Goal: Task Accomplishment & Management: Complete application form

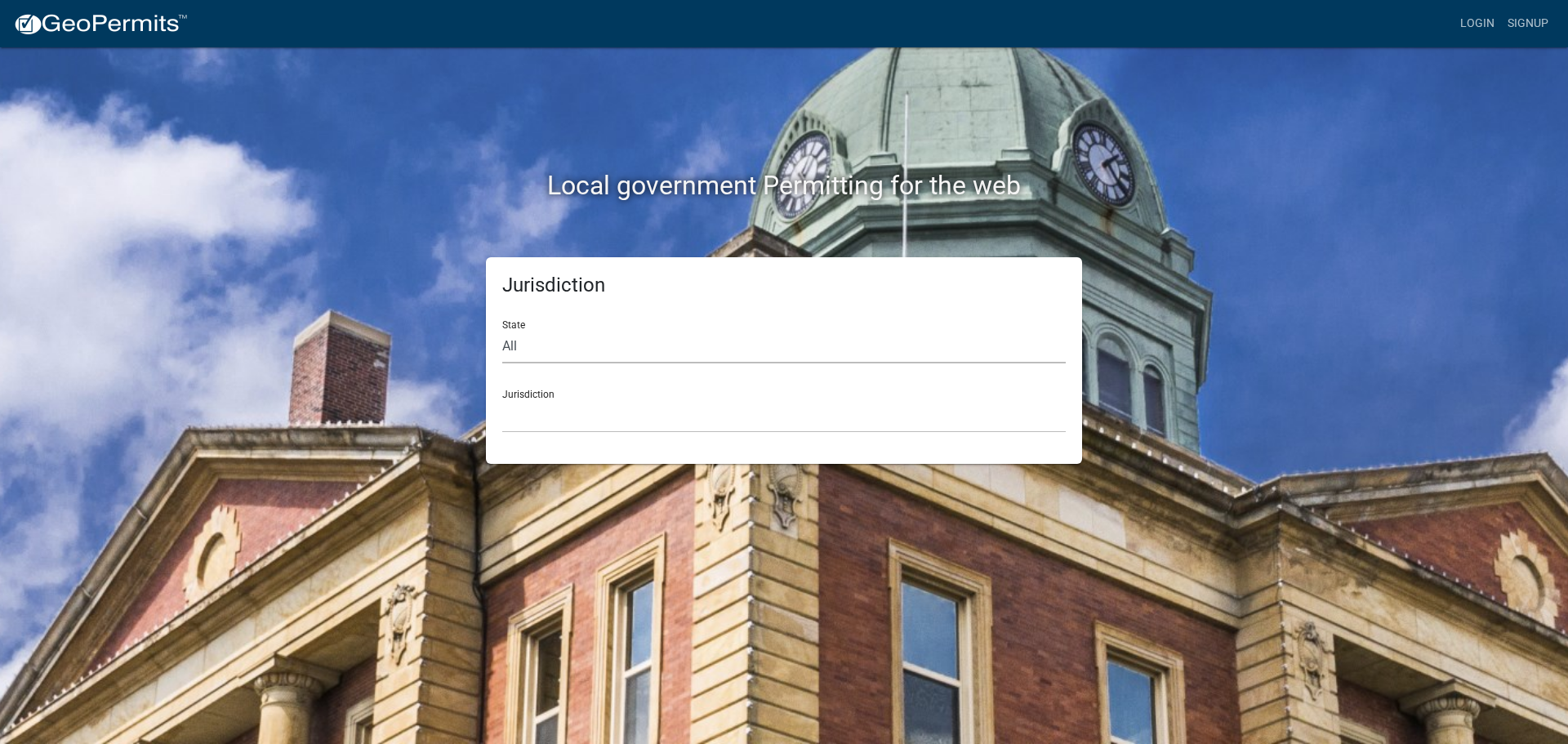
click at [554, 346] on select "All Colorado Georgia Indiana Iowa Kansas Minnesota Ohio South Carolina Wisconsin" at bounding box center [784, 347] width 564 height 34
select select "Indiana"
click at [503, 330] on select "All Colorado Georgia Indiana Iowa Kansas Minnesota Ohio South Carolina Wisconsin" at bounding box center [784, 347] width 564 height 34
click at [583, 408] on select "City of Charlestown, Indiana City of Jeffersonville, Indiana City of Logansport…" at bounding box center [784, 416] width 564 height 34
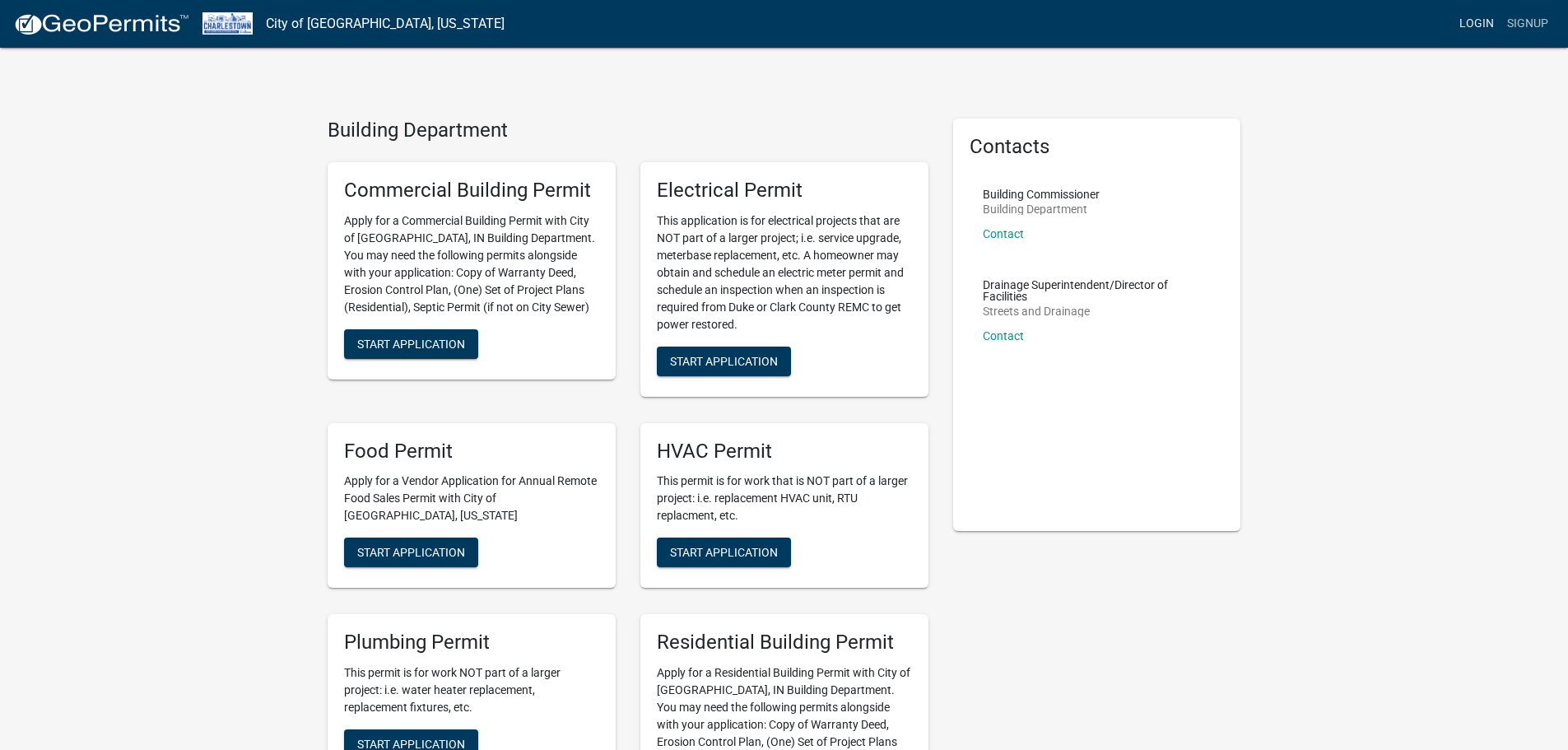
click at [1474, 27] on link "Login" at bounding box center [1477, 23] width 48 height 31
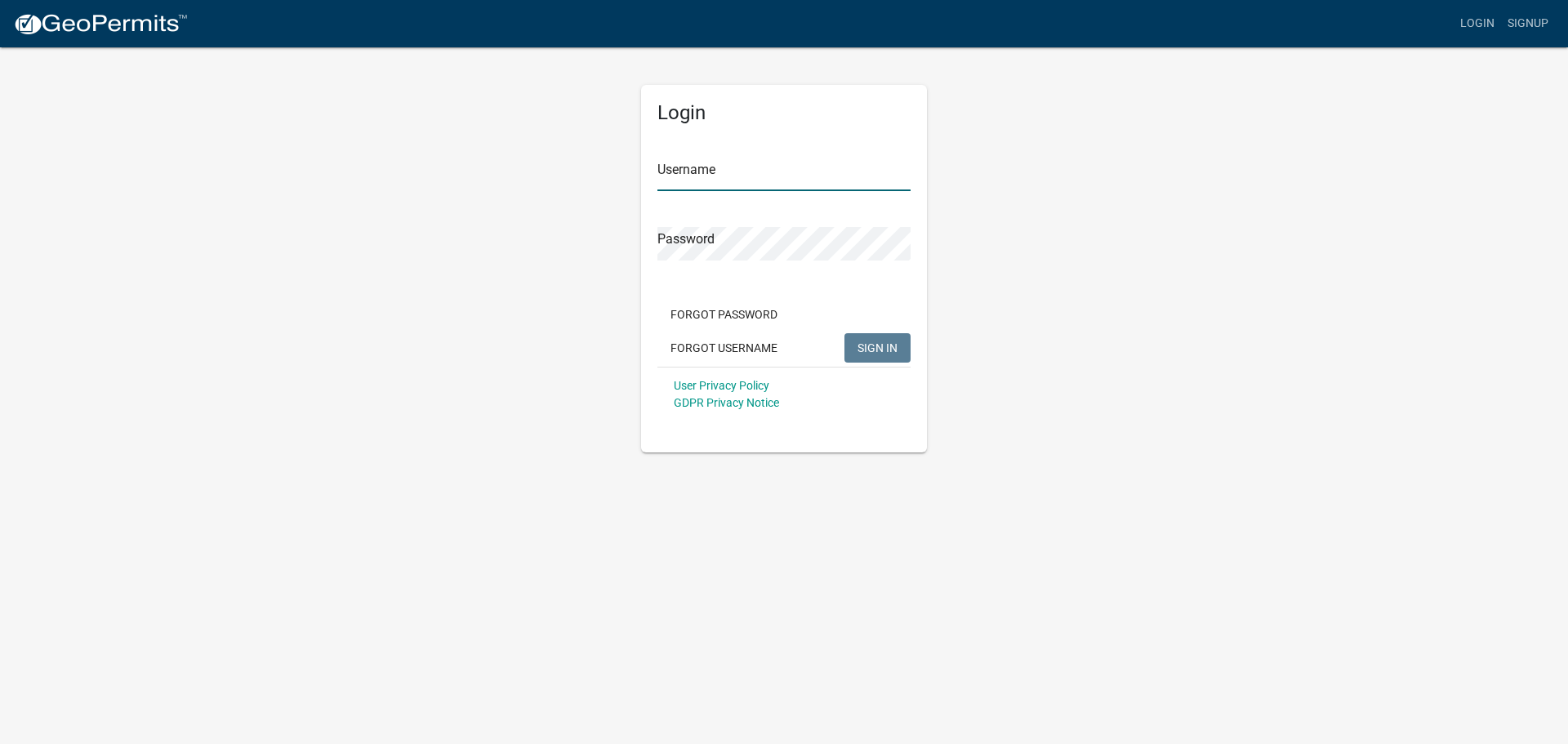
type input "earlgray"
click at [877, 348] on span "SIGN IN" at bounding box center [877, 347] width 40 height 13
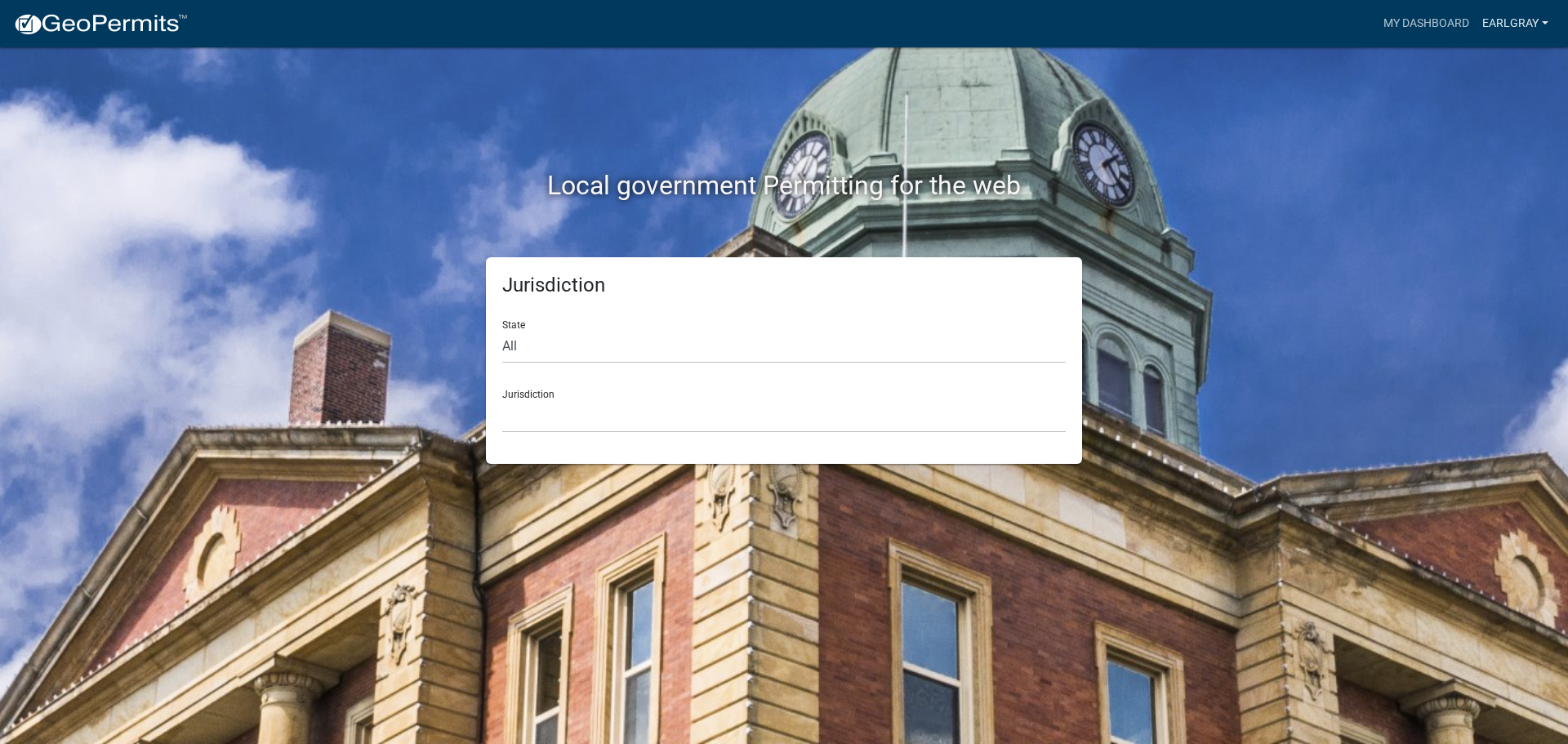
click at [1520, 20] on link "earlgray" at bounding box center [1515, 23] width 79 height 31
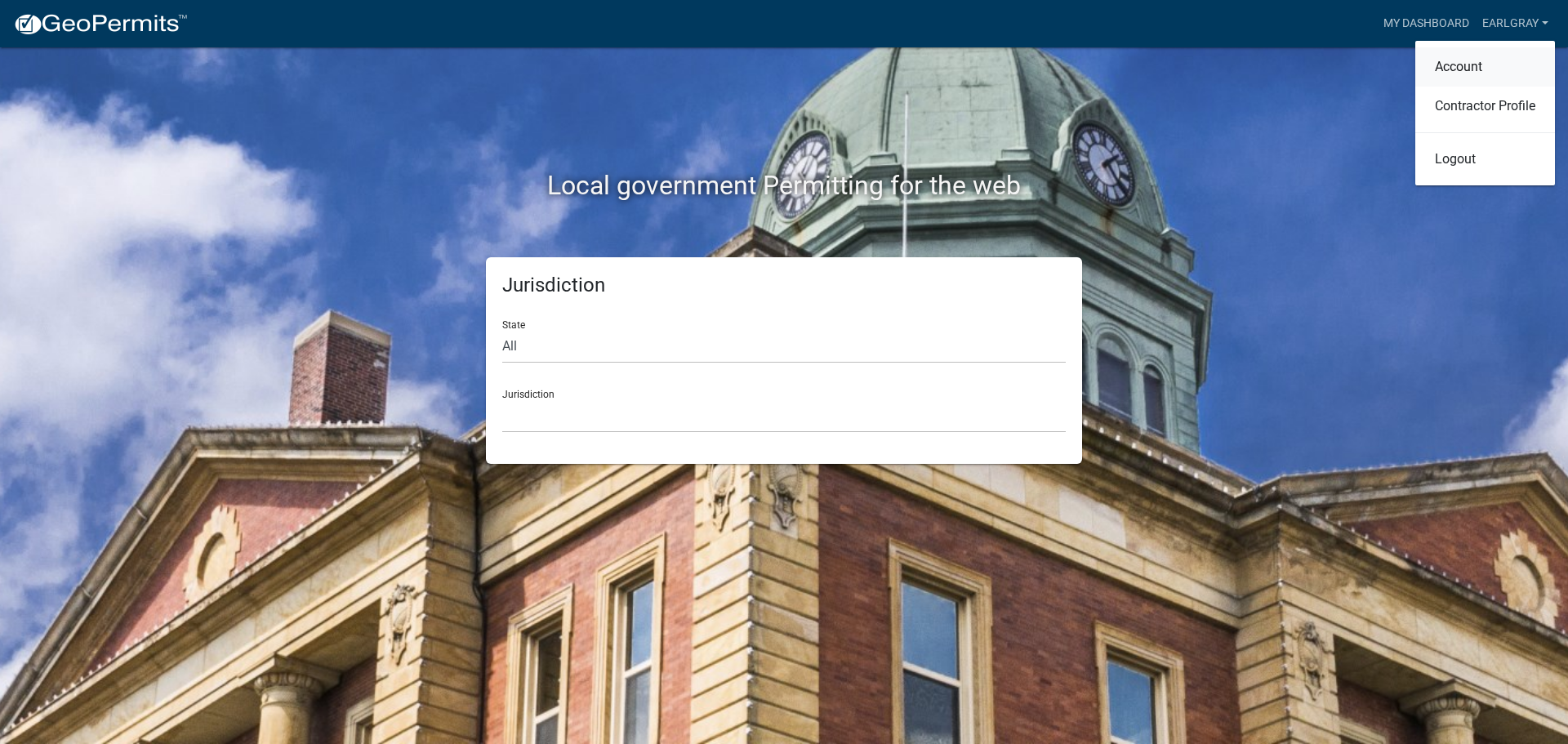
click at [1469, 65] on link "Account" at bounding box center [1485, 67] width 140 height 40
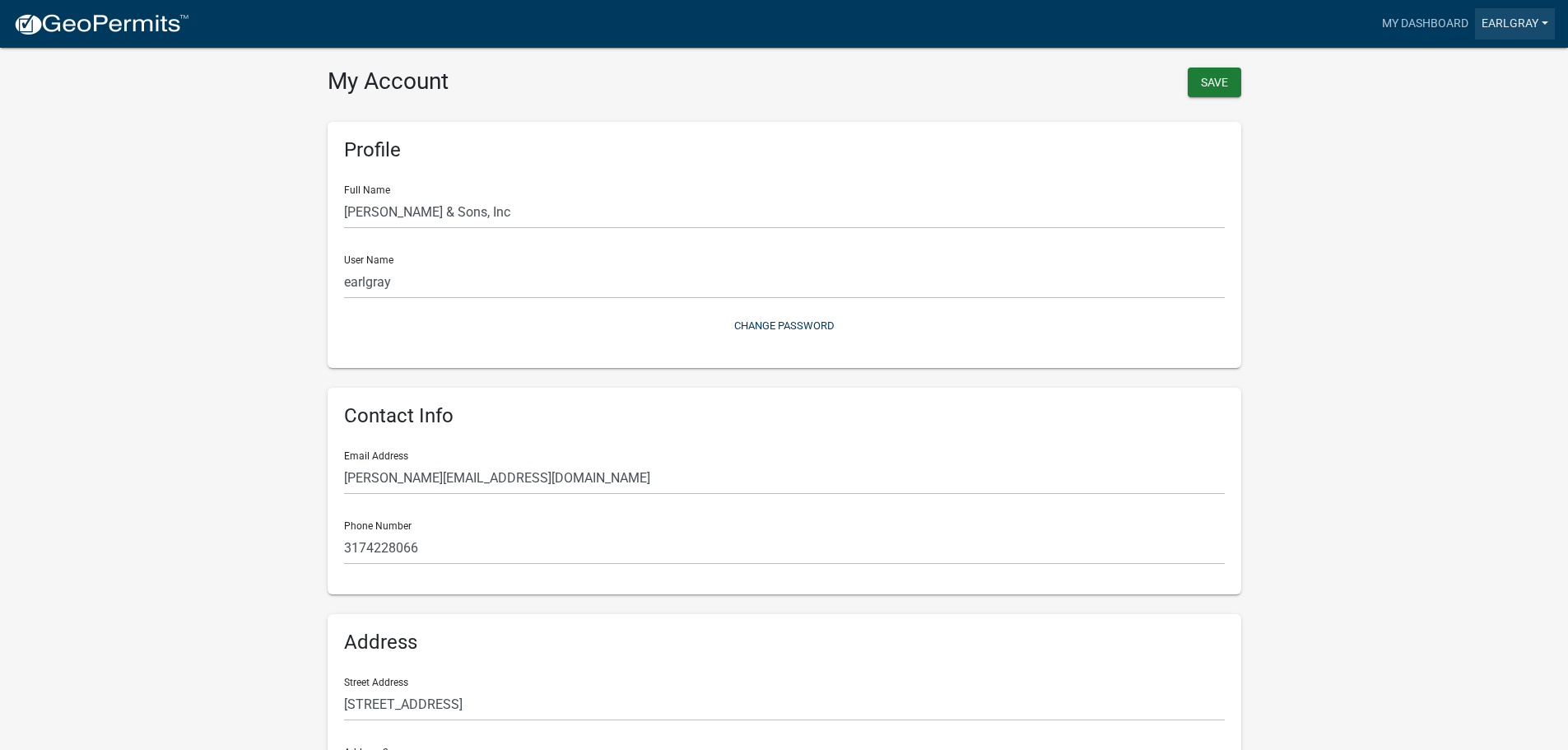
click at [1506, 24] on link "earlgray" at bounding box center [1515, 23] width 80 height 31
click at [1401, 23] on link "My Dashboard" at bounding box center [1425, 23] width 100 height 31
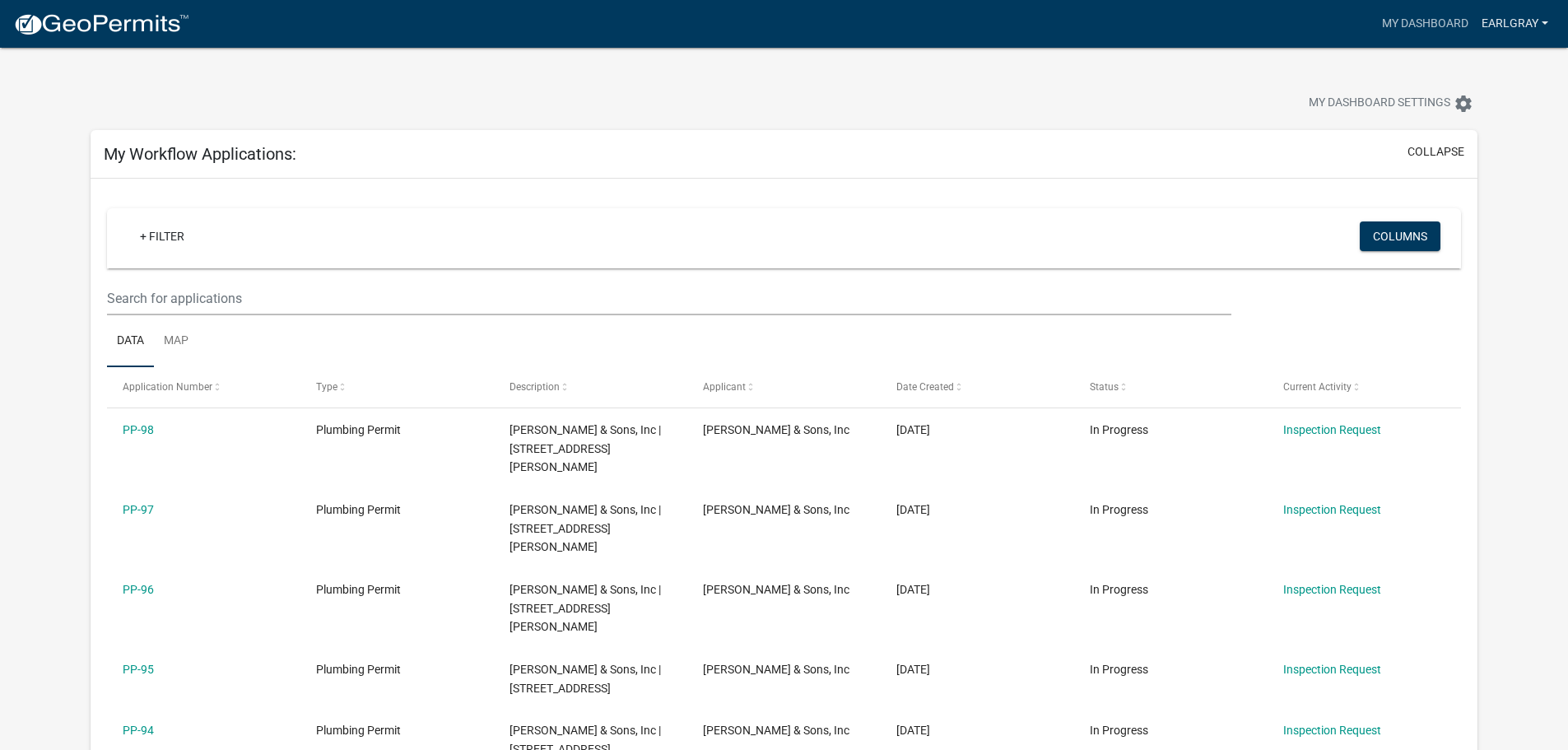
click at [1495, 26] on link "earlgray" at bounding box center [1515, 23] width 80 height 31
click at [1488, 21] on link "earlgray" at bounding box center [1515, 23] width 80 height 31
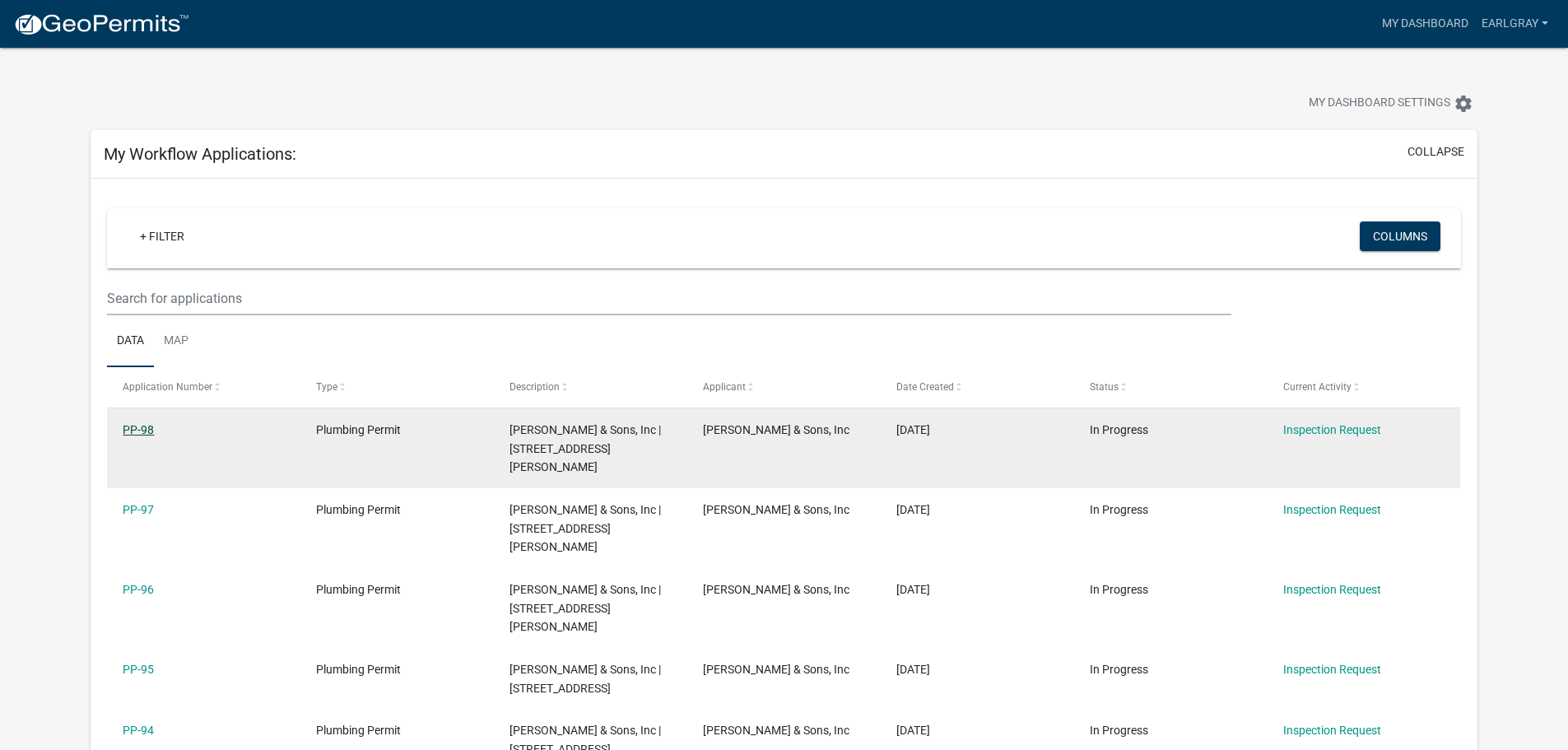
click at [129, 423] on link "PP-98" at bounding box center [138, 429] width 31 height 13
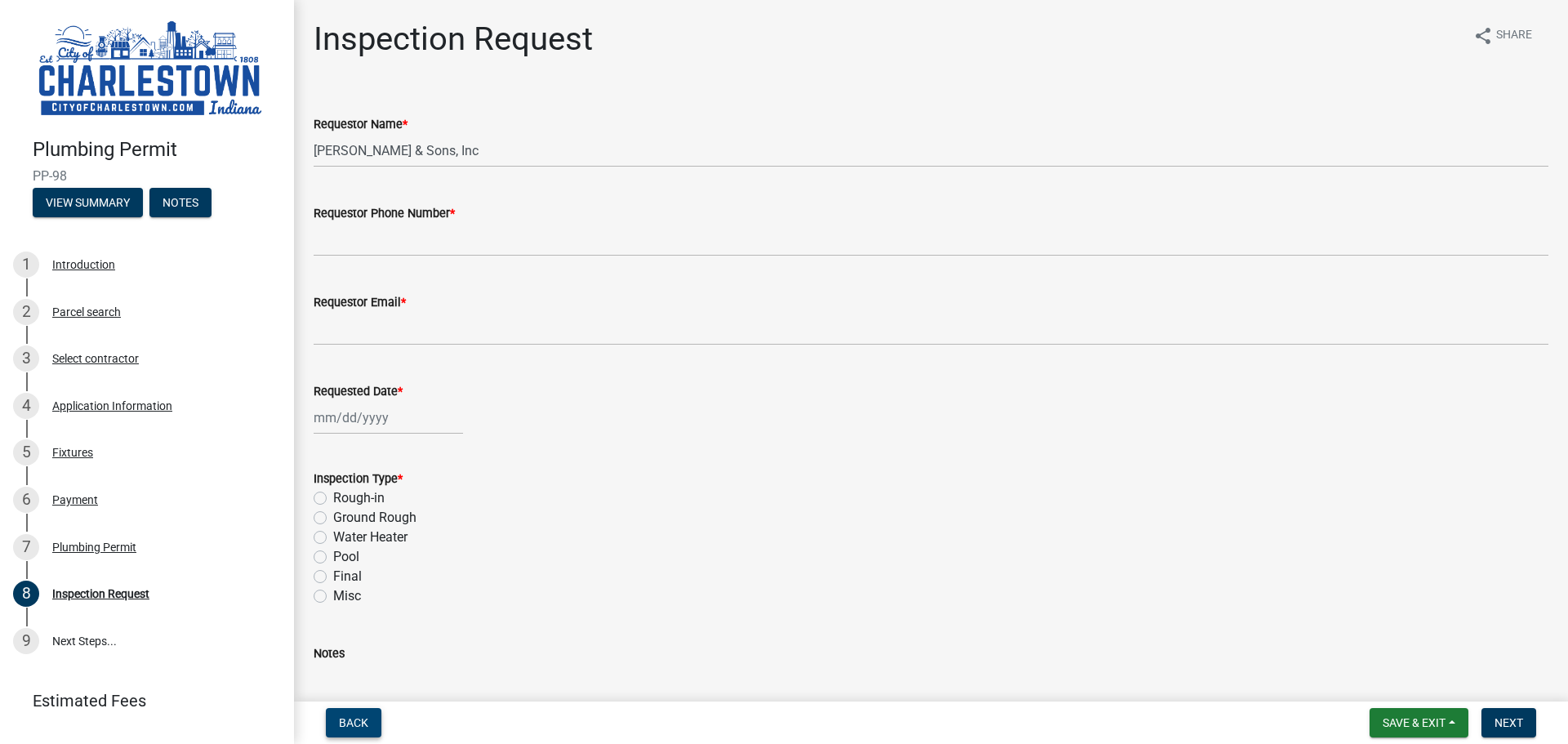
click at [352, 727] on span "Back" at bounding box center [354, 722] width 30 height 13
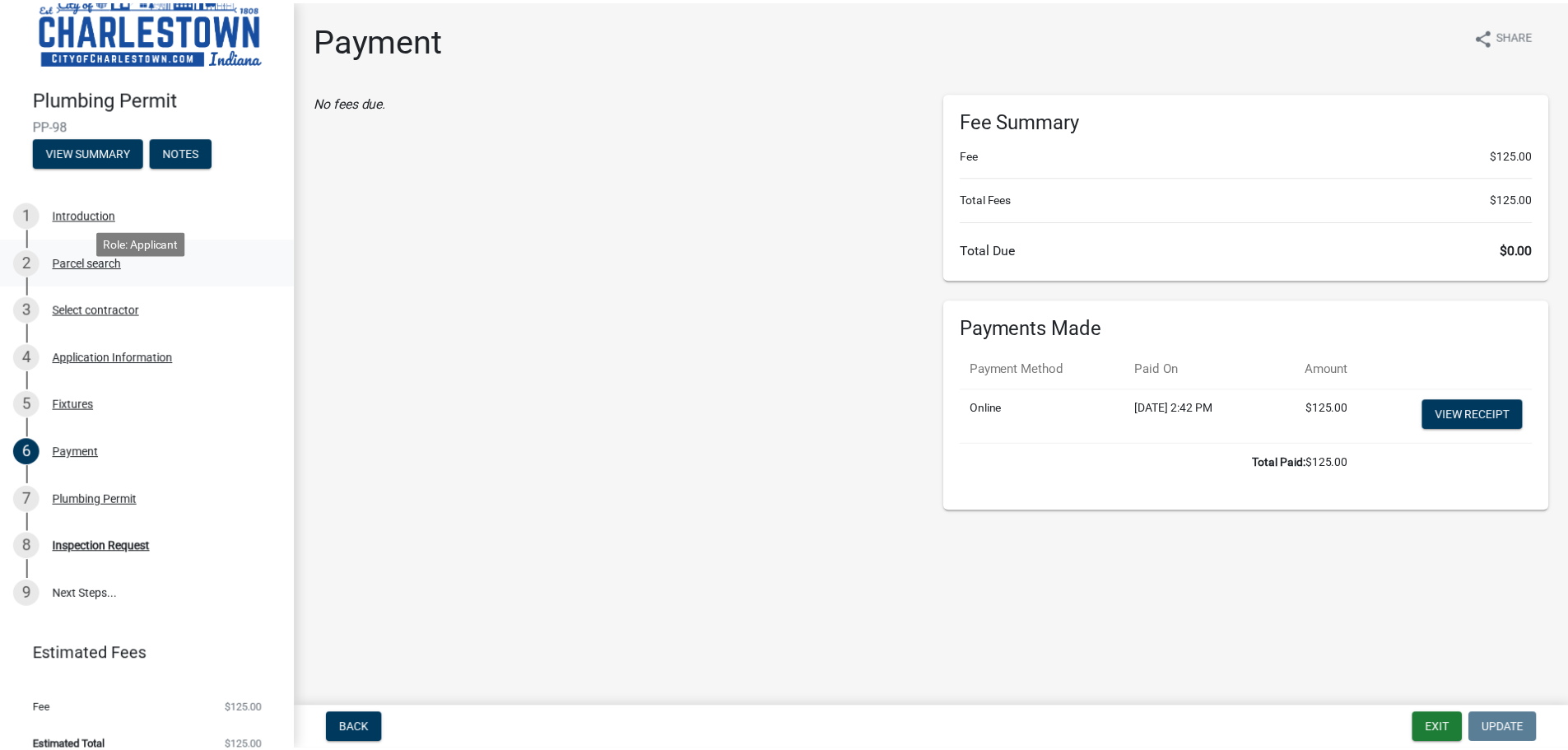
scroll to position [68, 0]
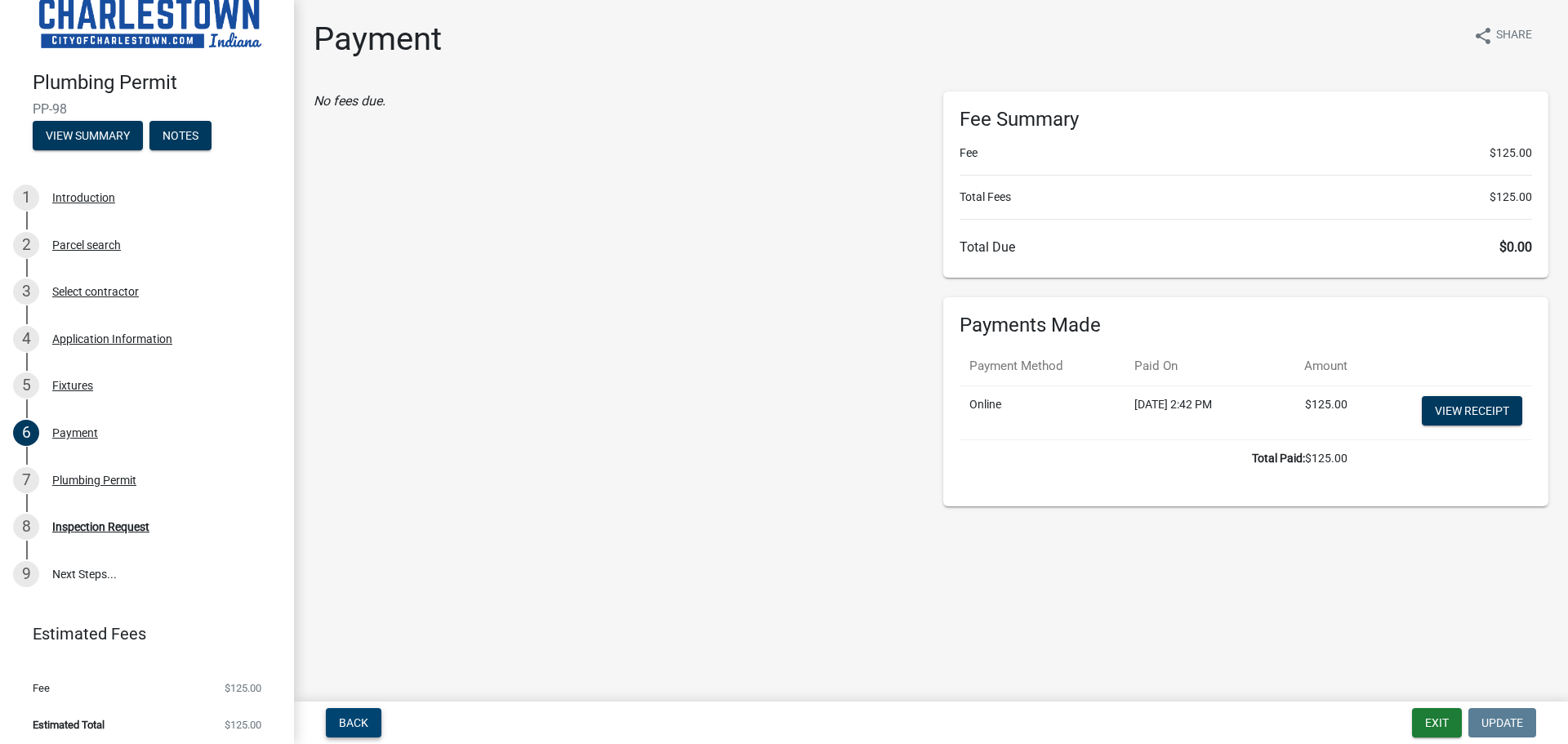
click at [356, 712] on button "Back" at bounding box center [354, 723] width 56 height 30
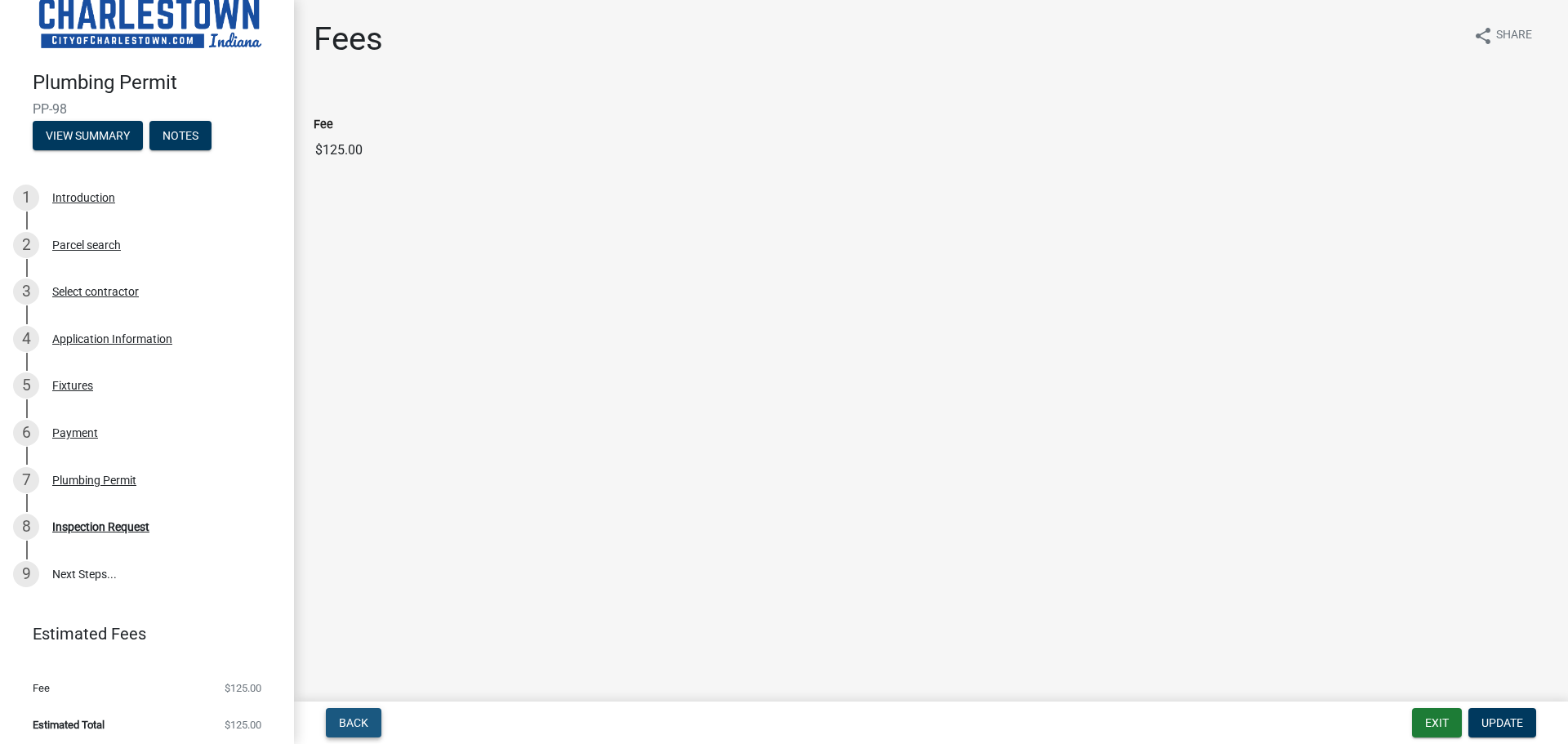
click at [351, 709] on button "Back" at bounding box center [354, 723] width 56 height 30
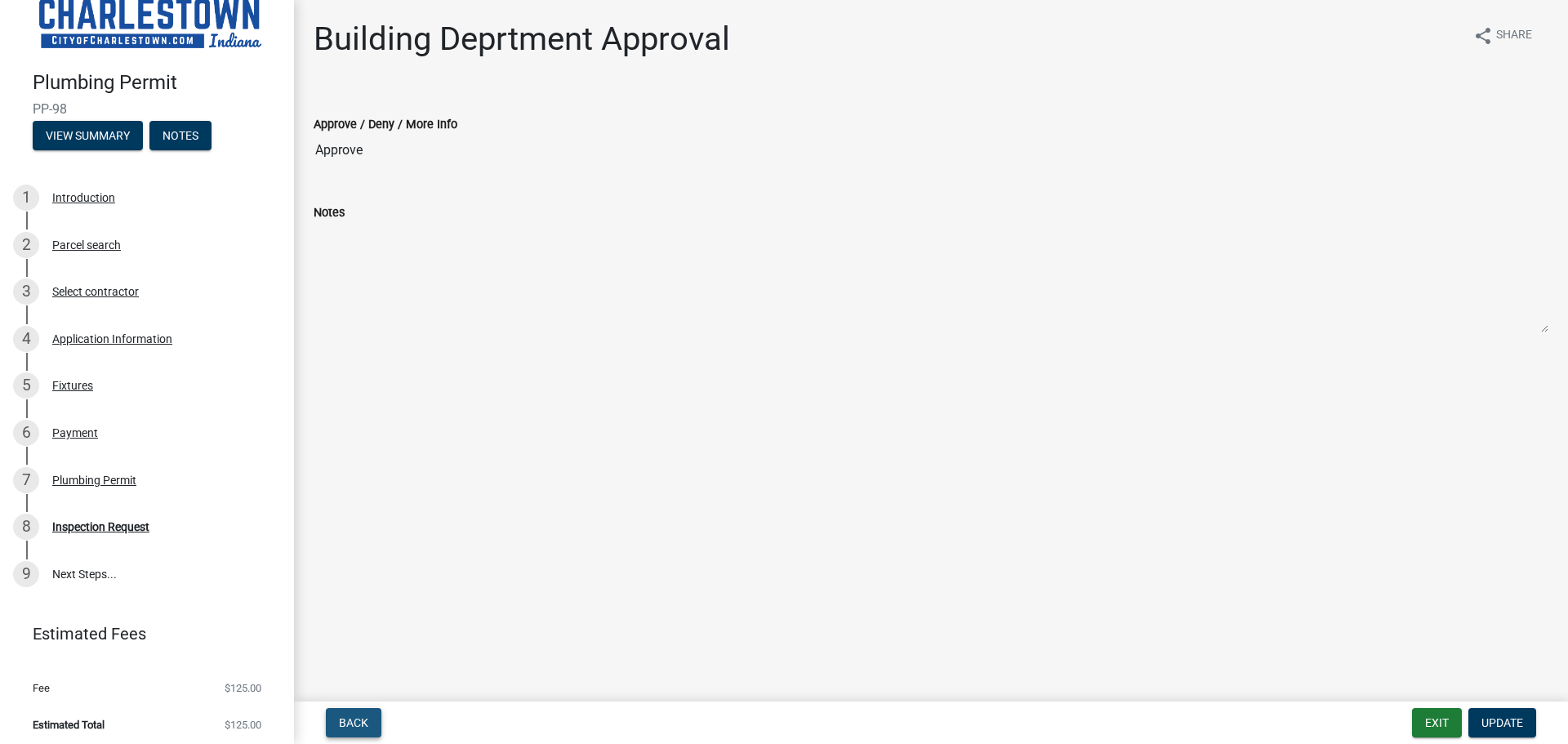
click at [351, 709] on button "Back" at bounding box center [354, 723] width 56 height 30
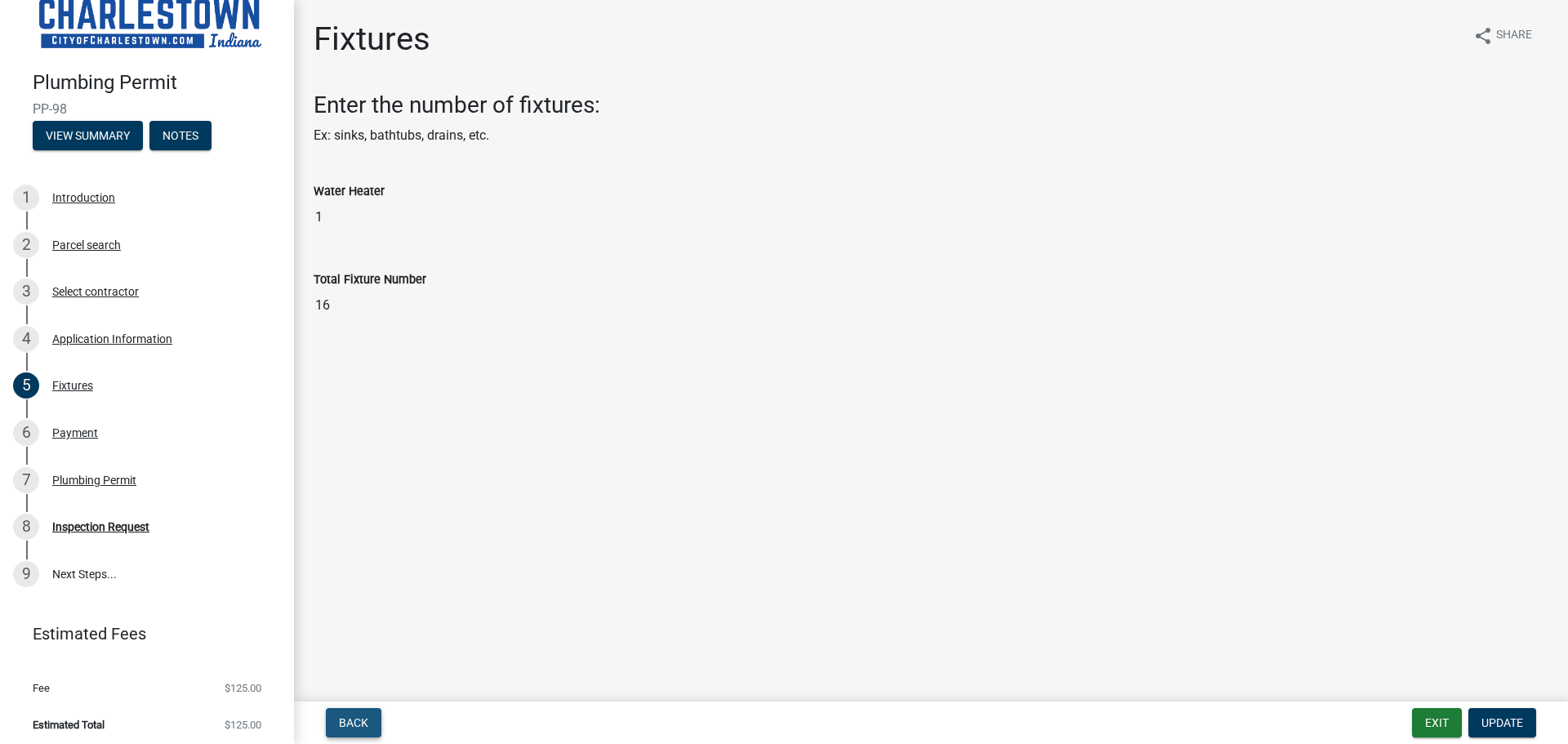
click at [351, 709] on button "Back" at bounding box center [354, 723] width 56 height 30
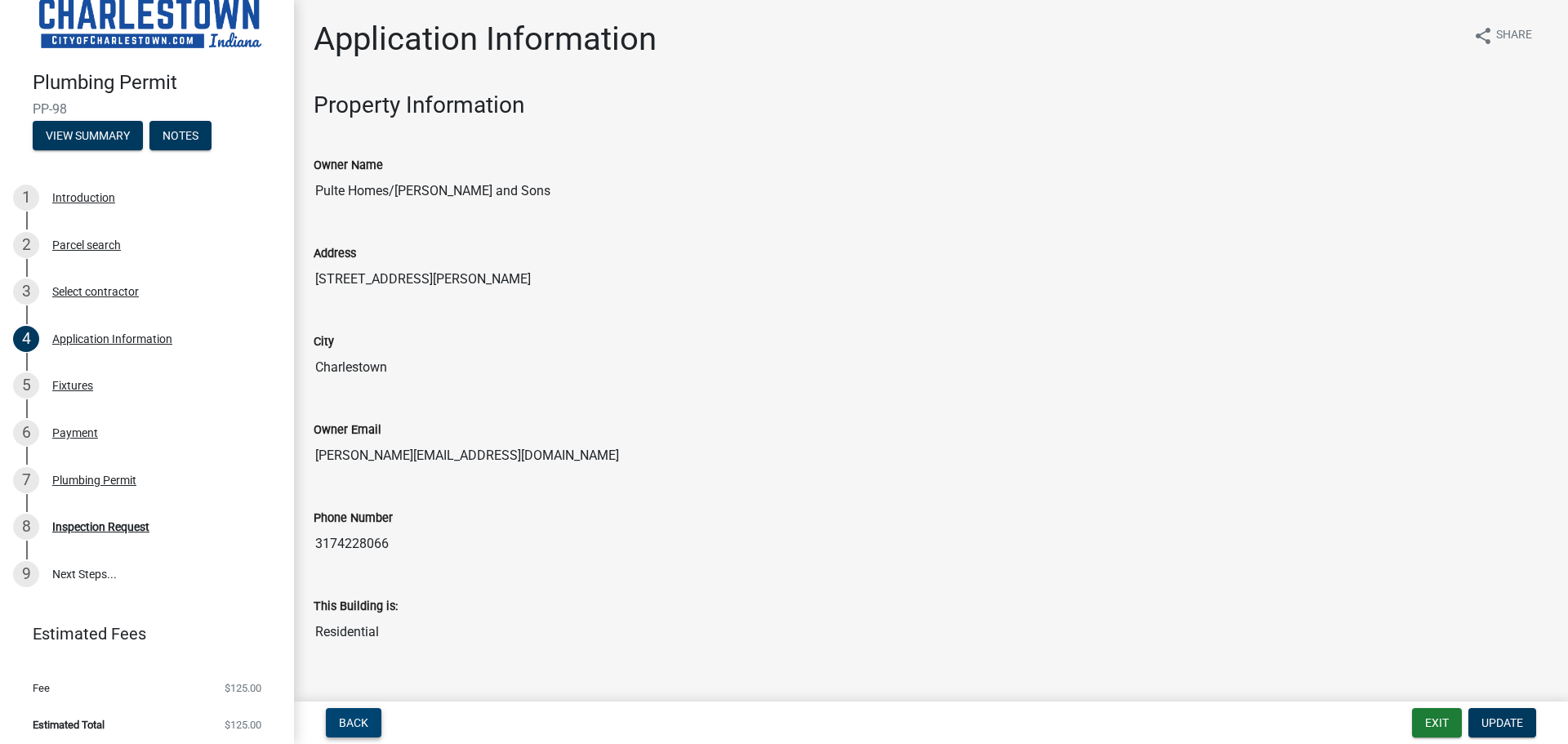
click at [355, 716] on span "Back" at bounding box center [354, 722] width 30 height 13
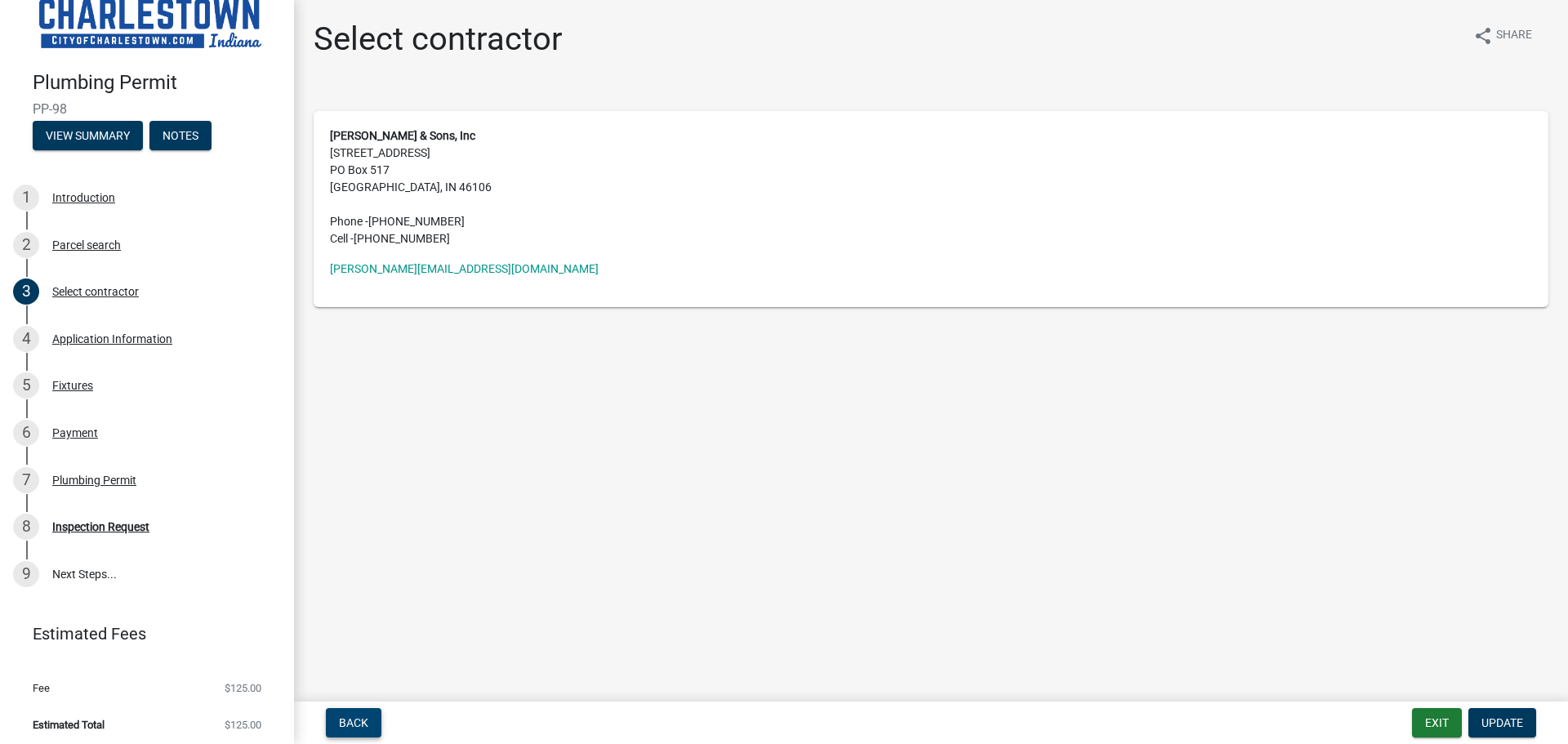
click at [353, 711] on button "Back" at bounding box center [354, 723] width 56 height 30
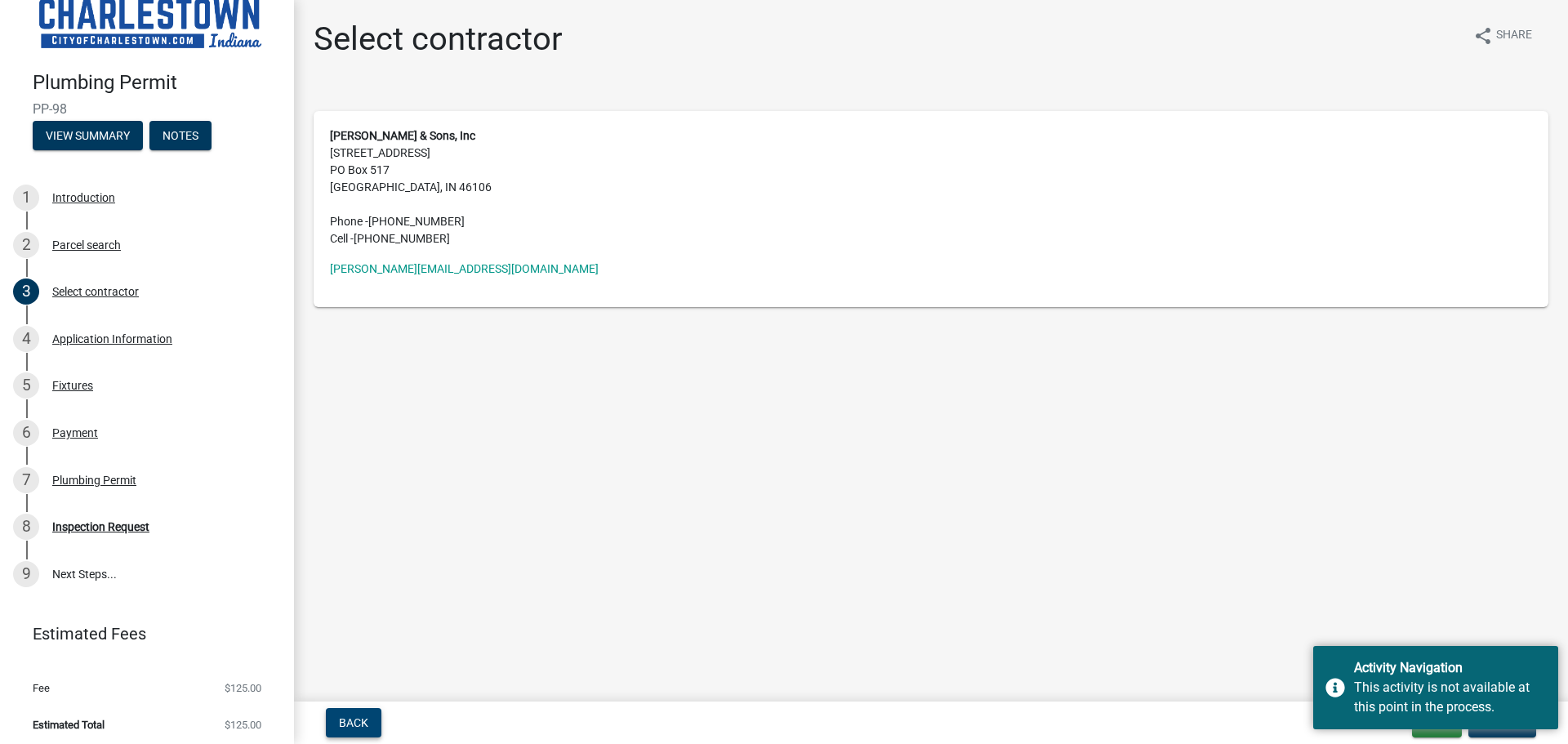
click at [351, 709] on button "Back" at bounding box center [354, 723] width 56 height 30
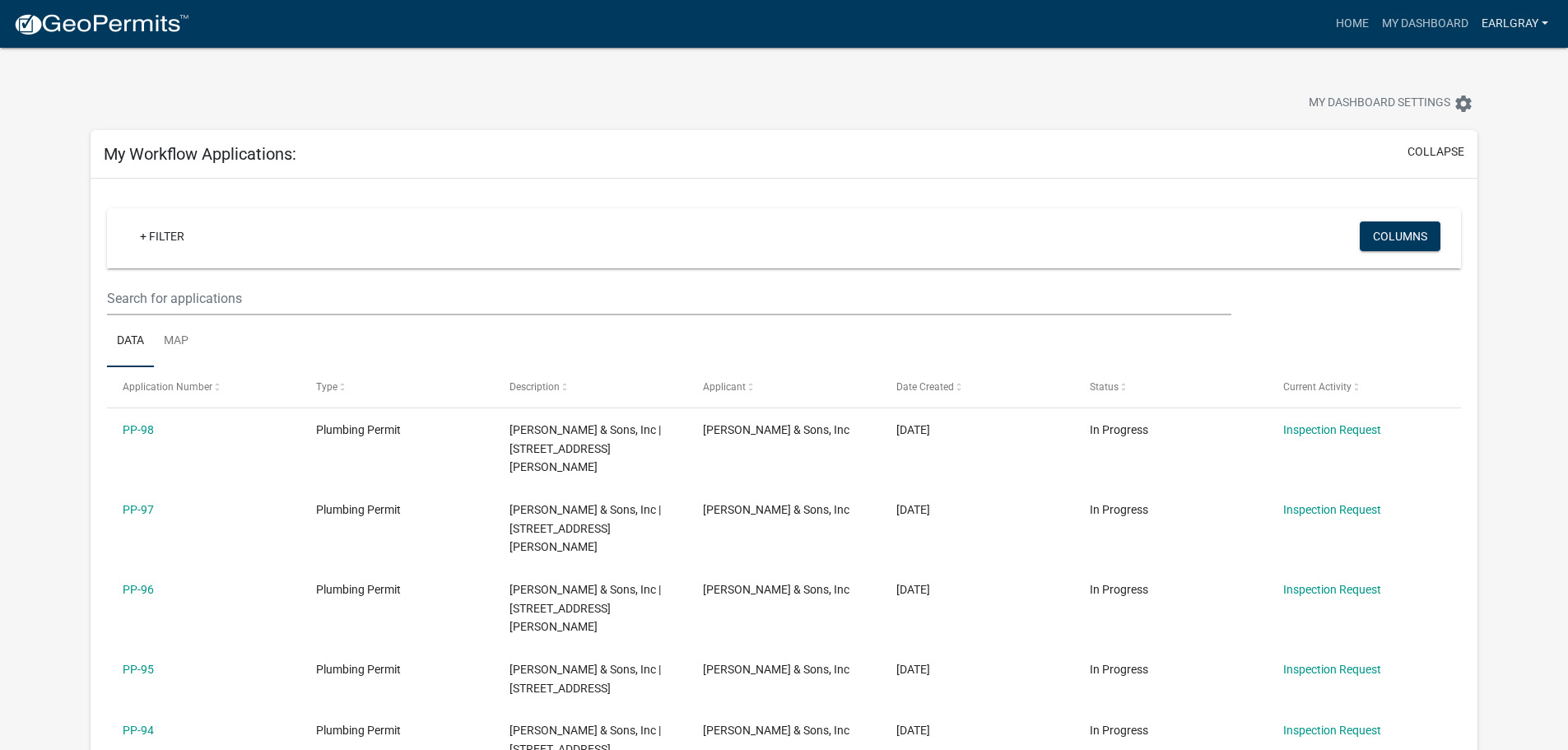
click at [1519, 21] on link "earlgray" at bounding box center [1515, 23] width 80 height 31
click at [1492, 67] on link "Account" at bounding box center [1484, 68] width 141 height 40
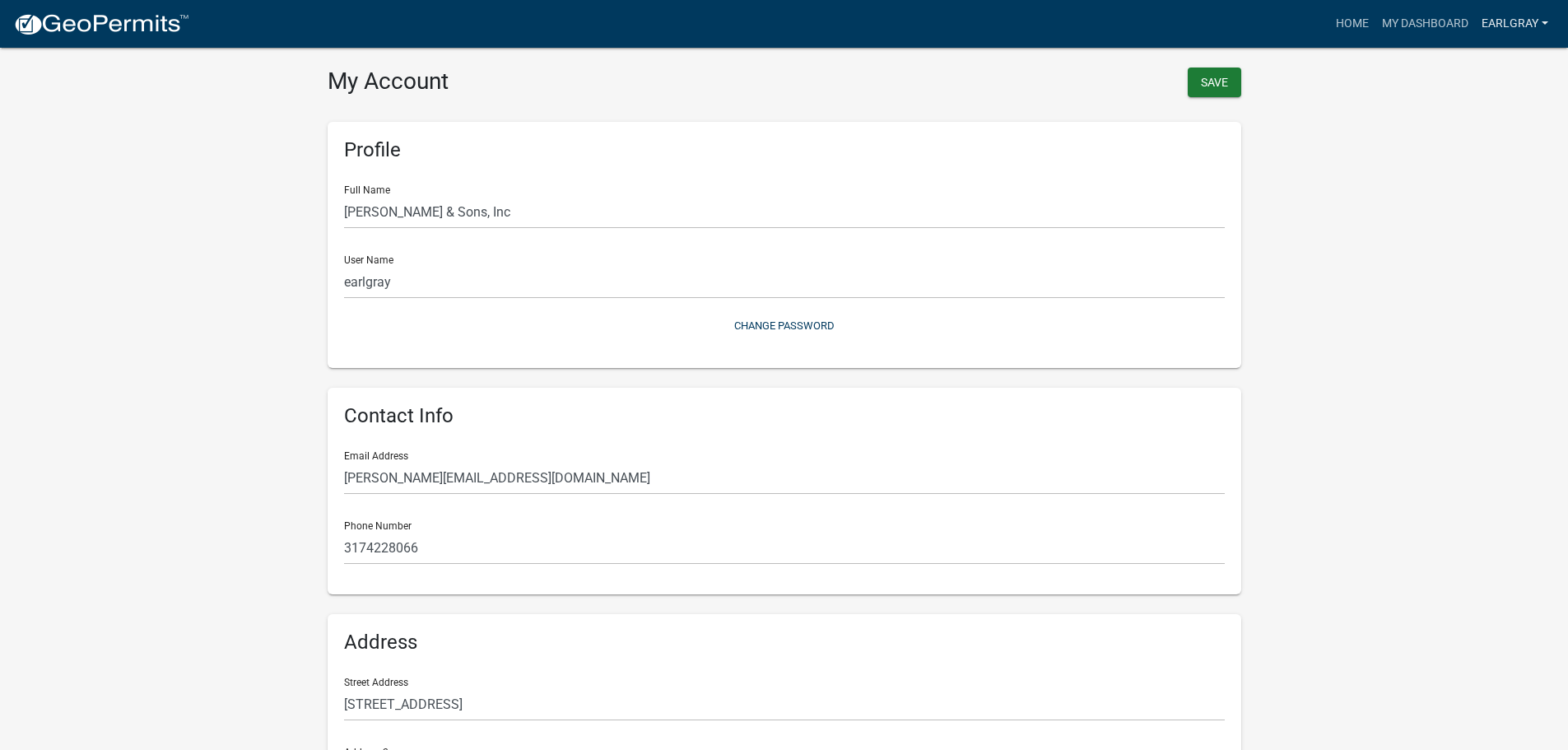
click at [1503, 22] on link "earlgray" at bounding box center [1515, 23] width 80 height 31
click at [1456, 107] on link "Contractor Profile" at bounding box center [1484, 107] width 141 height 40
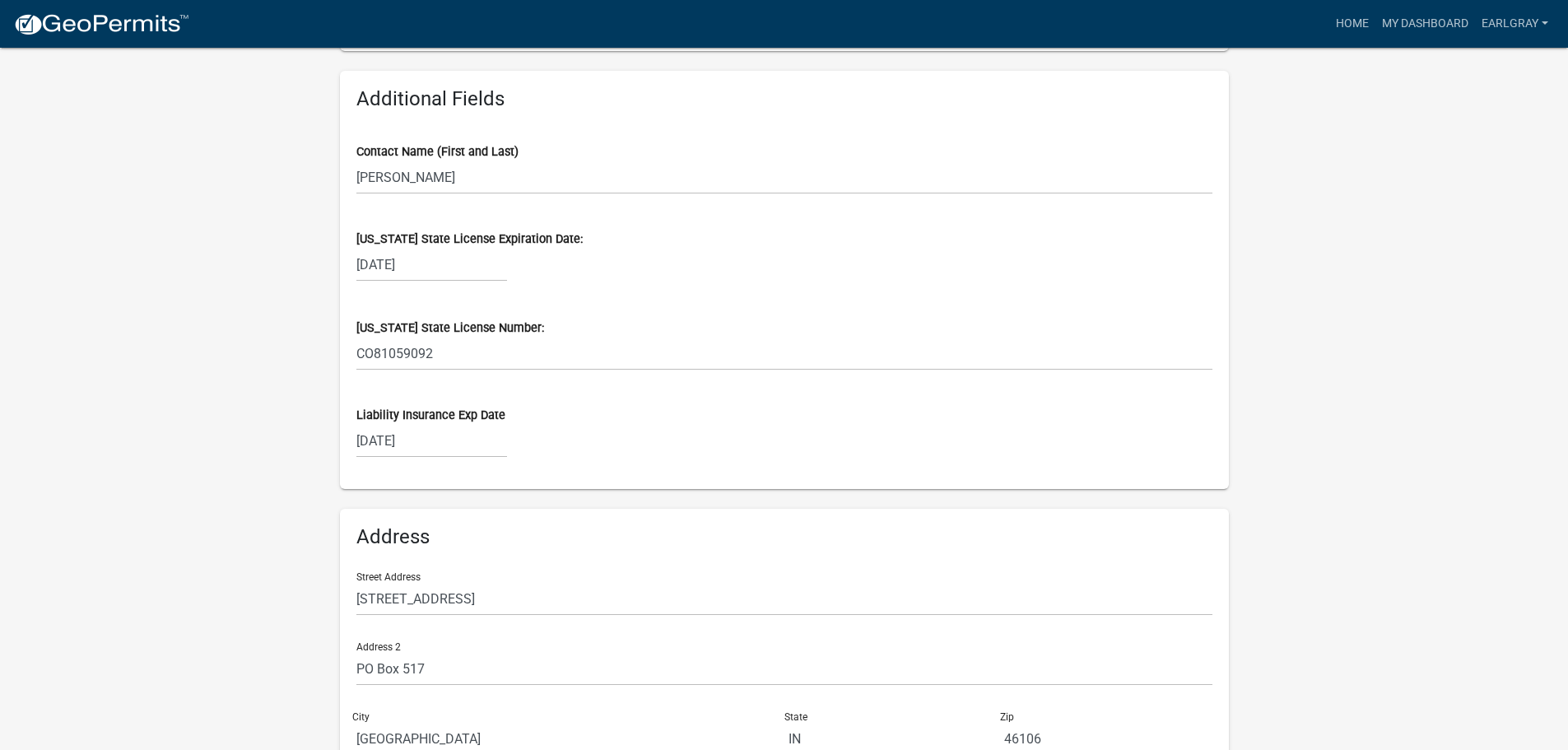
scroll to position [902, 0]
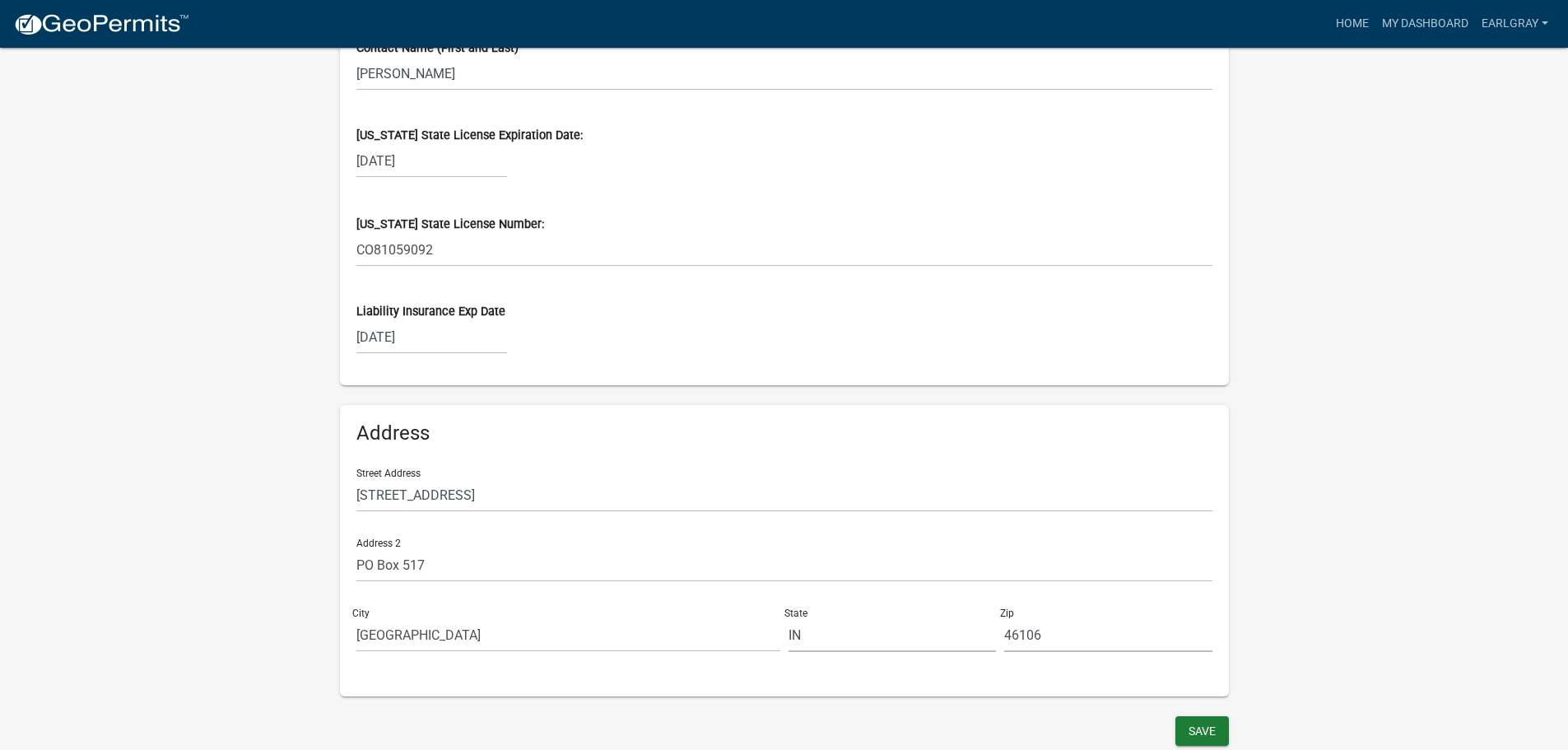
click at [454, 349] on div "09/01/2025" at bounding box center [431, 338] width 151 height 34
select select "9"
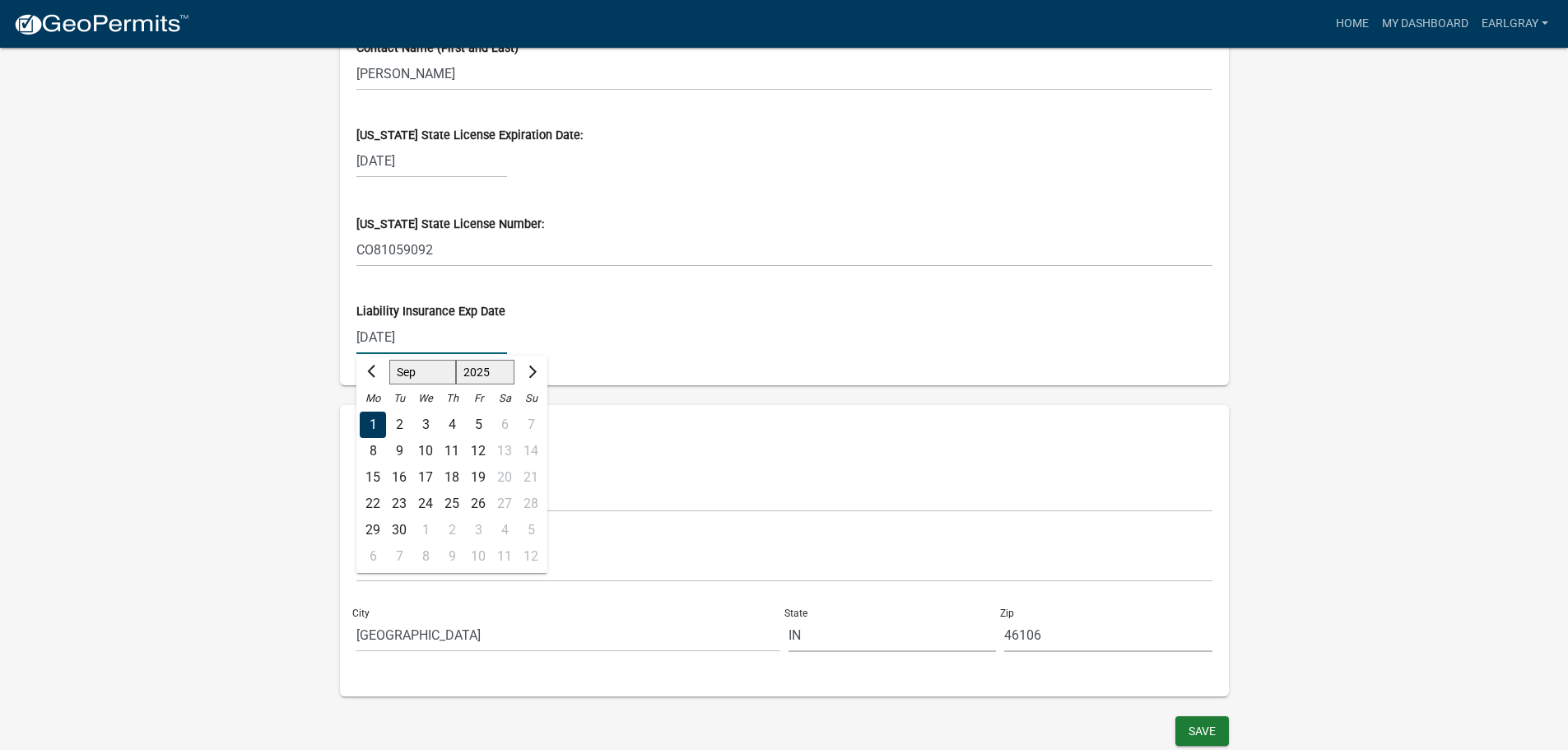
click at [454, 341] on input "09/01/2025" at bounding box center [431, 338] width 151 height 34
click at [486, 371] on select "1525 1526 1527 1528 1529 1530 1531 1532 1533 1534 1535 1536 1537 1538 1539 1540…" at bounding box center [484, 373] width 59 height 25
select select "2026"
click at [455, 361] on select "1525 1526 1527 1528 1529 1530 1531 1532 1533 1534 1535 1536 1537 1538 1539 1540…" at bounding box center [484, 373] width 59 height 25
click at [974, 335] on div "09/01/2025 Jan Feb Mar Apr May Jun Jul Aug Sep Oct Nov Dec 1526 1527 1528 1529 …" at bounding box center [784, 338] width 856 height 34
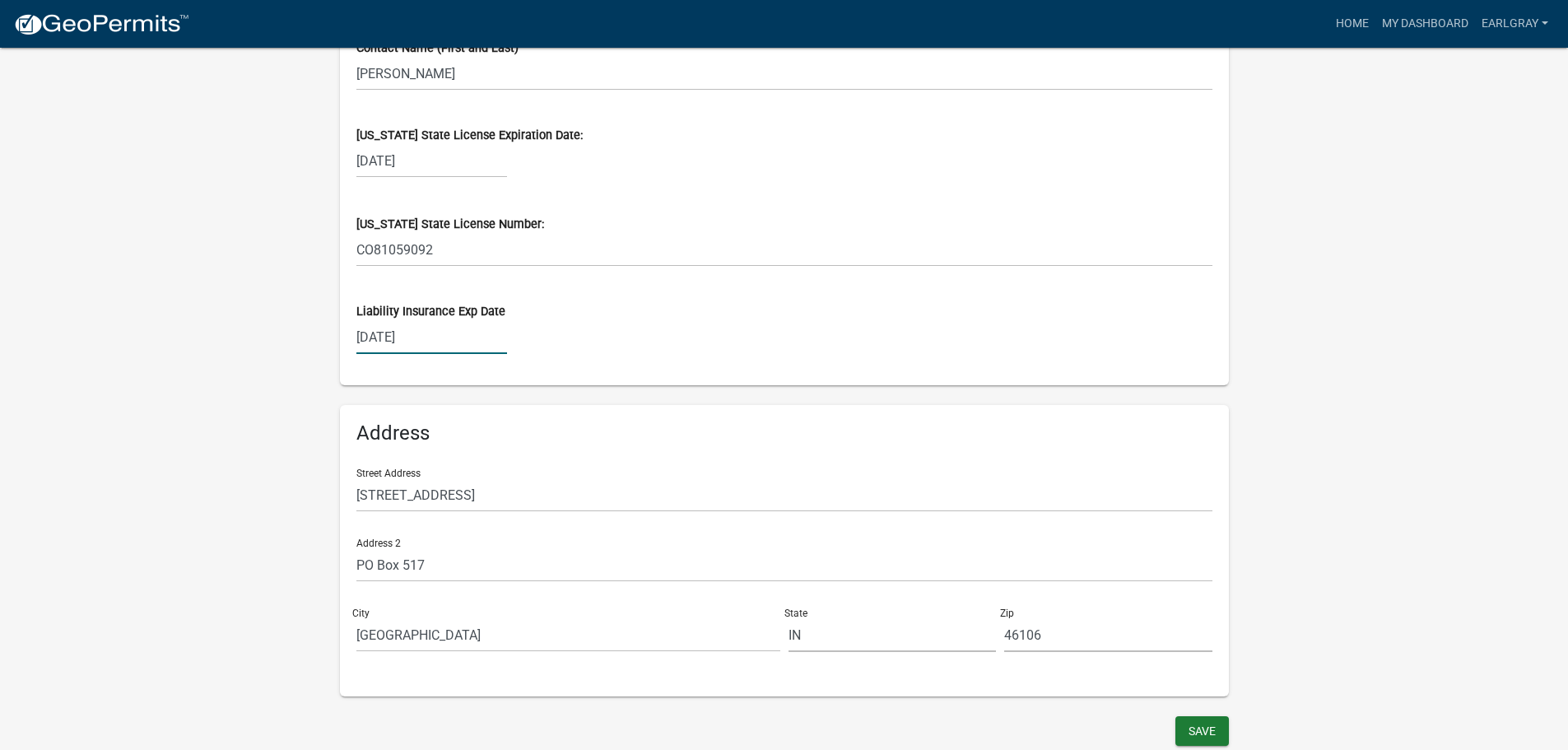
click at [437, 342] on div "09/01/2025" at bounding box center [431, 338] width 151 height 34
select select "9"
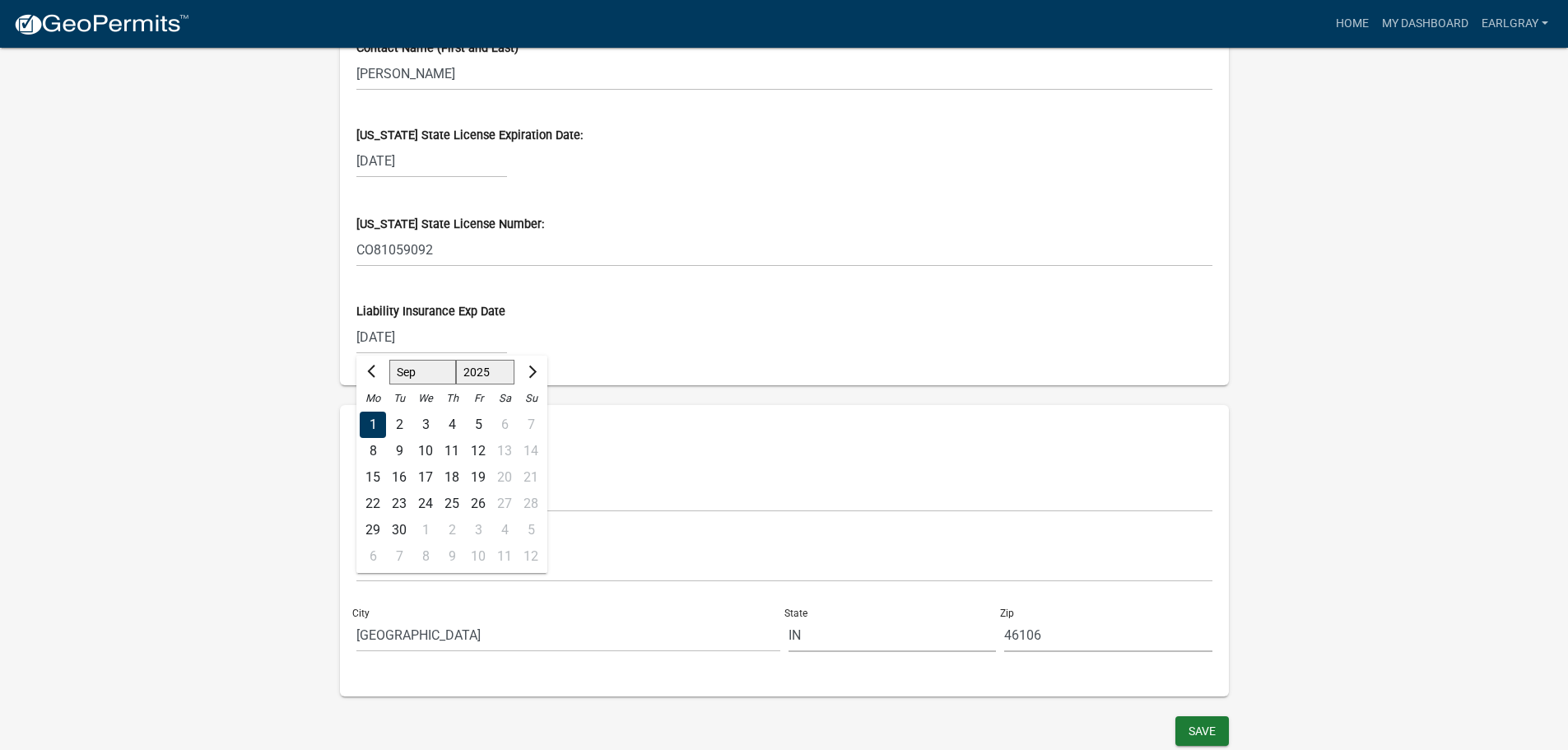
click at [480, 378] on select "1525 1526 1527 1528 1529 1530 1531 1532 1533 1534 1535 1536 1537 1538 1539 1540…" at bounding box center [484, 373] width 59 height 25
select select "2026"
click at [455, 361] on select "1525 1526 1527 1528 1529 1530 1531 1532 1533 1534 1535 1536 1537 1538 1539 1540…" at bounding box center [484, 373] width 59 height 25
click at [486, 378] on select "1526 1527 1528 1529 1530 1531 1532 1533 1534 1535 1536 1537 1538 1539 1540 1541…" at bounding box center [484, 373] width 59 height 25
click at [455, 361] on select "1526 1527 1528 1529 1530 1531 1532 1533 1534 1535 1536 1537 1538 1539 1540 1541…" at bounding box center [484, 373] width 59 height 25
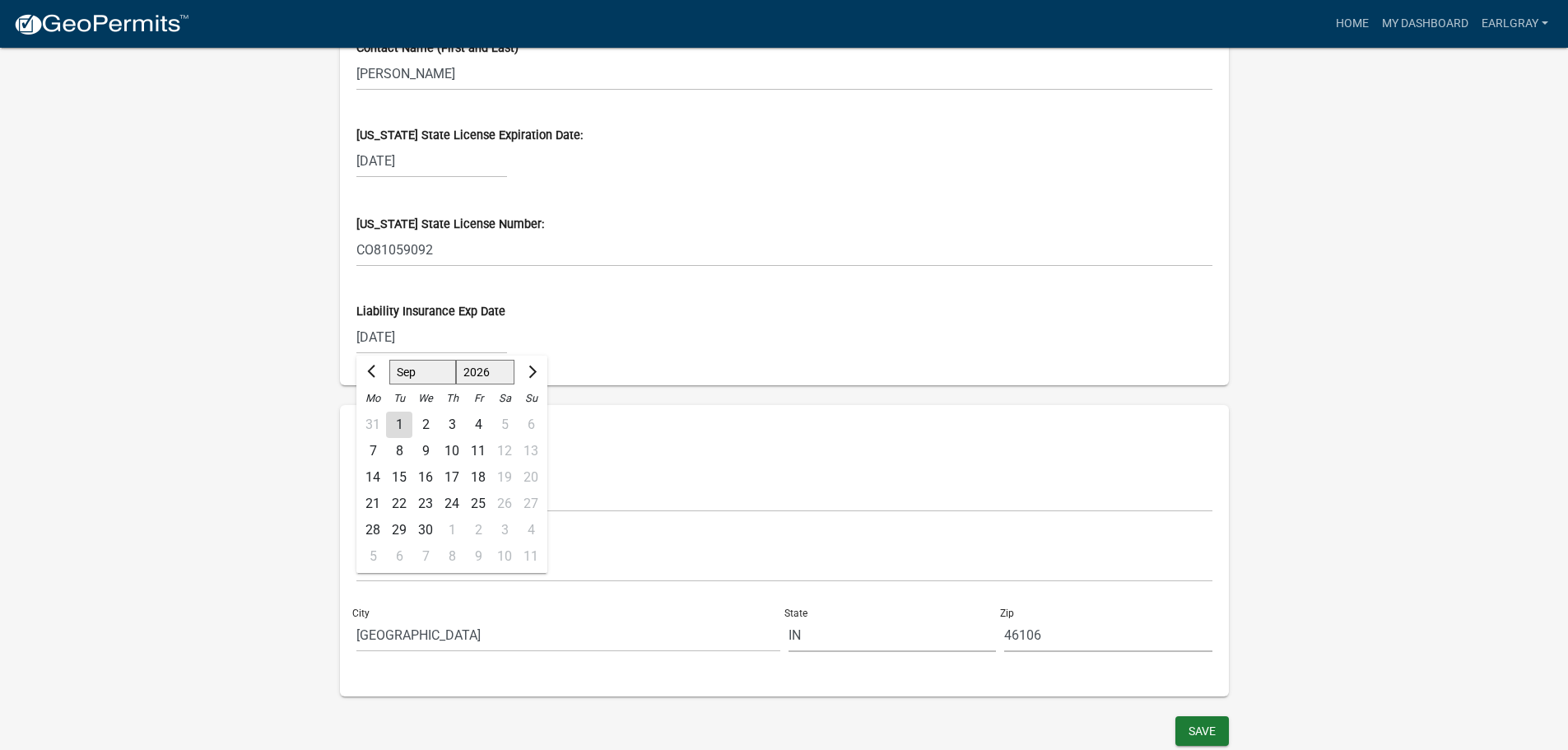
click at [400, 424] on div "1" at bounding box center [399, 424] width 26 height 26
type input "09/01/2026"
click at [1194, 731] on button "Save" at bounding box center [1202, 731] width 54 height 30
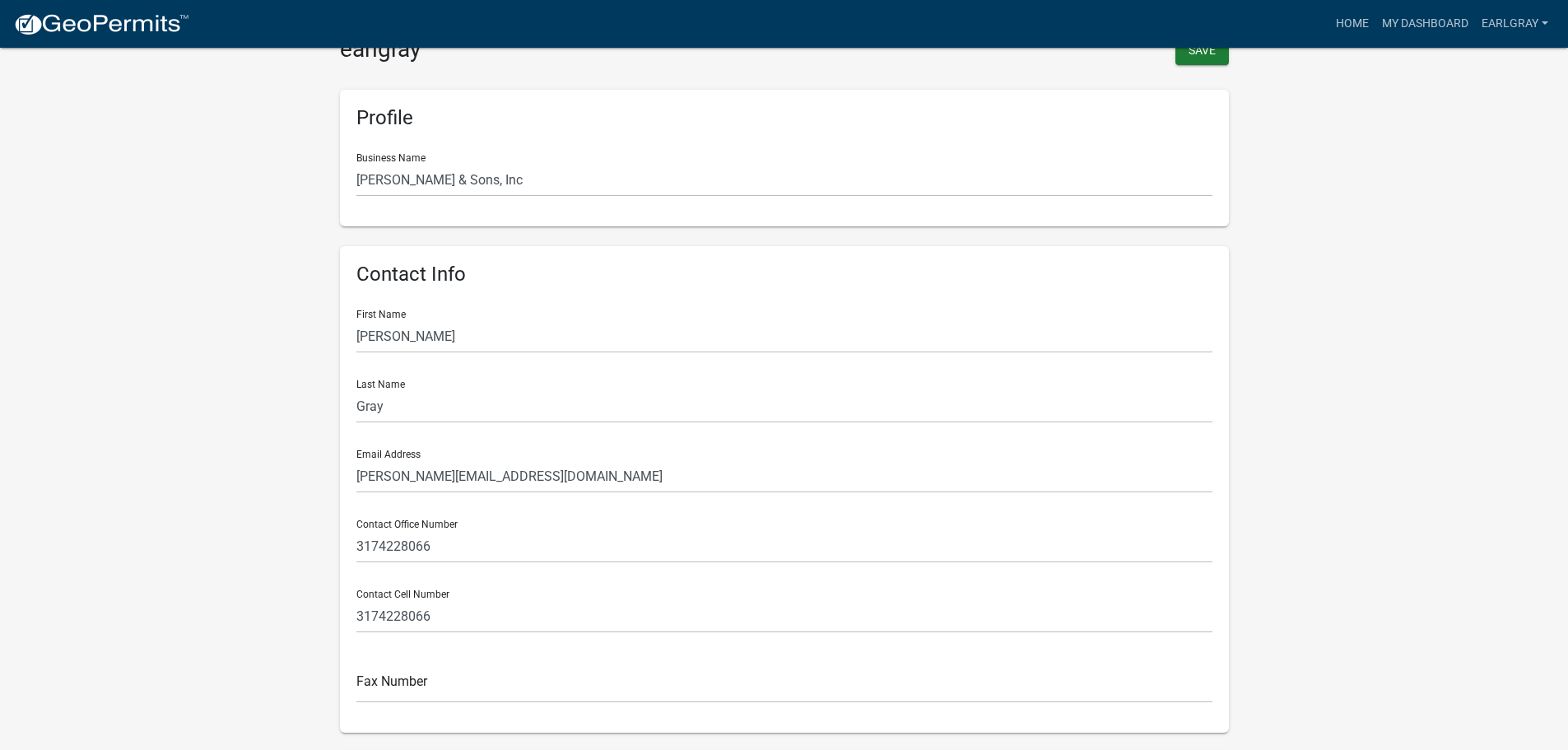
scroll to position [0, 0]
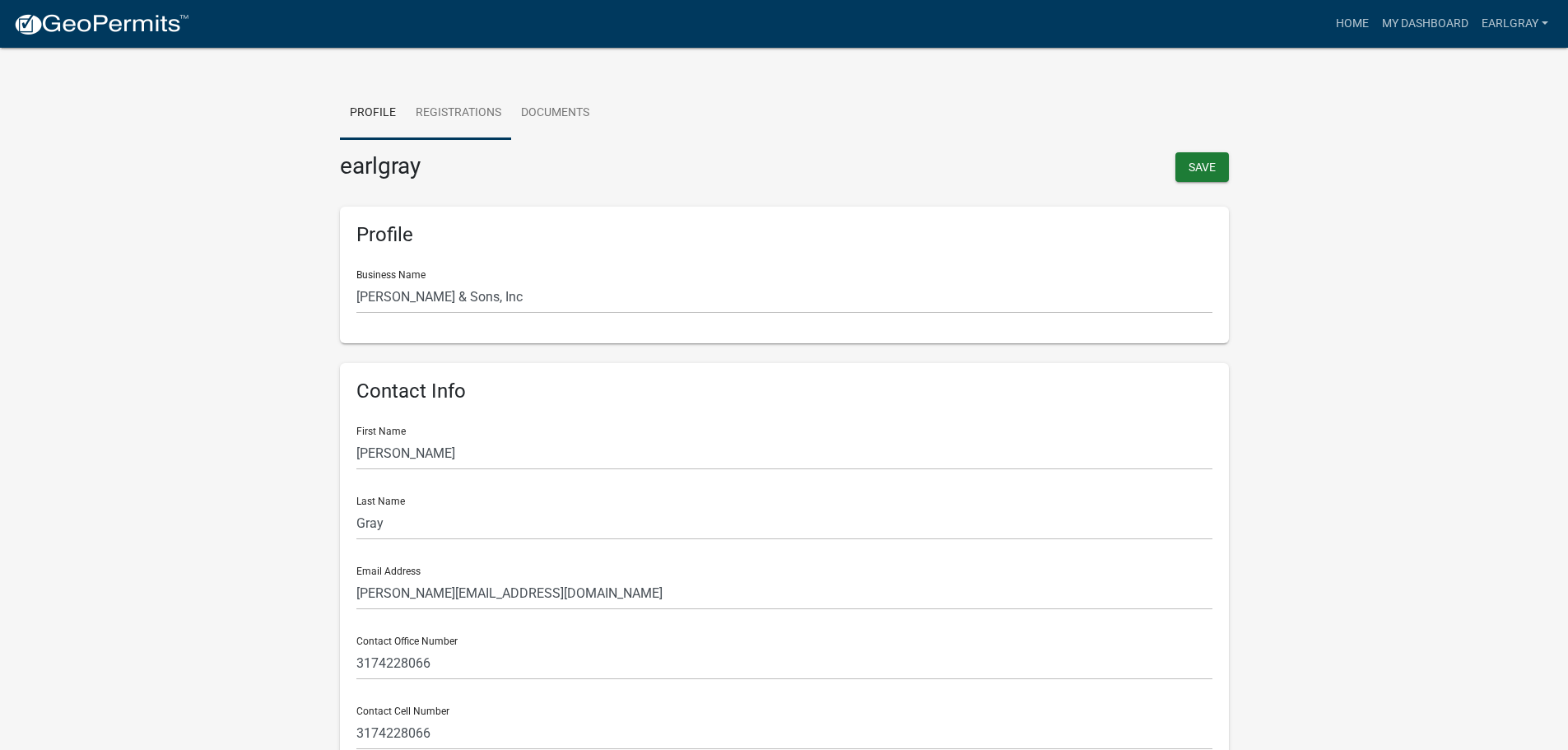
click at [447, 112] on link "Registrations" at bounding box center [457, 113] width 105 height 53
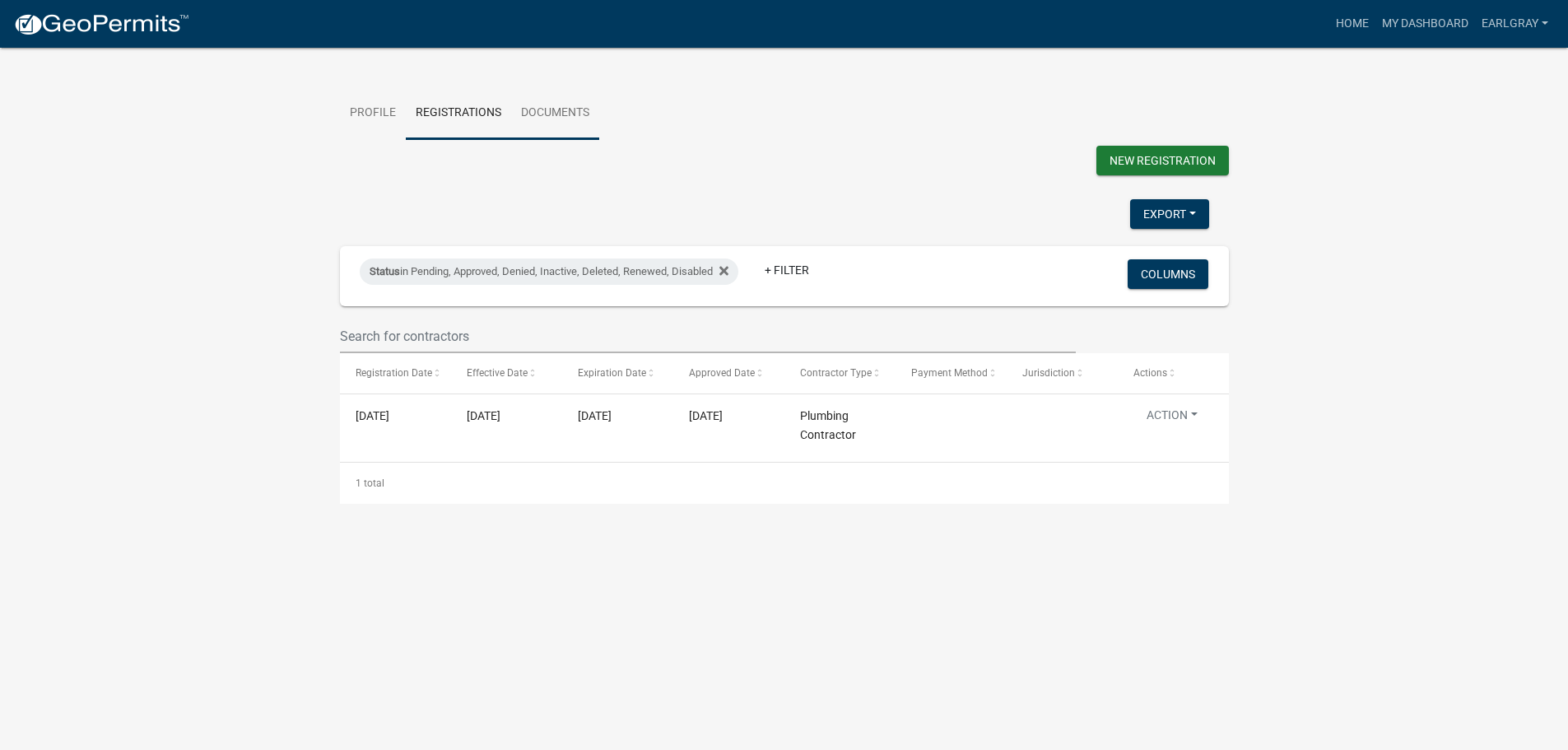
click at [545, 111] on link "Documents" at bounding box center [555, 113] width 88 height 53
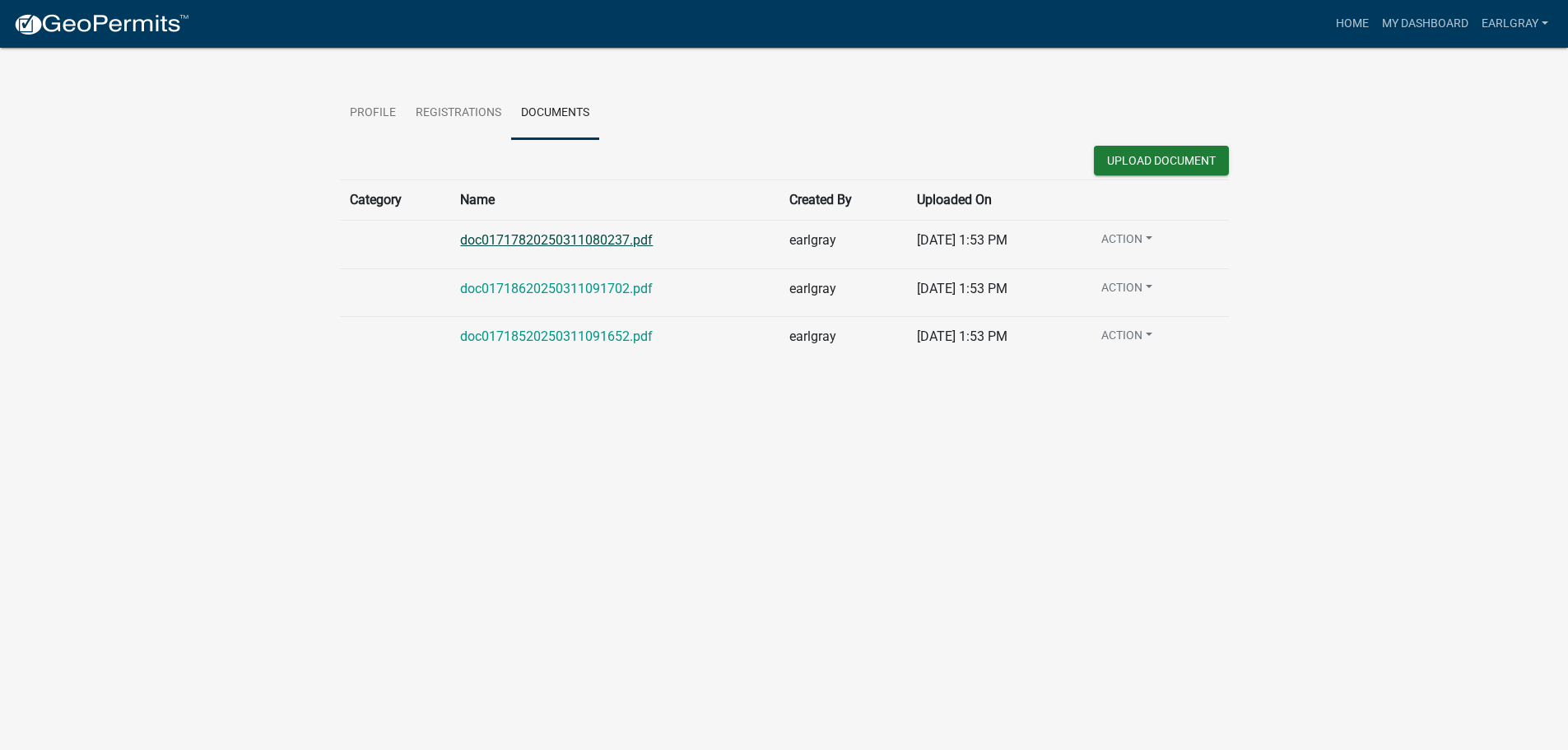
click at [563, 237] on link "doc01717820250311080237.pdf" at bounding box center [556, 240] width 193 height 16
click at [566, 285] on link "doc01718620250311091702.pdf" at bounding box center [556, 289] width 193 height 16
click at [593, 340] on link "doc01718520250311091652.pdf" at bounding box center [556, 337] width 193 height 16
click at [1164, 160] on button "Upload Document" at bounding box center [1161, 161] width 135 height 30
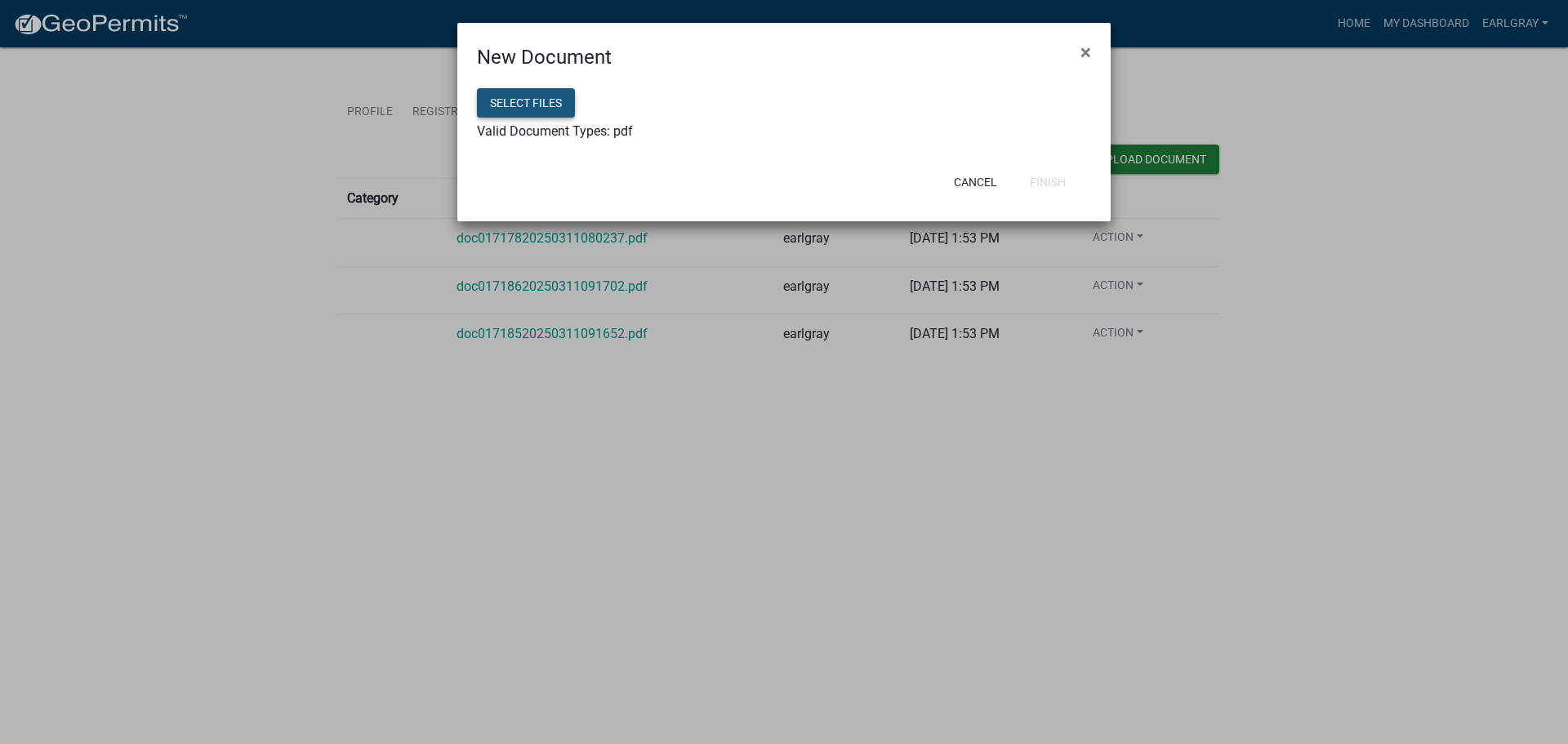
click at [534, 104] on button "Select files" at bounding box center [525, 103] width 98 height 30
click at [968, 179] on button "Cancel" at bounding box center [975, 182] width 69 height 30
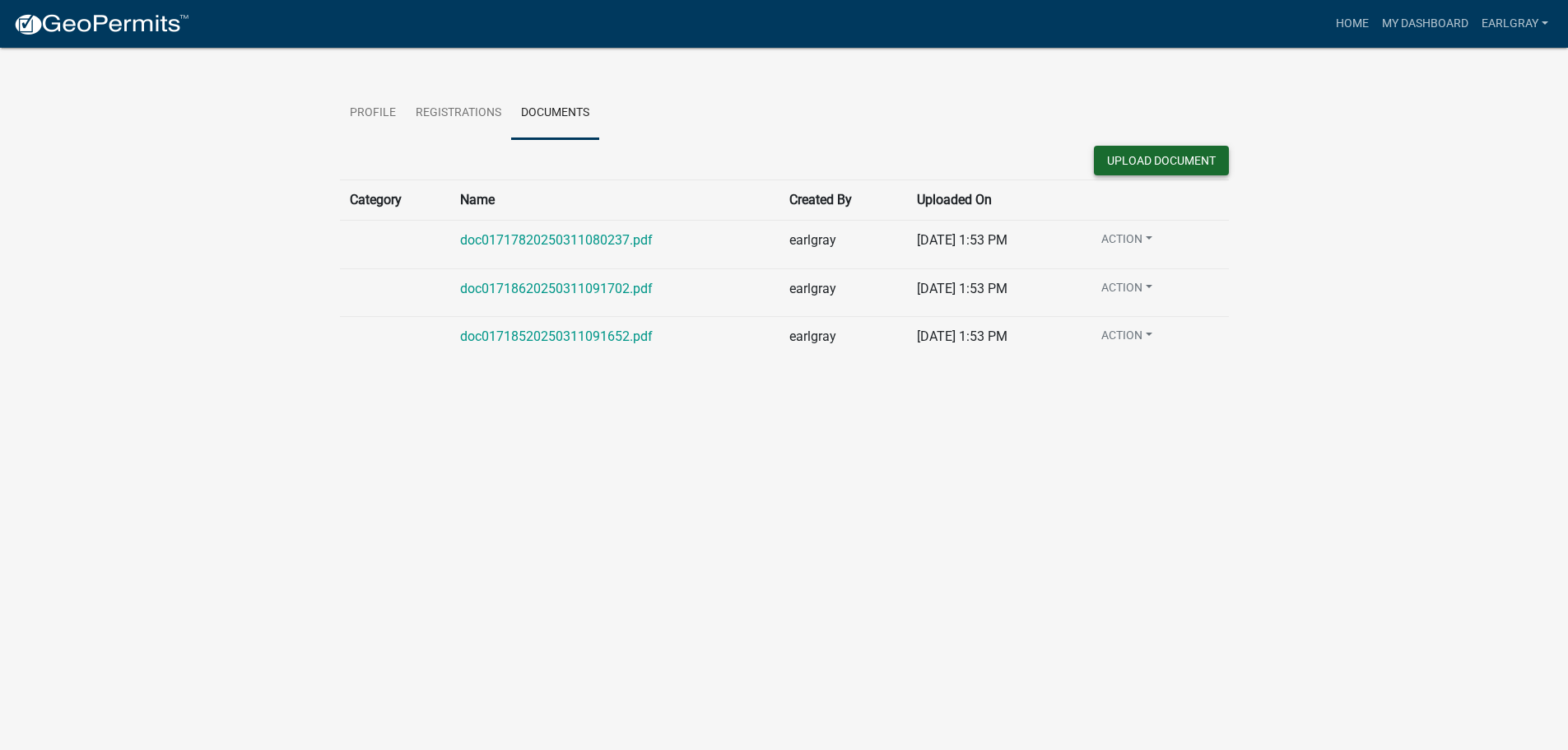
click at [1161, 159] on button "Upload Document" at bounding box center [1161, 161] width 135 height 30
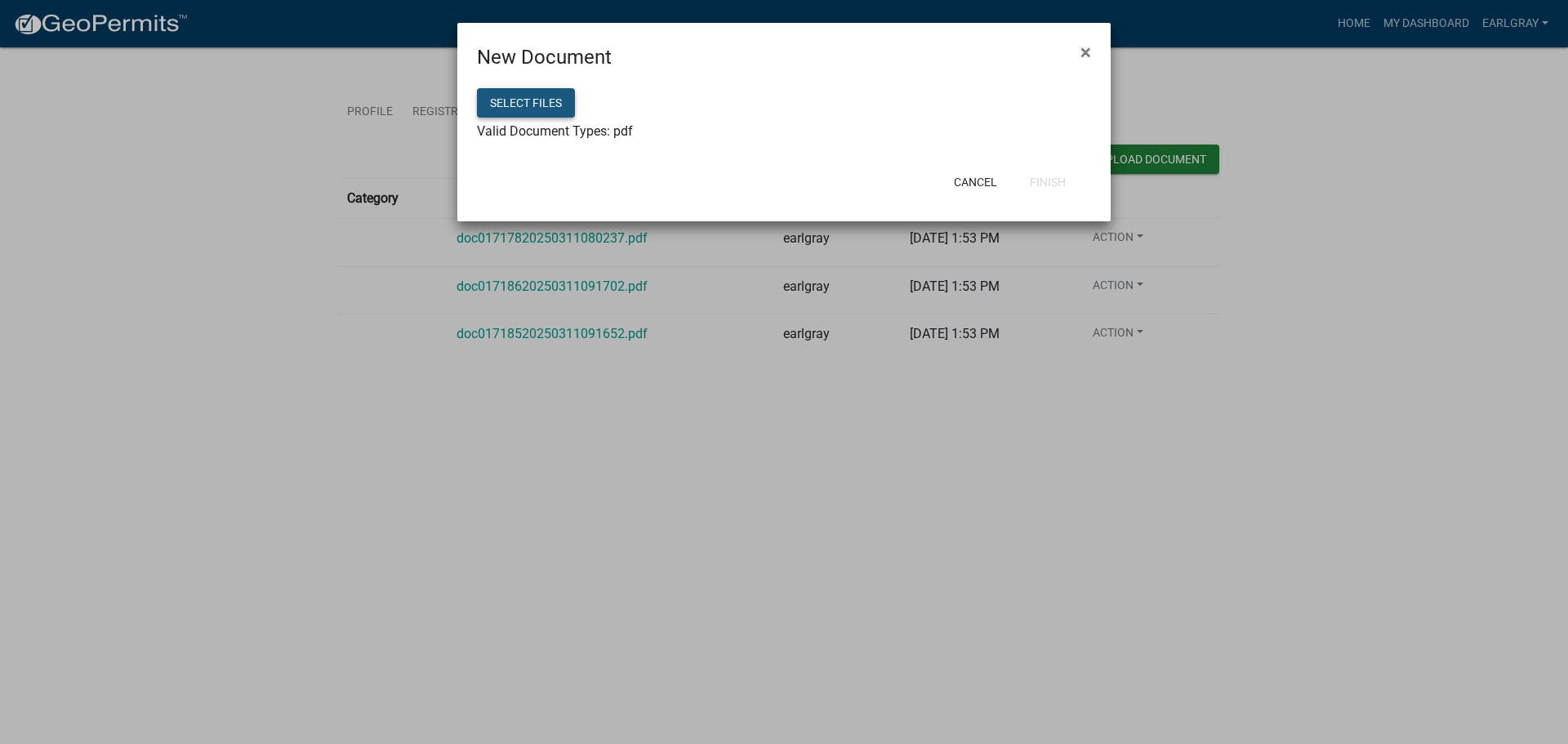
click at [545, 106] on button "Select files" at bounding box center [525, 103] width 98 height 30
click at [1046, 185] on button "Finish" at bounding box center [1048, 182] width 62 height 30
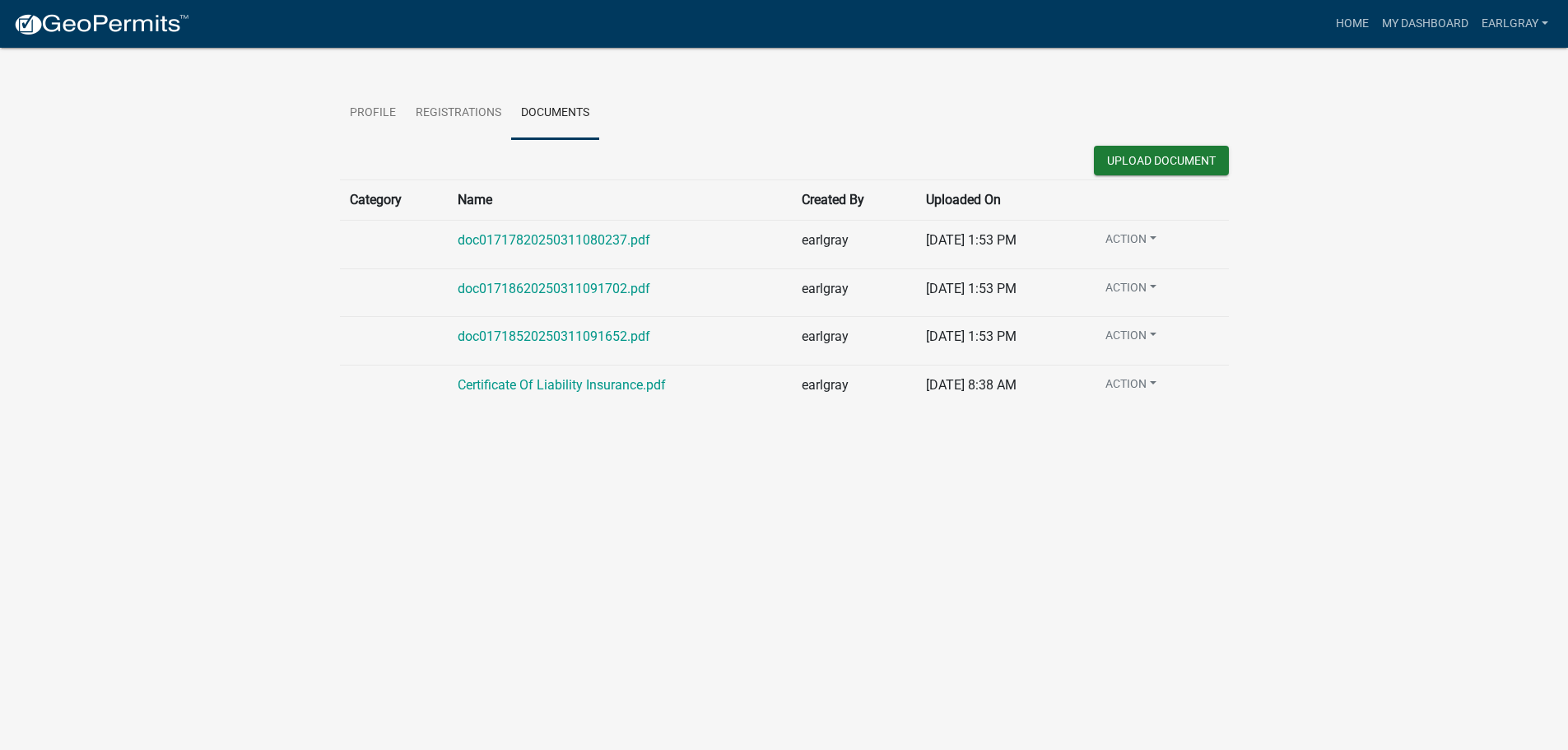
click at [1162, 286] on button "Action" at bounding box center [1131, 291] width 77 height 24
click at [1145, 335] on button "Action" at bounding box center [1131, 339] width 77 height 24
click at [1131, 414] on link "Edit" at bounding box center [1159, 418] width 132 height 40
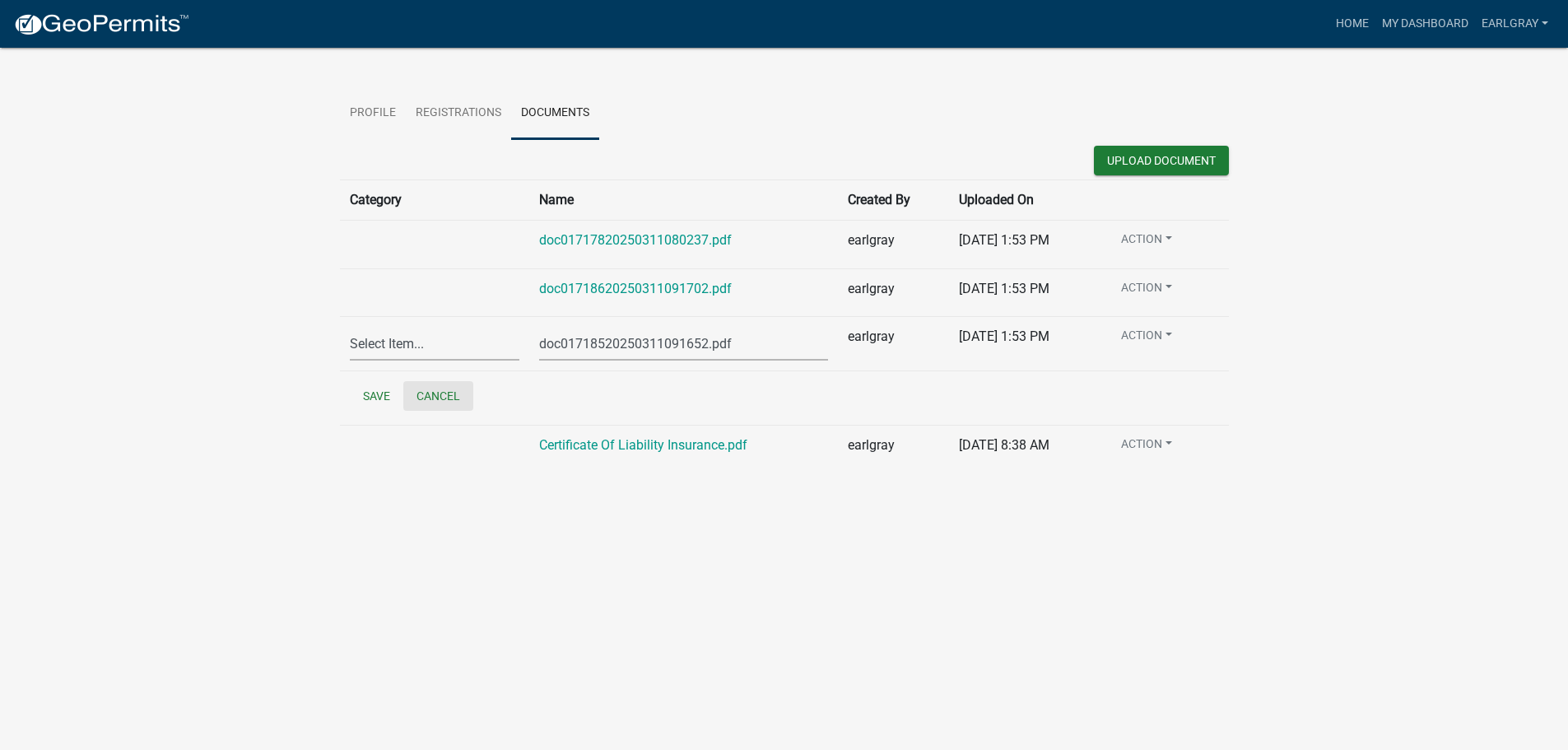
click at [438, 402] on button "Cancel" at bounding box center [438, 396] width 70 height 30
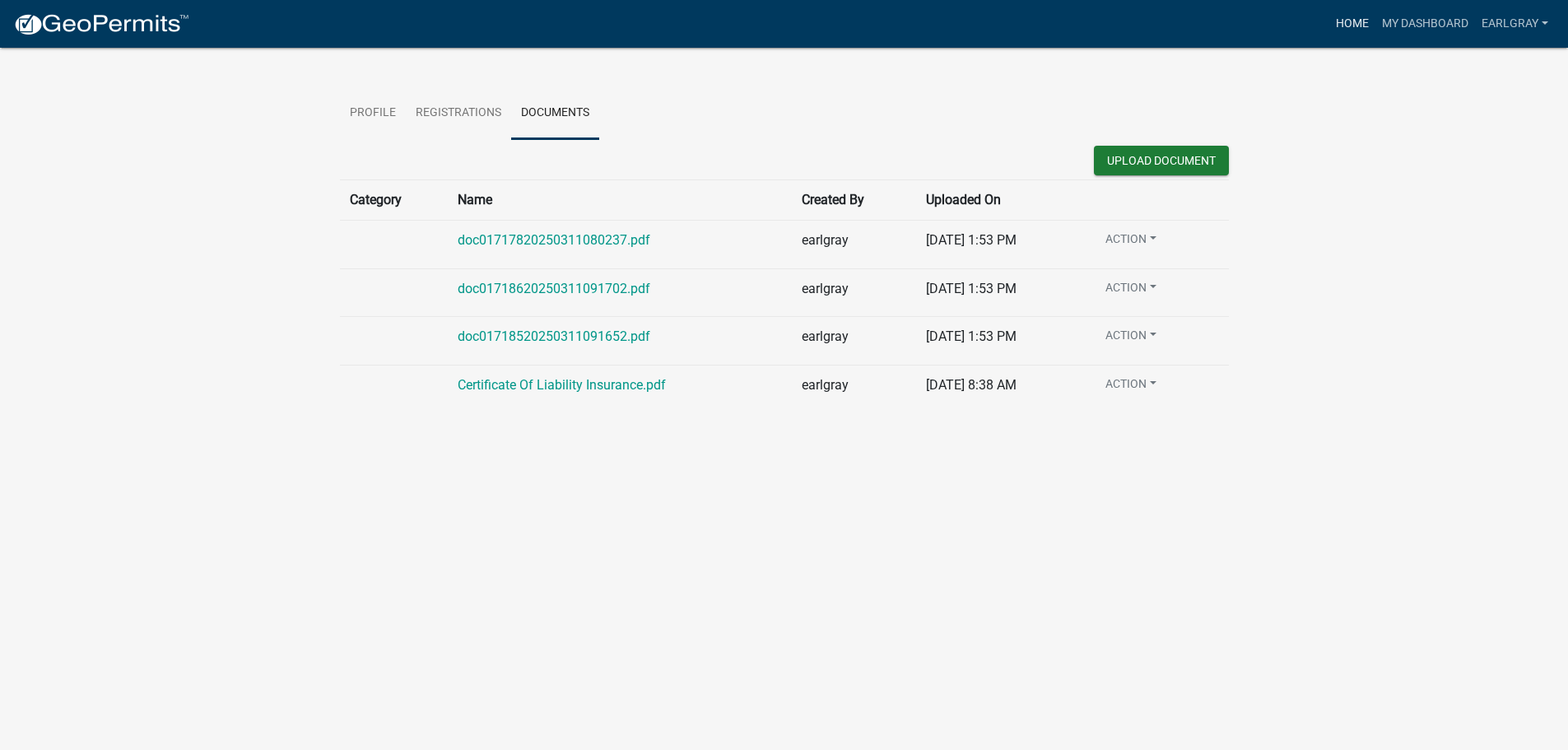
click at [1353, 25] on link "Home" at bounding box center [1352, 23] width 46 height 31
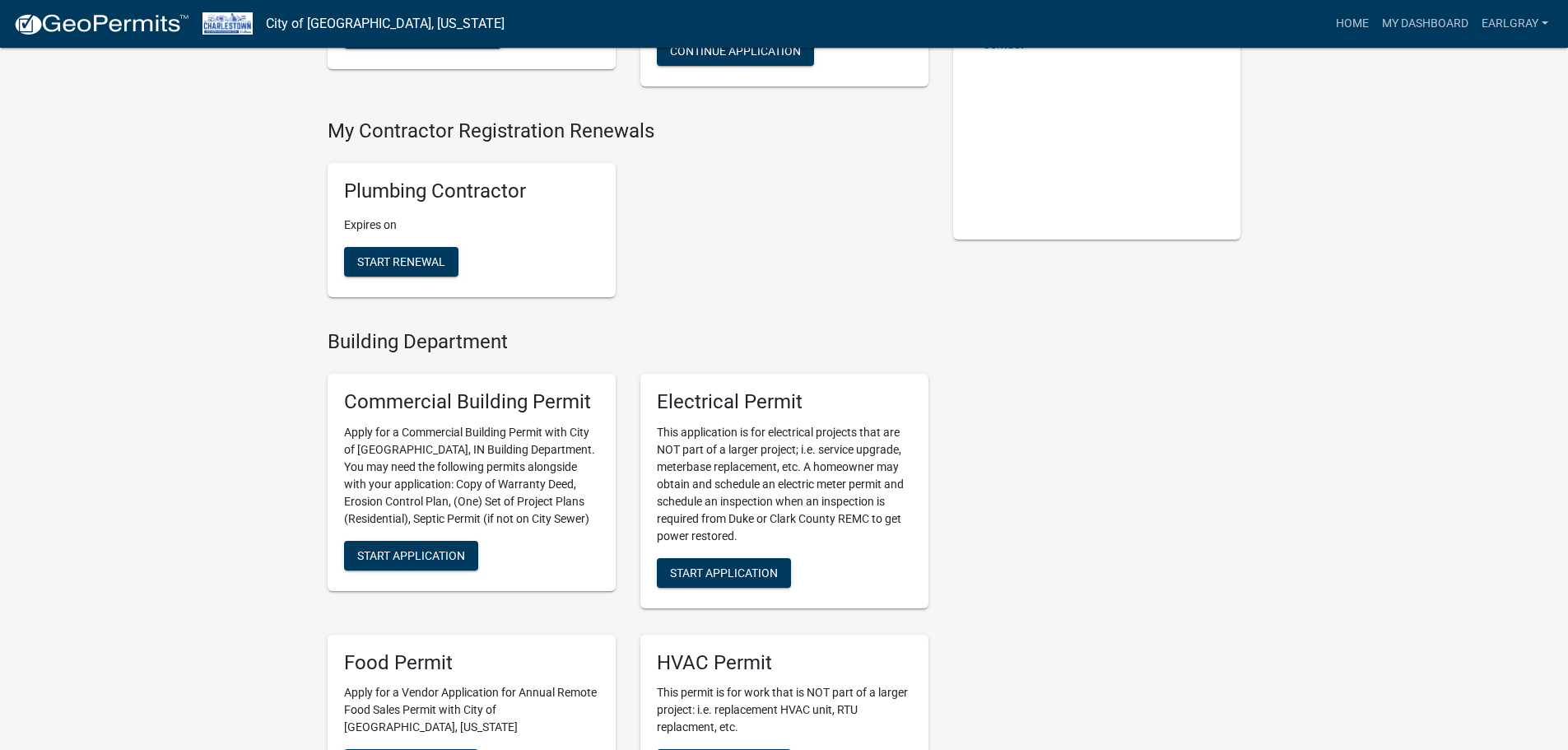
scroll to position [330, 0]
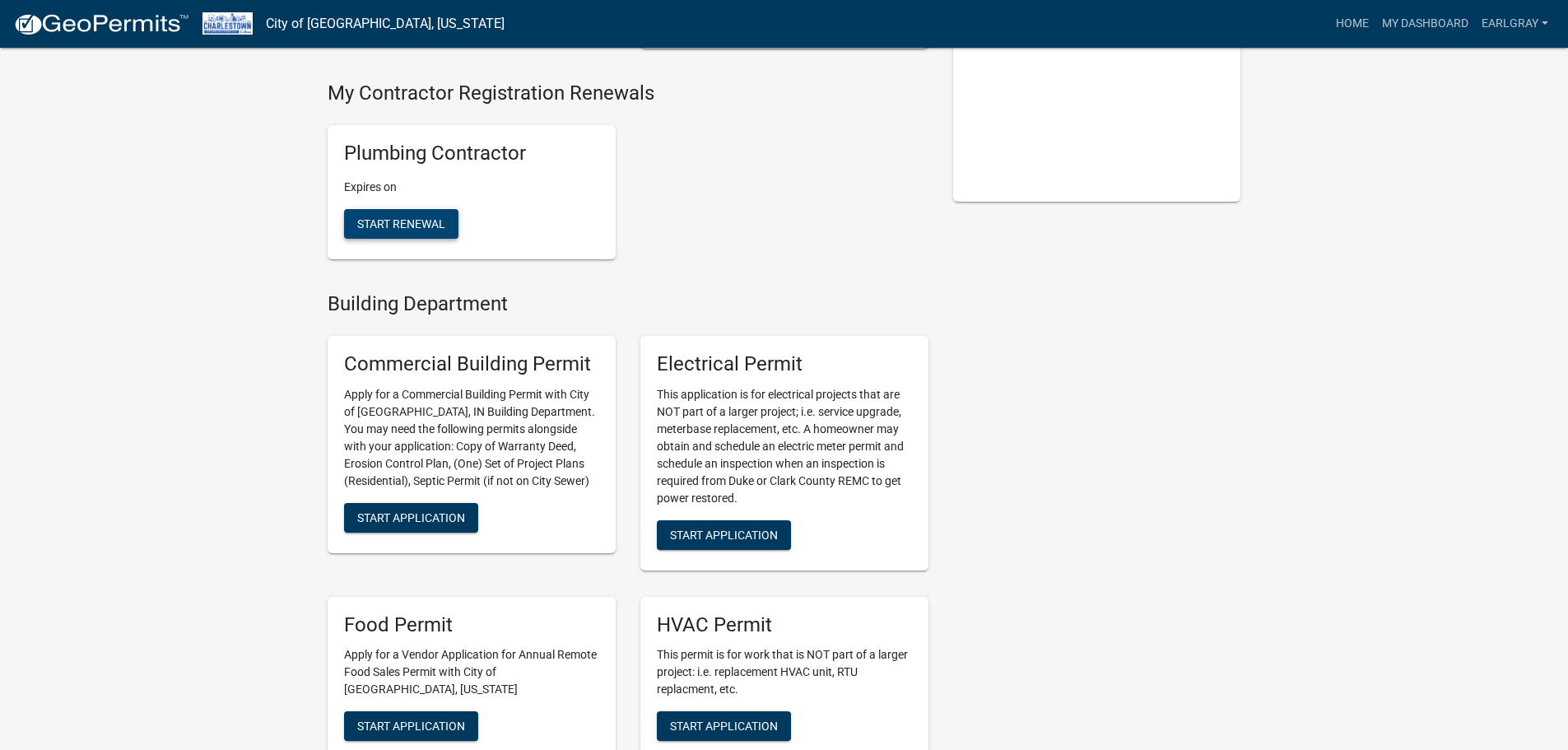
click at [401, 216] on button "Start Renewal" at bounding box center [401, 224] width 115 height 30
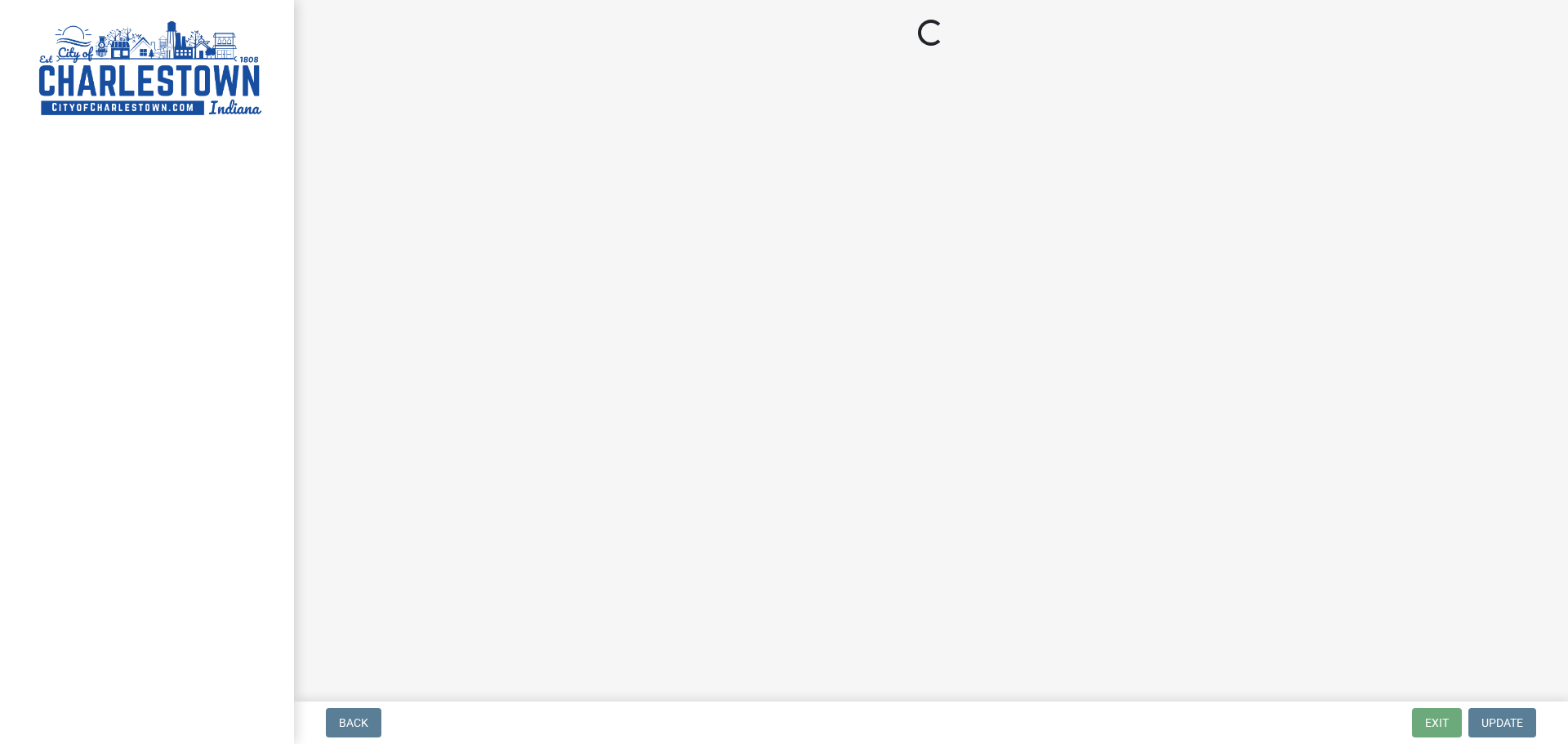
select select "IN"
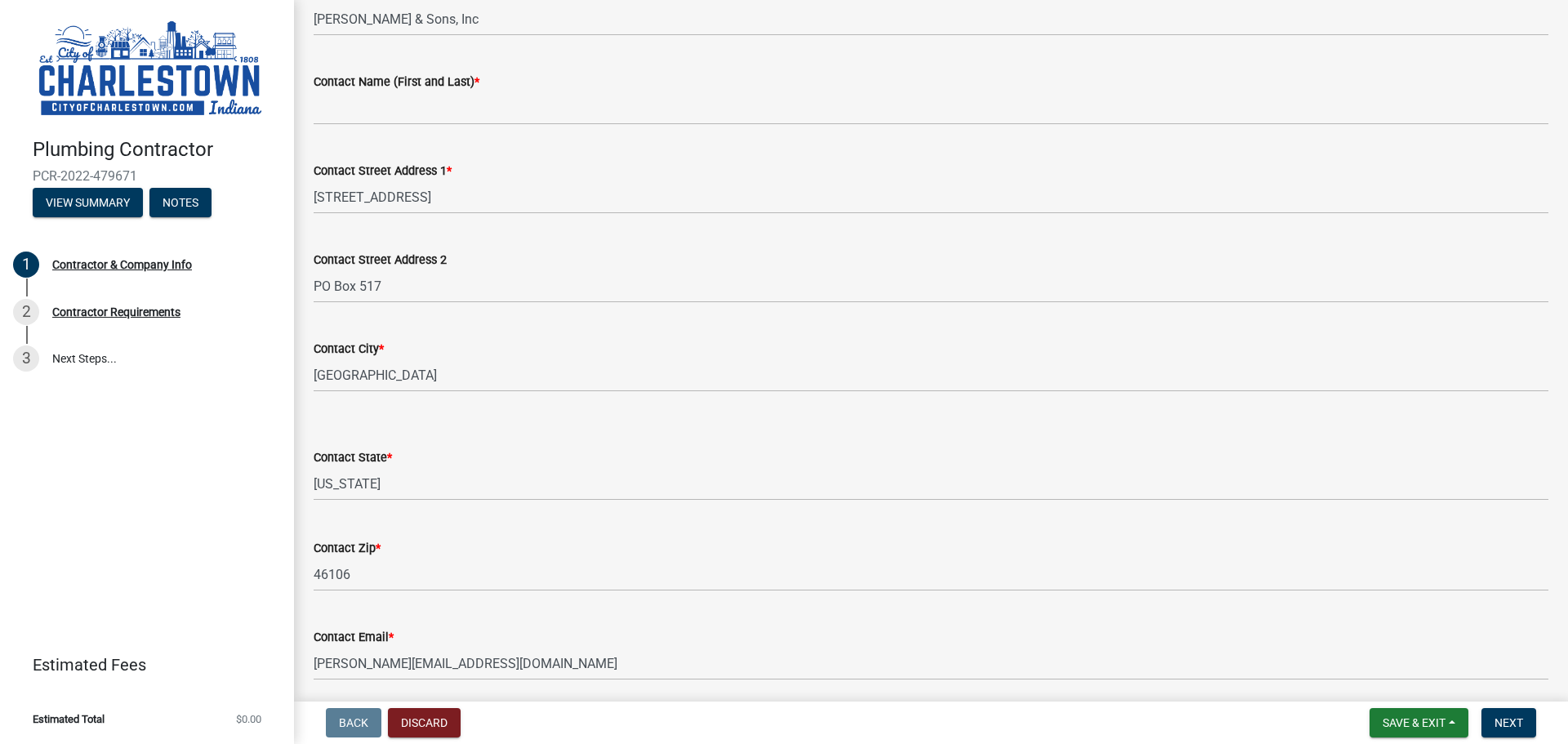
scroll to position [53, 0]
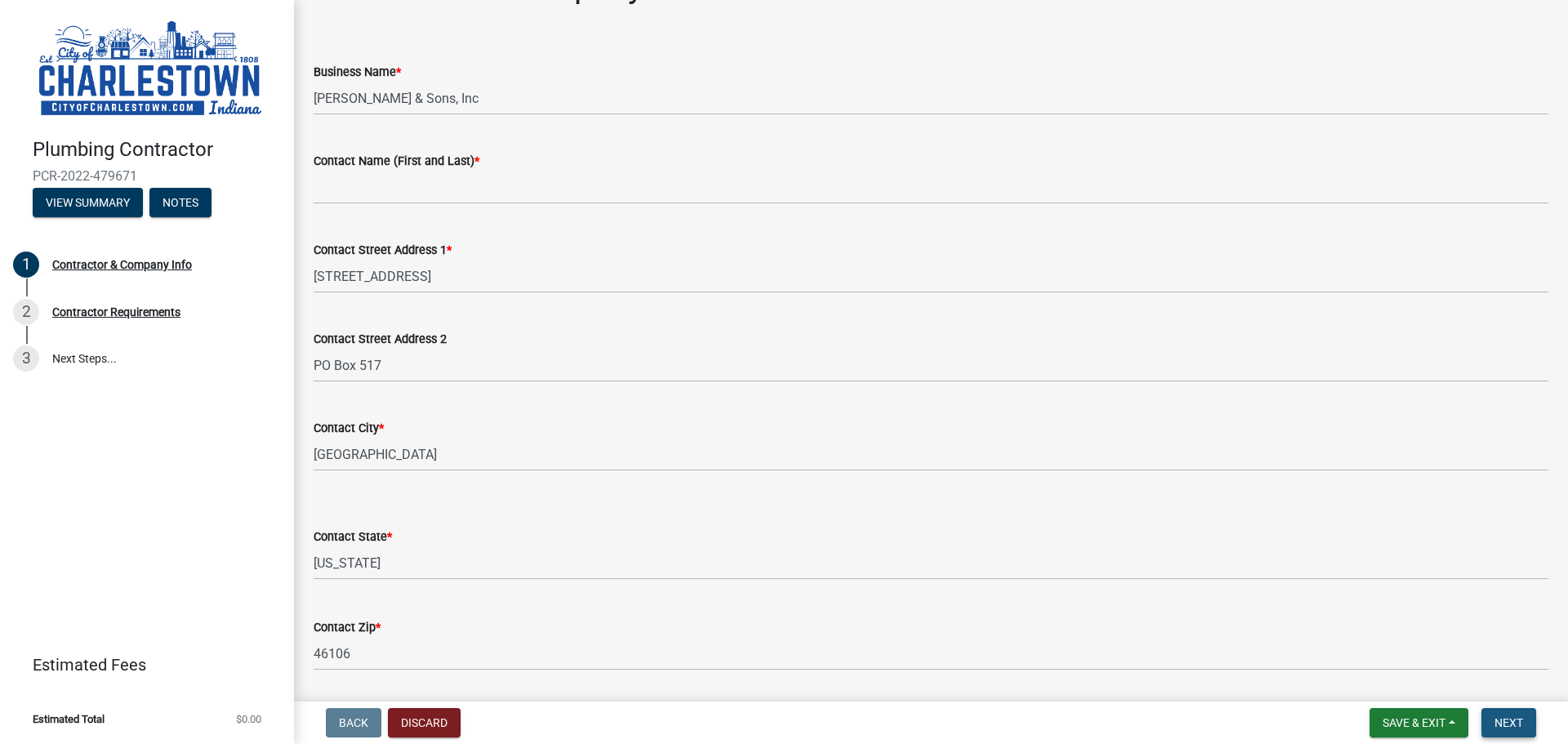
click at [1526, 719] on button "Next" at bounding box center [1509, 723] width 55 height 30
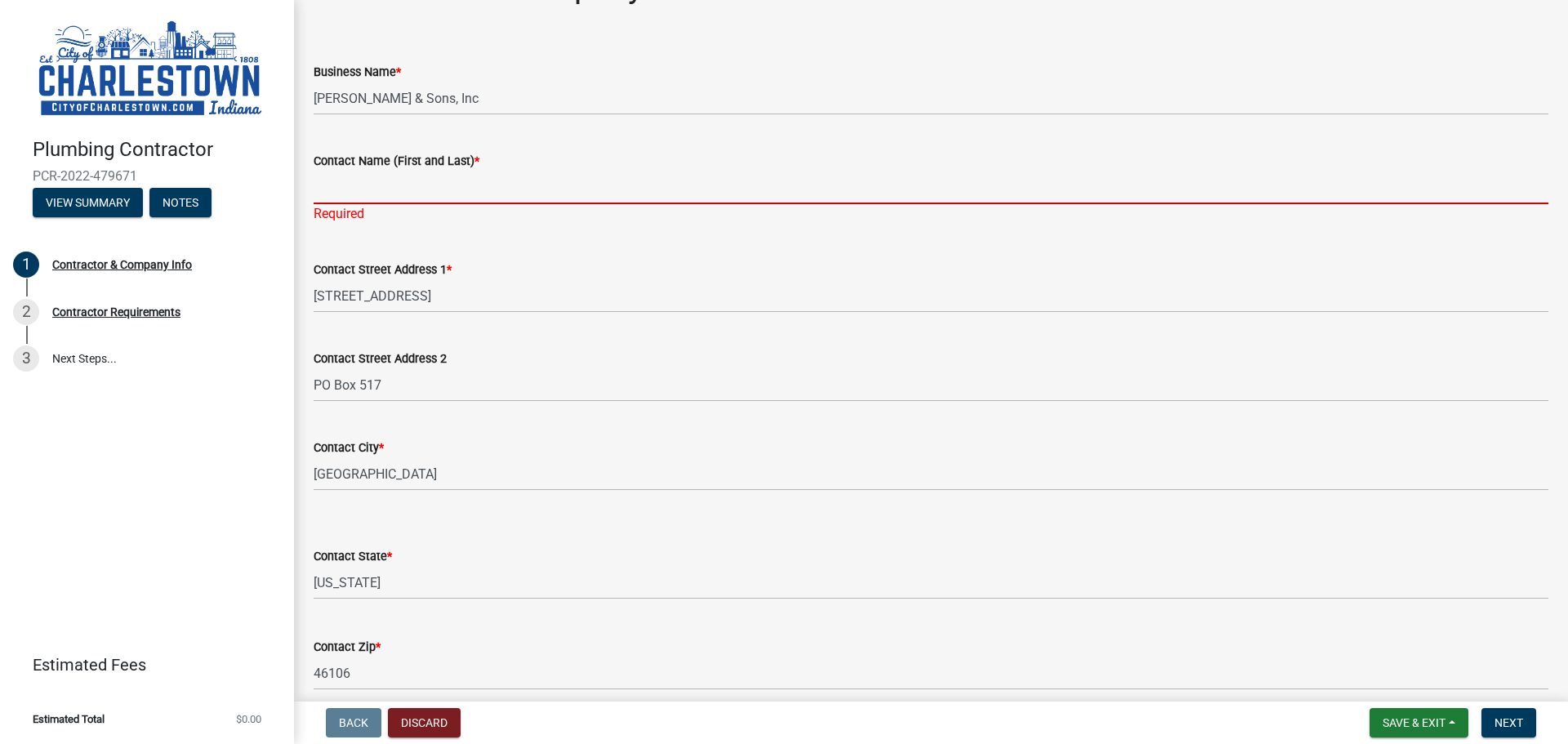
click at [489, 182] on input "Contact Name (First and Last) *" at bounding box center [931, 187] width 1235 height 34
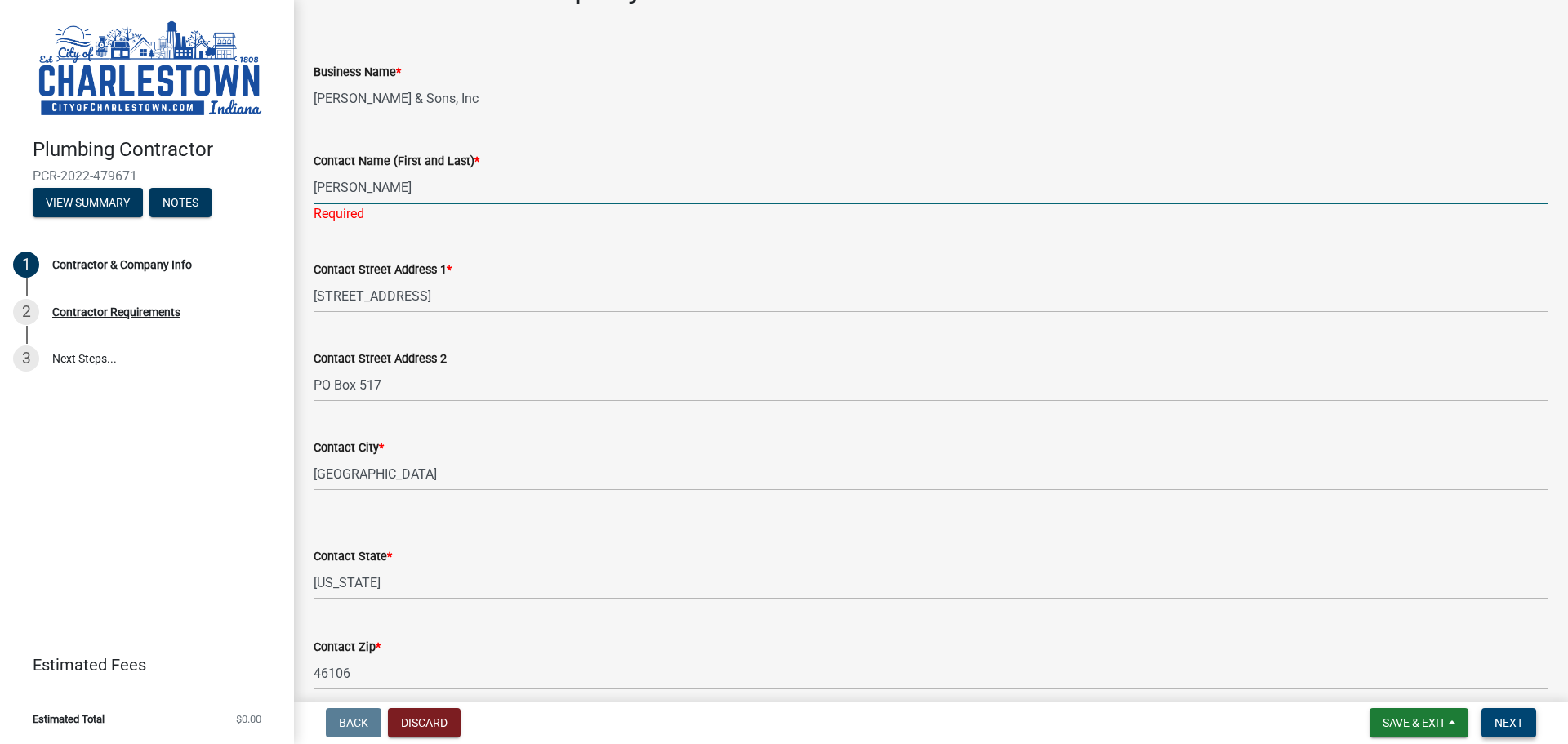
type input "Bridgette Rooks"
click at [1520, 724] on span "Next" at bounding box center [1509, 722] width 29 height 13
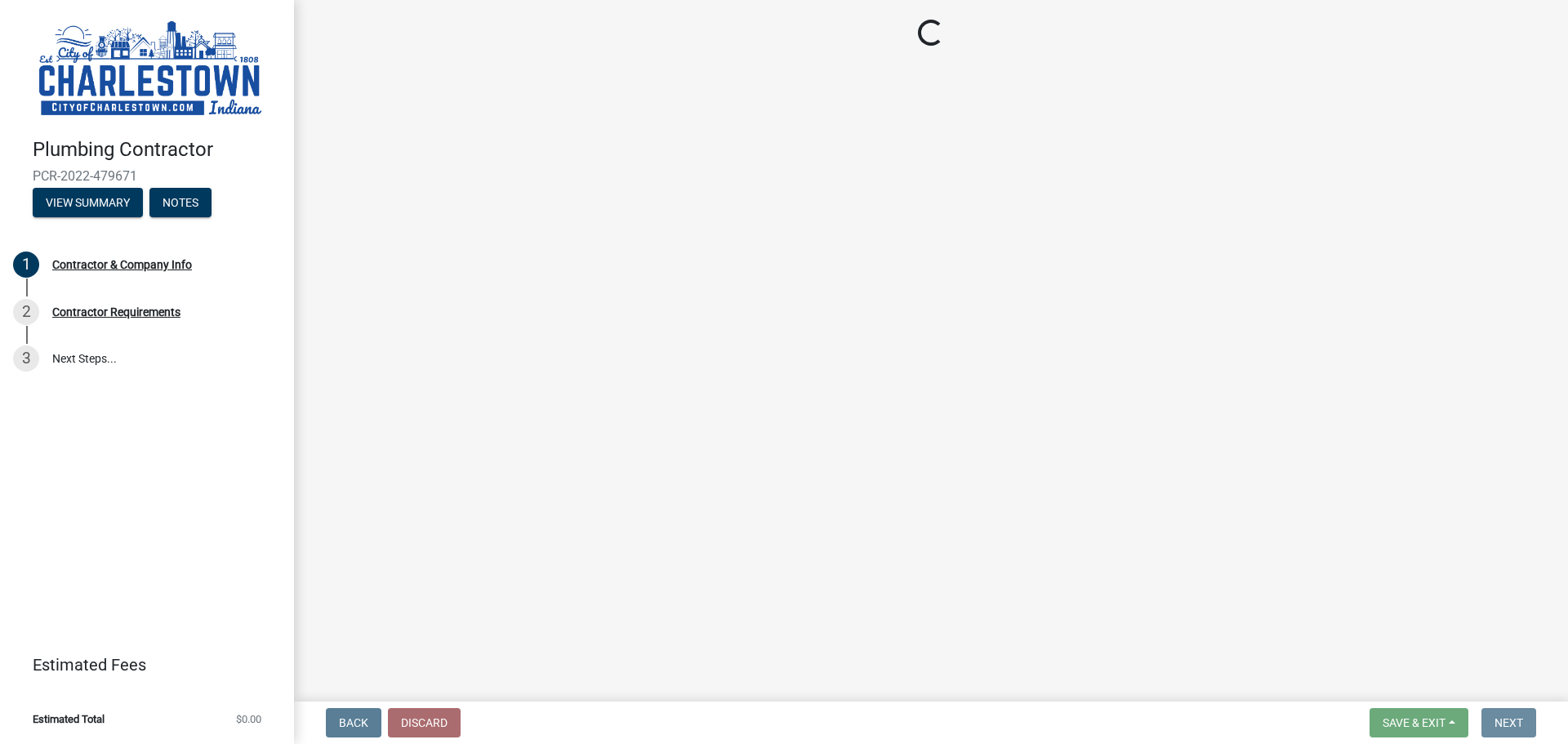
scroll to position [0, 0]
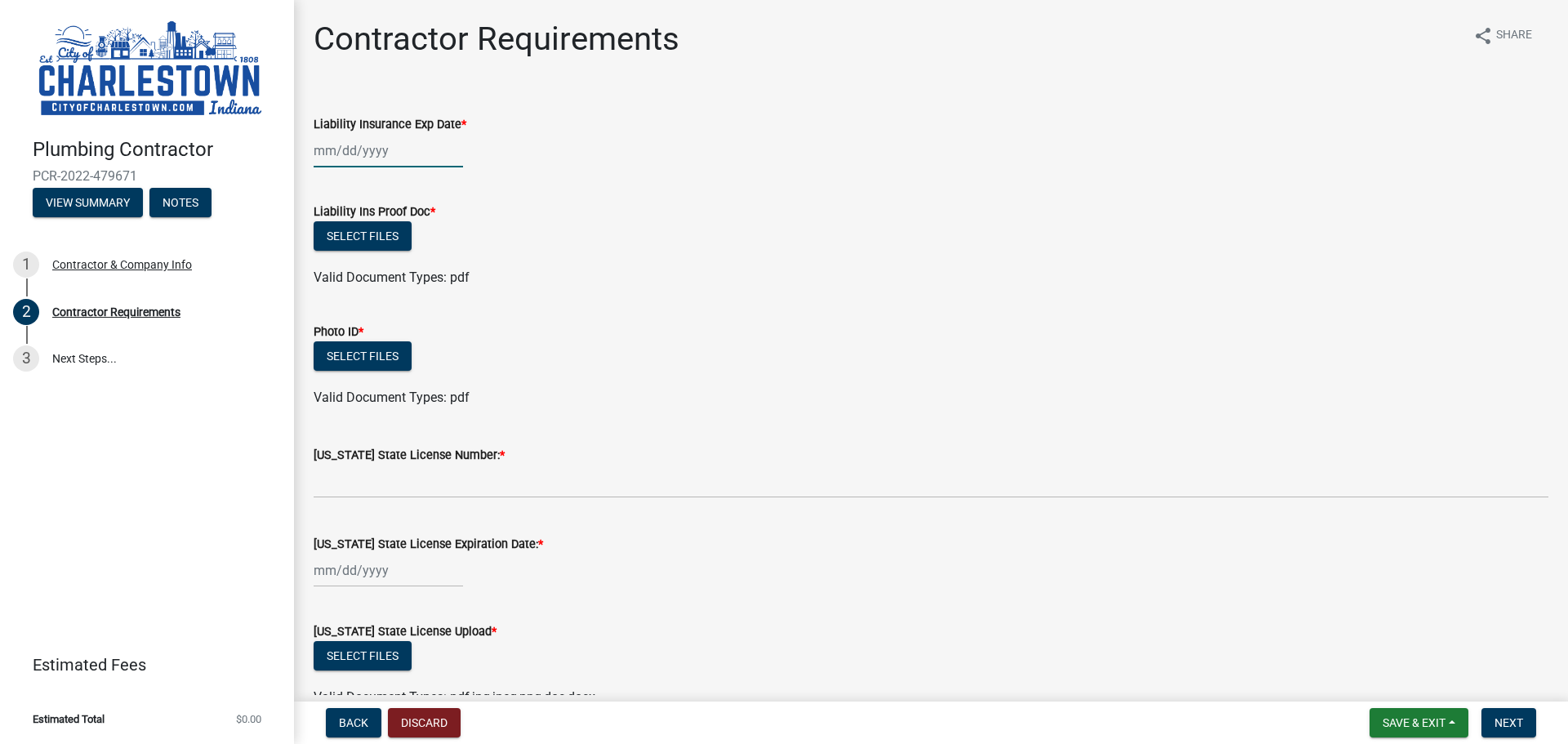
click at [382, 157] on div at bounding box center [388, 151] width 150 height 34
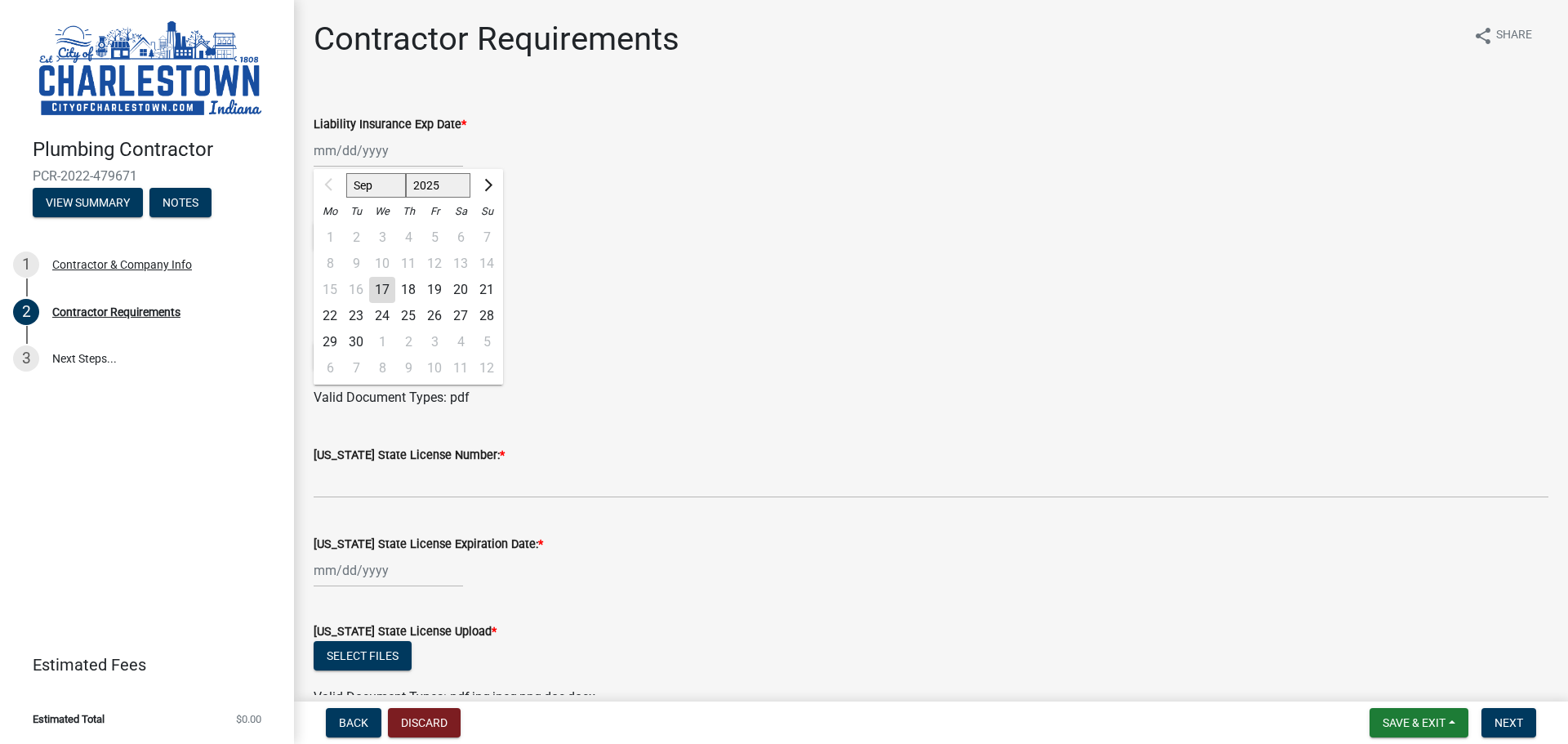
click at [332, 240] on div "1 2 3 4 5 6 7" at bounding box center [407, 238] width 189 height 26
click at [453, 190] on select "2025 2026 2027 2028 2029 2030 2031 2032 2033 2034 2035 2036 2037 2038 2039 2040…" at bounding box center [439, 185] width 65 height 25
select select "2026"
click at [406, 173] on select "2025 2026 2027 2028 2029 2030 2031 2032 2033 2034 2035 2036 2037 2038 2039 2040…" at bounding box center [439, 185] width 65 height 25
click at [355, 235] on div "1" at bounding box center [356, 238] width 26 height 26
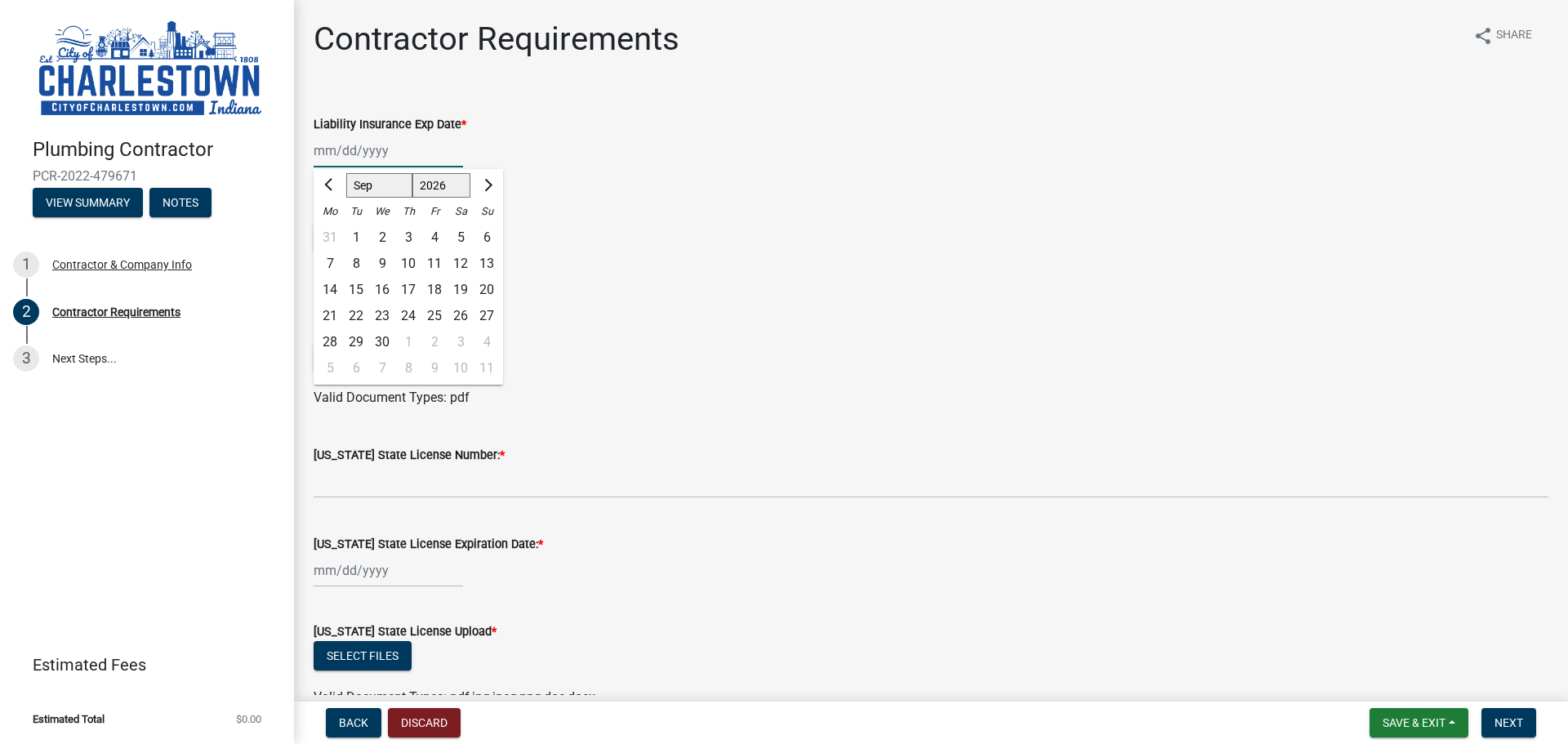
type input "09/01/2026"
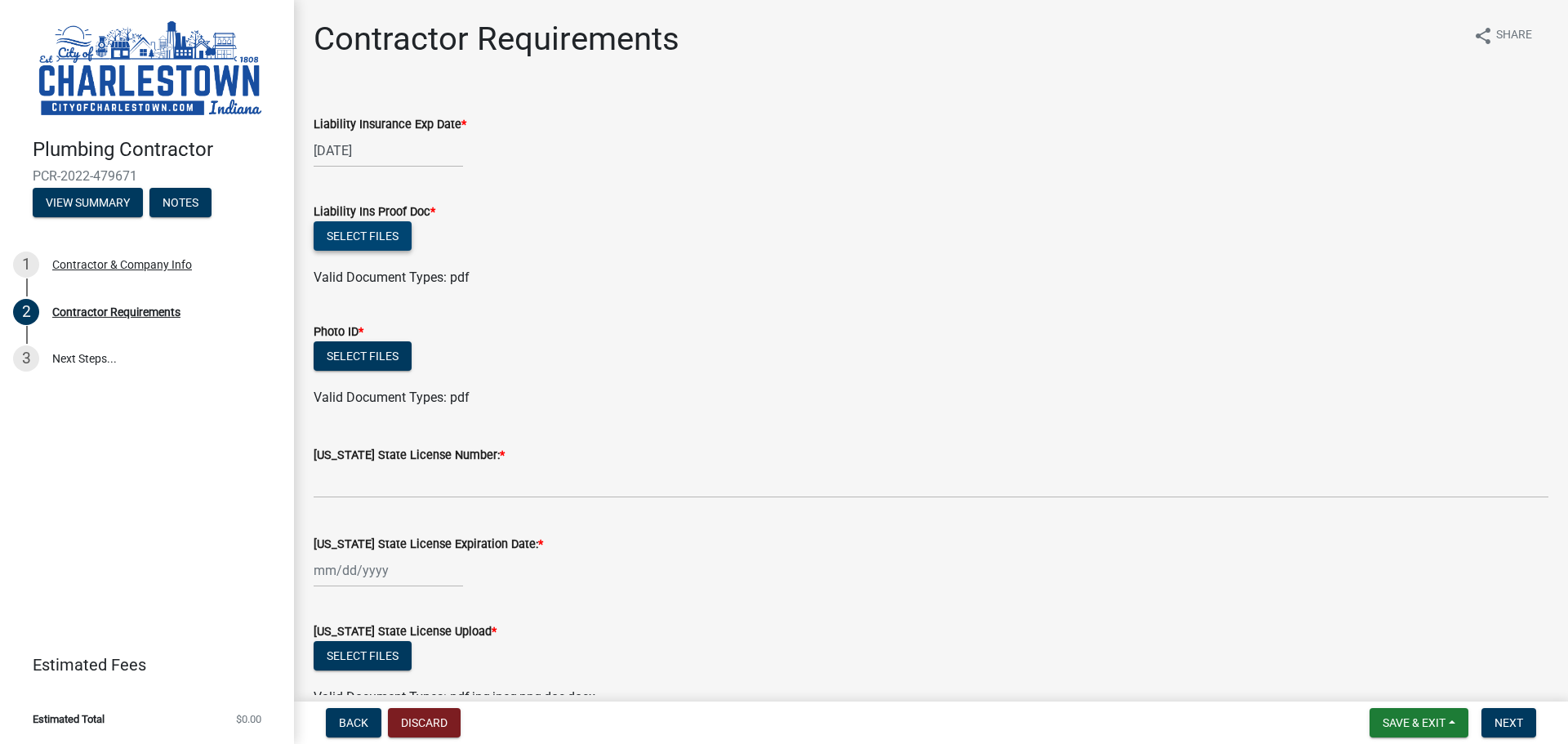
click at [366, 241] on button "Select files" at bounding box center [362, 236] width 98 height 30
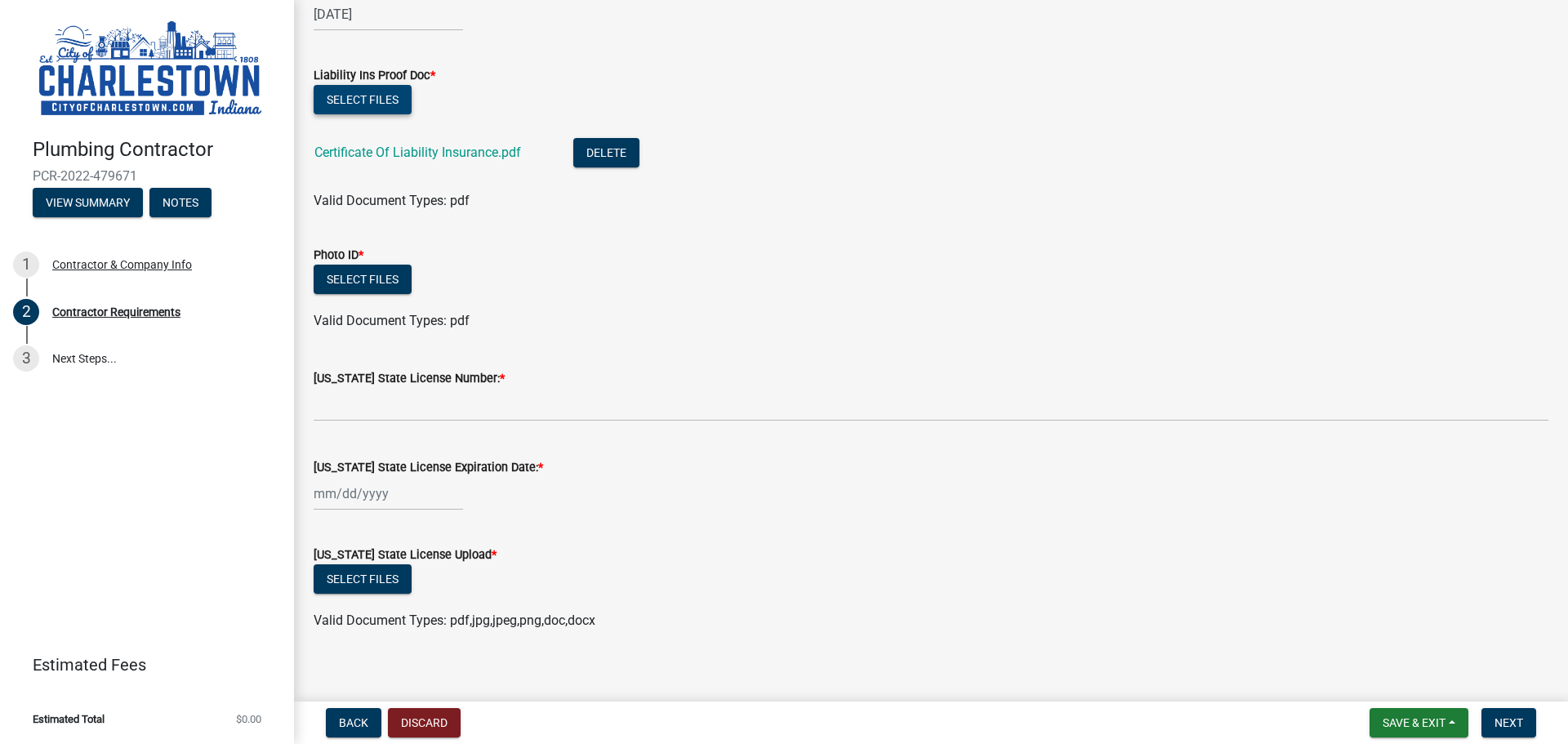
scroll to position [151, 0]
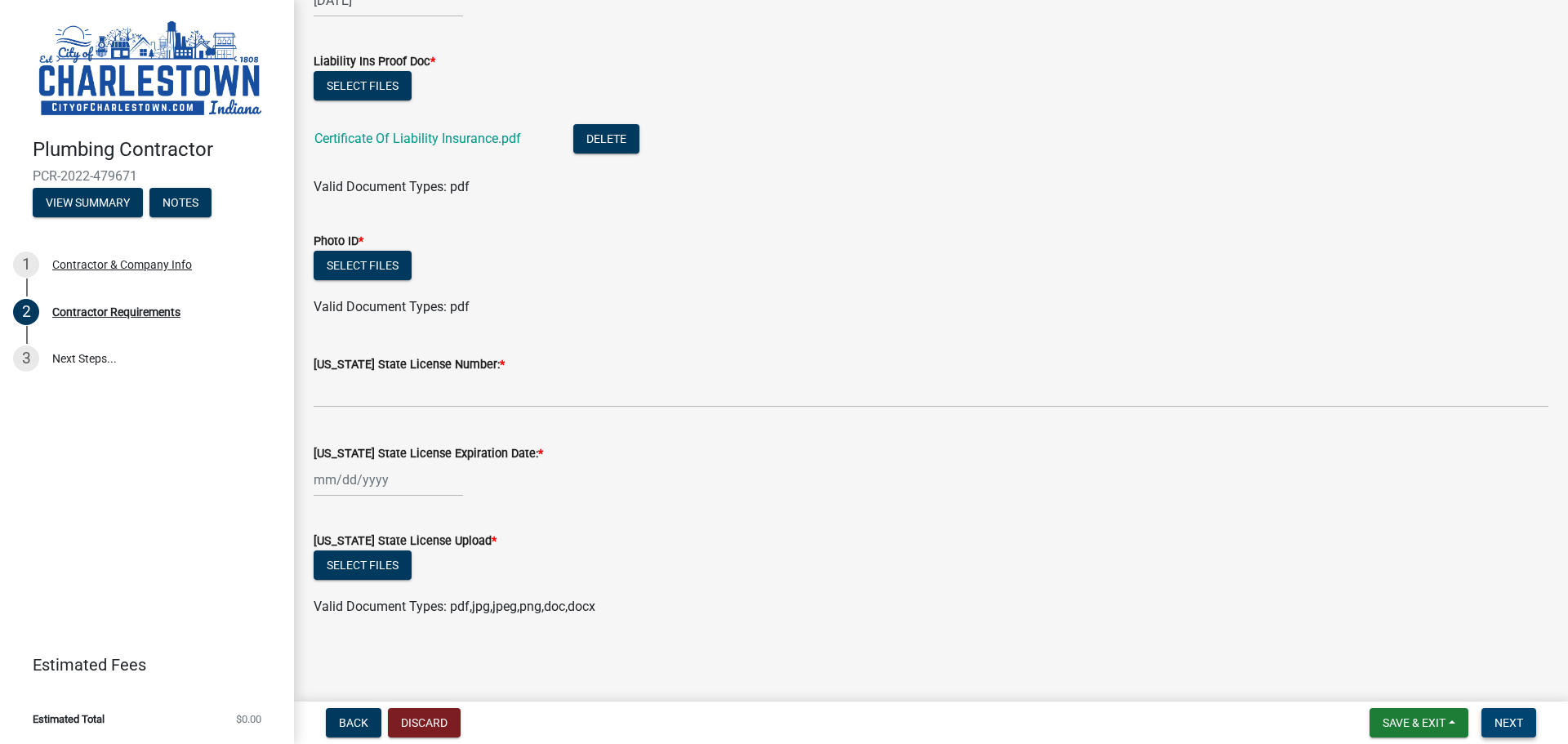
click at [1503, 726] on span "Next" at bounding box center [1509, 722] width 29 height 13
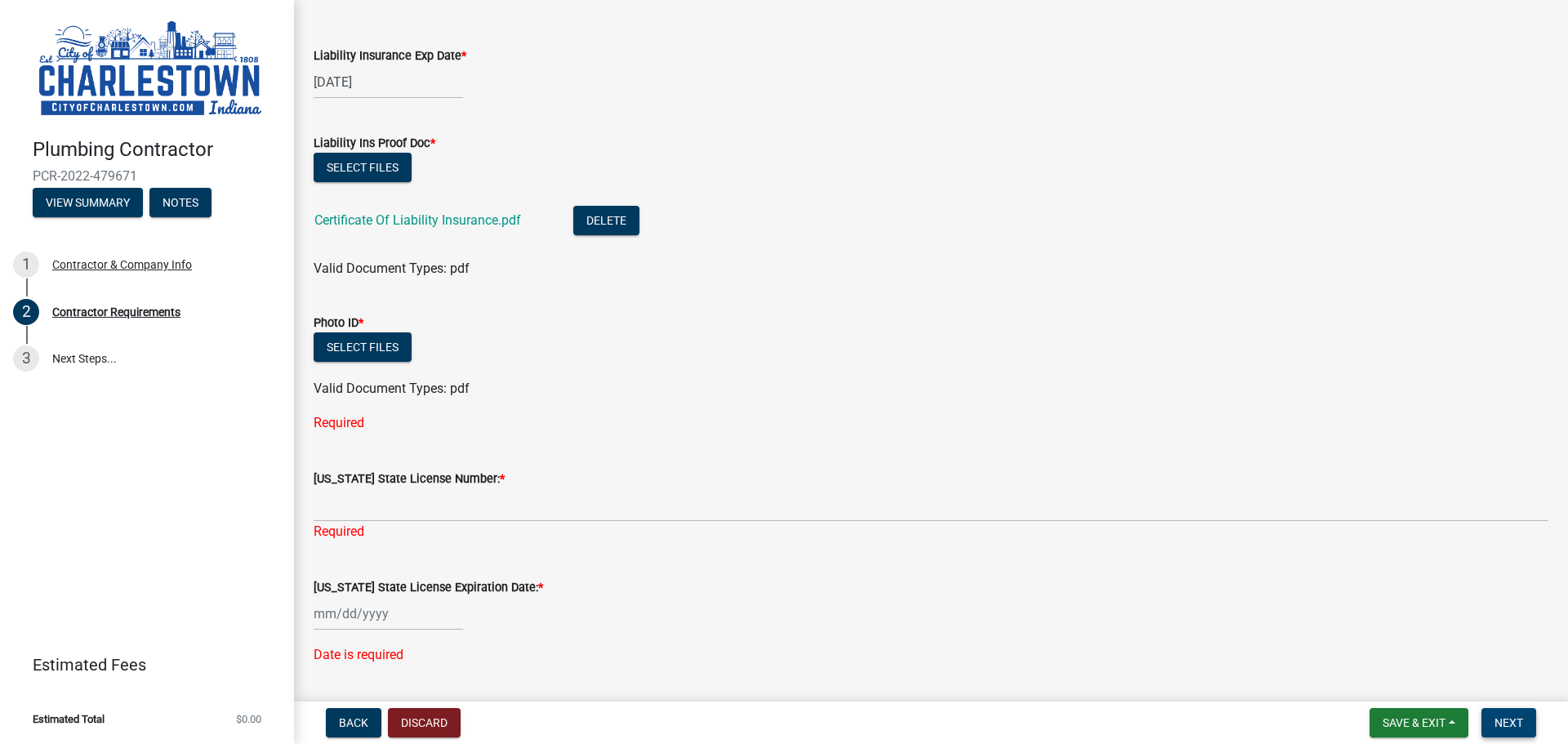
scroll to position [0, 0]
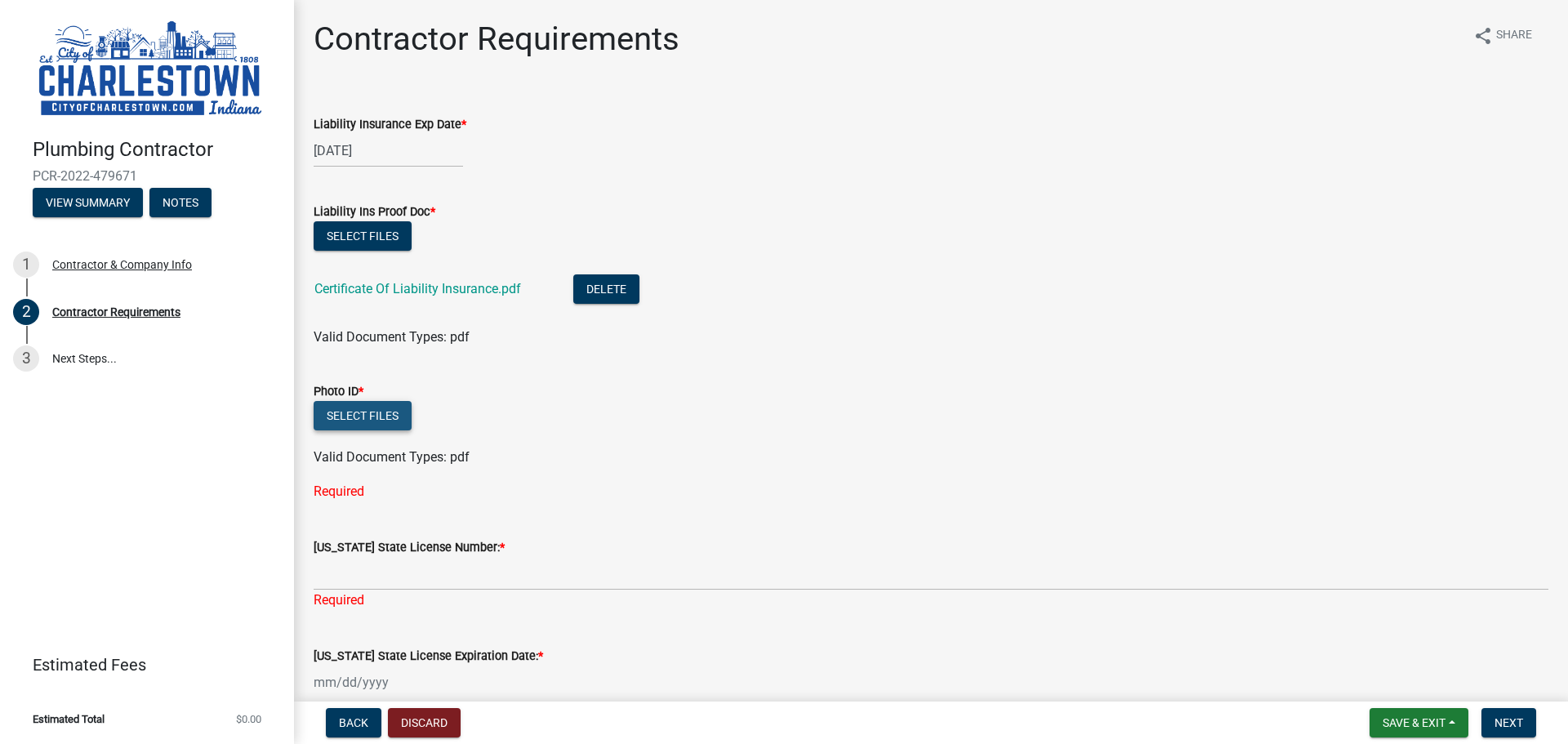
click at [378, 419] on button "Select files" at bounding box center [362, 416] width 98 height 30
click at [379, 416] on button "Select files" at bounding box center [362, 416] width 98 height 30
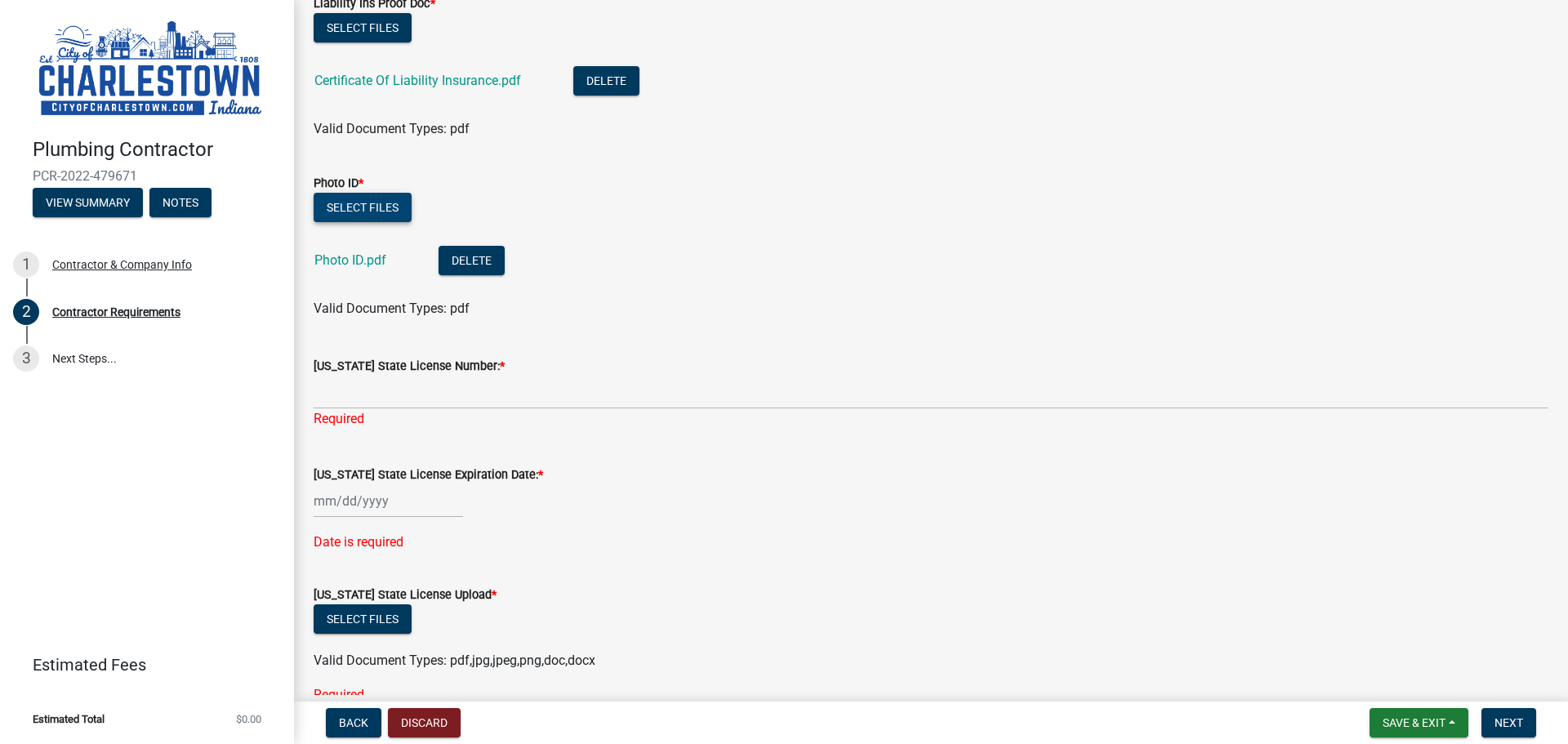
scroll to position [245, 0]
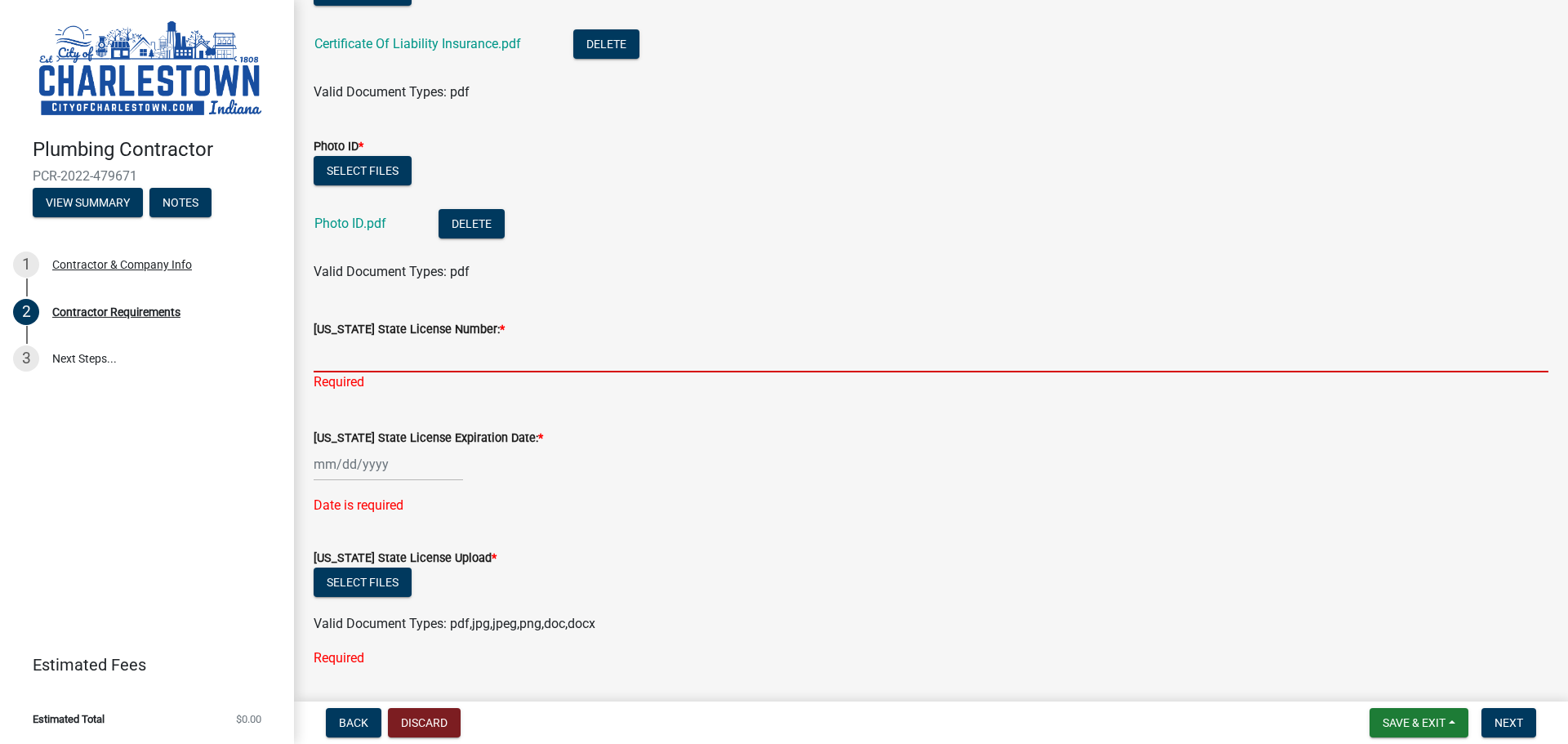
click at [444, 360] on input "Indiana State License Number: *" at bounding box center [931, 356] width 1235 height 34
type input "CO81059092"
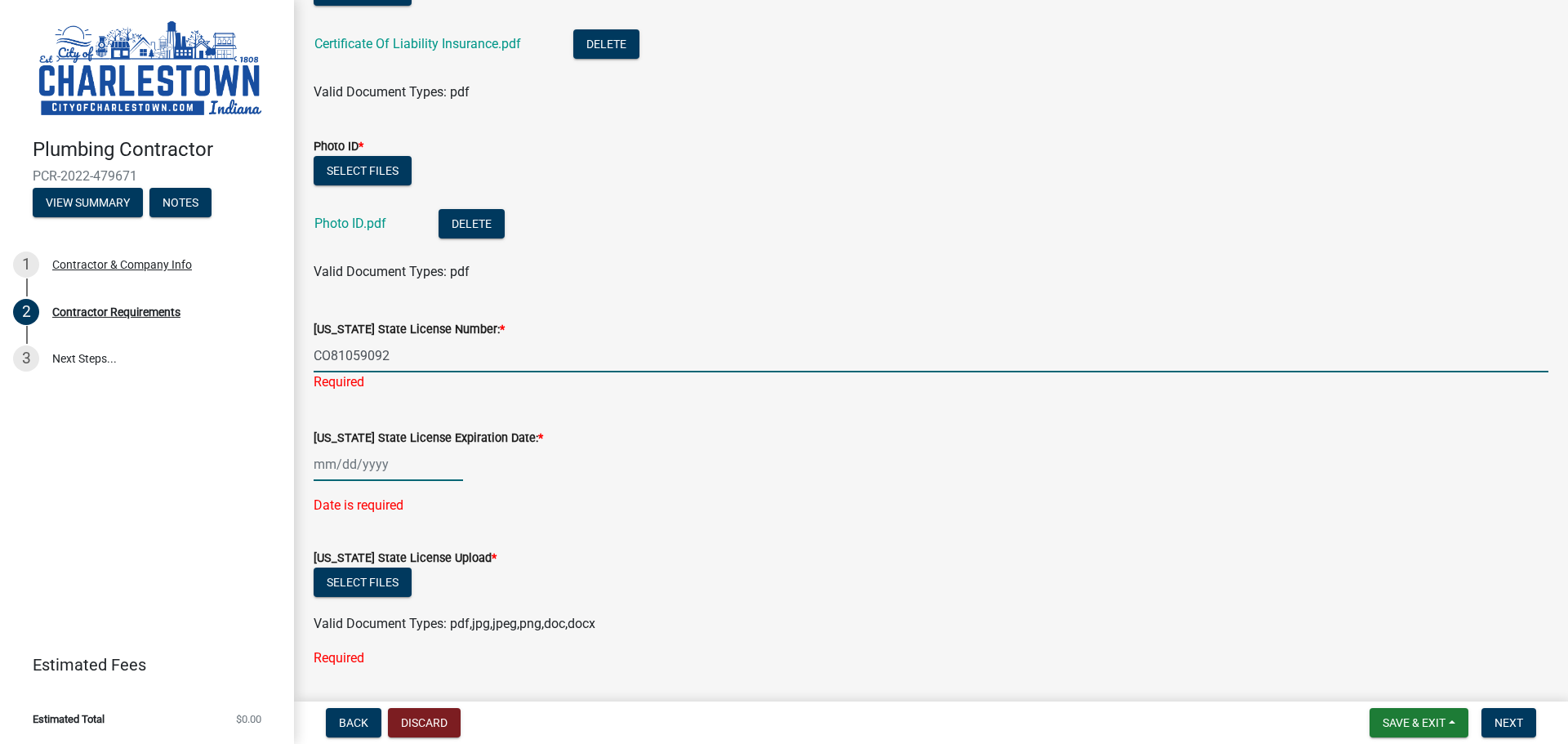
click at [411, 468] on div at bounding box center [388, 465] width 150 height 34
select select "9"
select select "2025"
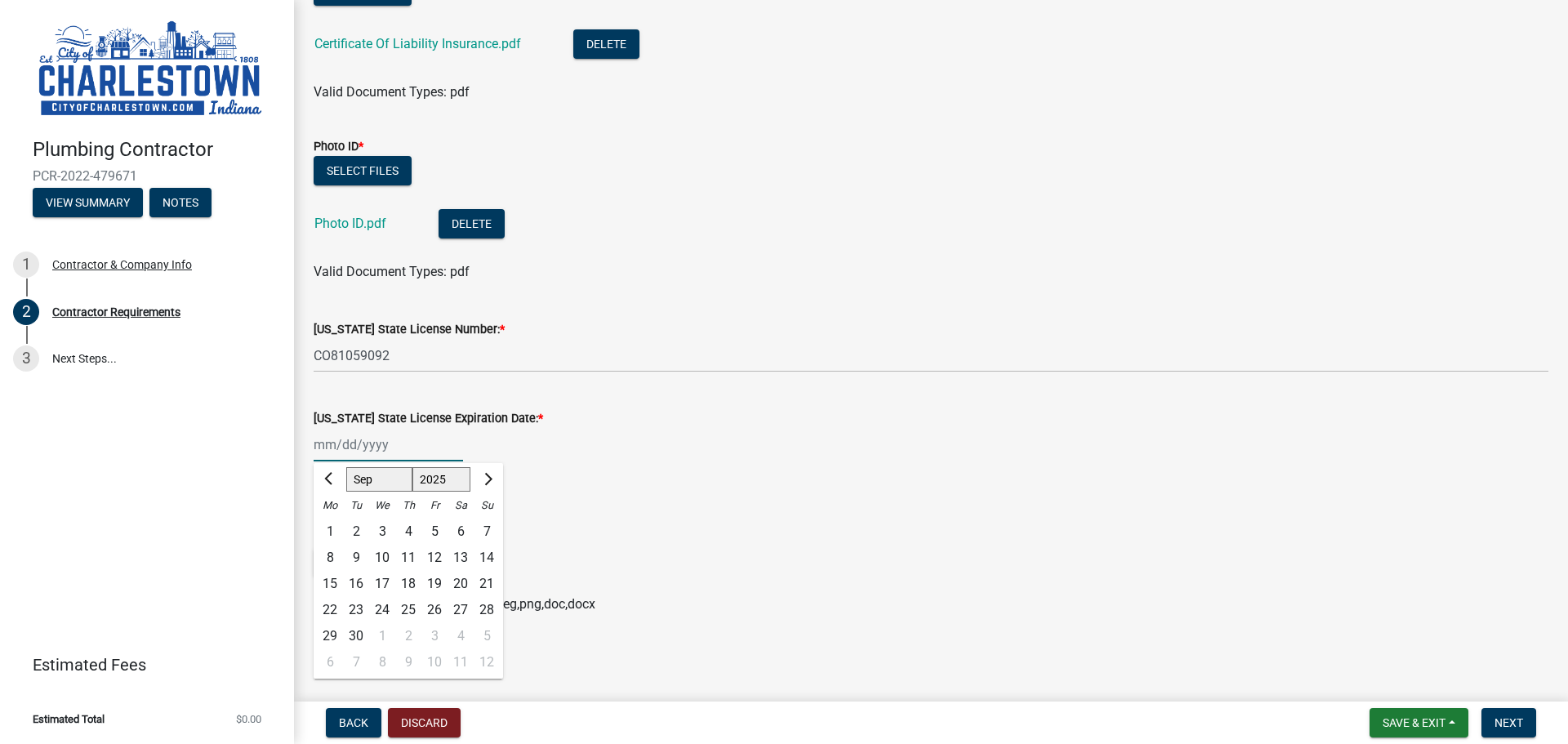
click at [375, 478] on select "Jan Feb Mar Apr May Jun Jul Aug Sep Oct Nov Dec" at bounding box center [379, 478] width 66 height 25
select select "12"
click at [346, 467] on select "Jan Feb Mar Apr May Jun Jul Aug Sep Oct Nov Dec" at bounding box center [379, 478] width 66 height 25
click at [330, 531] on div "1" at bounding box center [330, 531] width 26 height 26
type input "12/01/2025"
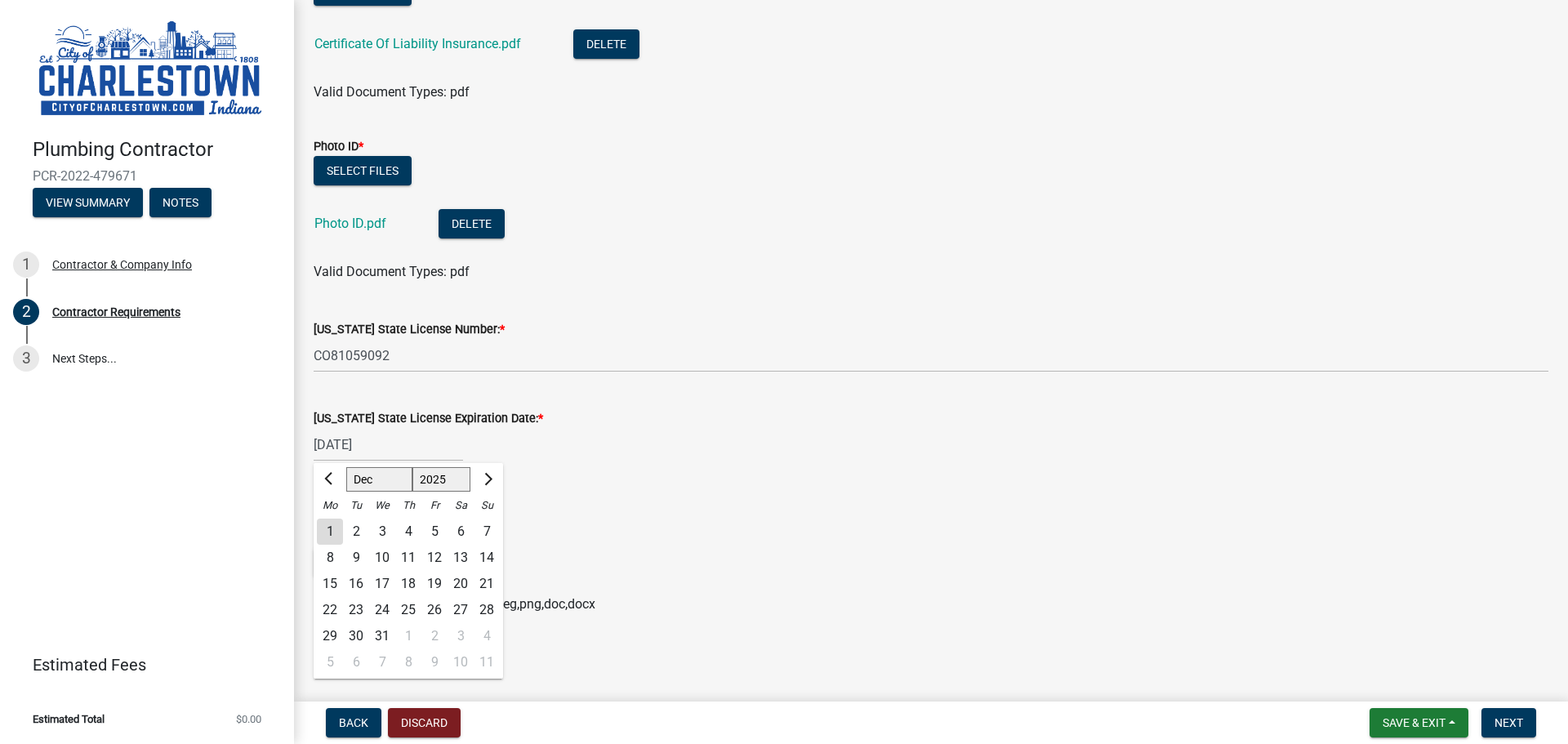
scroll to position [243, 0]
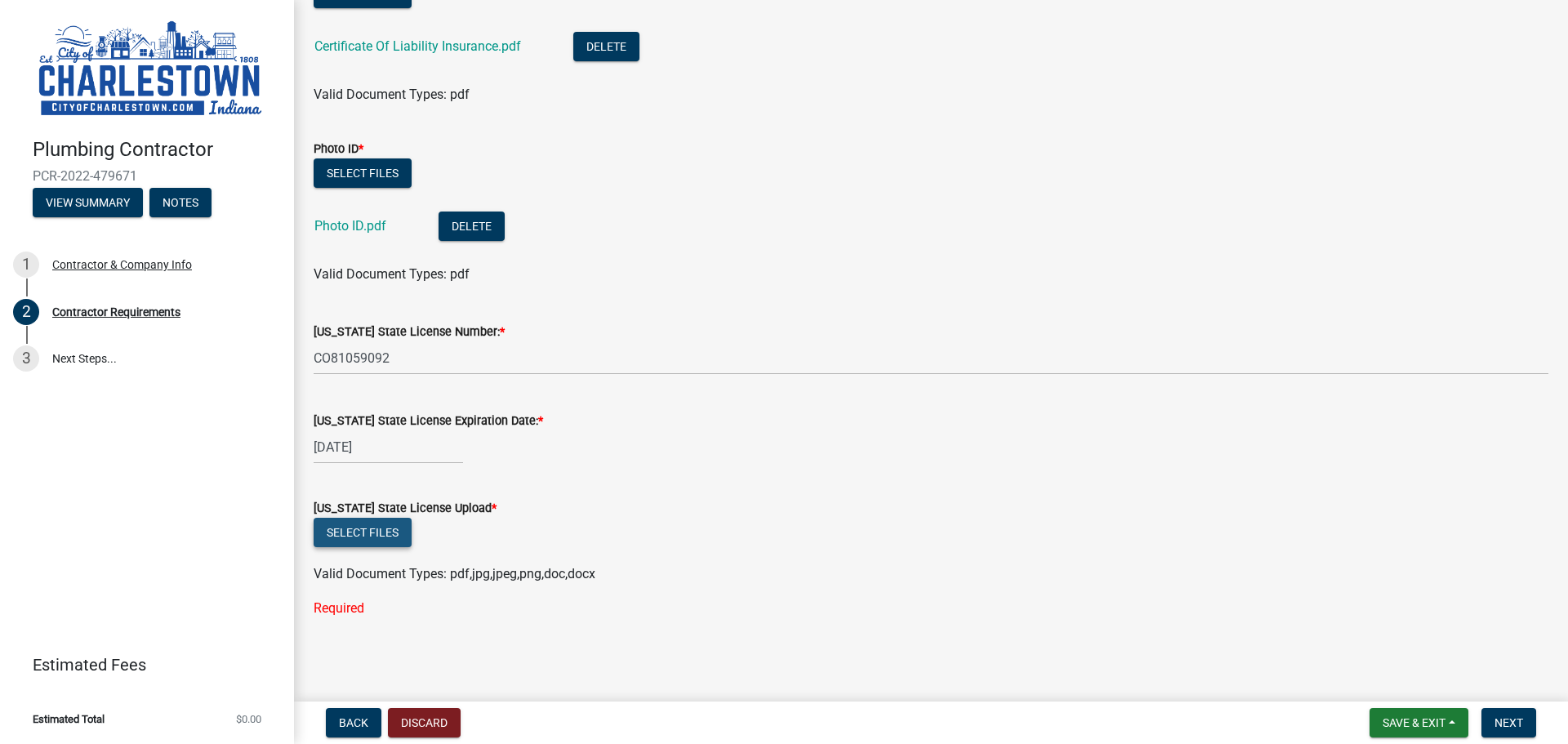
click at [371, 536] on button "Select files" at bounding box center [362, 533] width 98 height 30
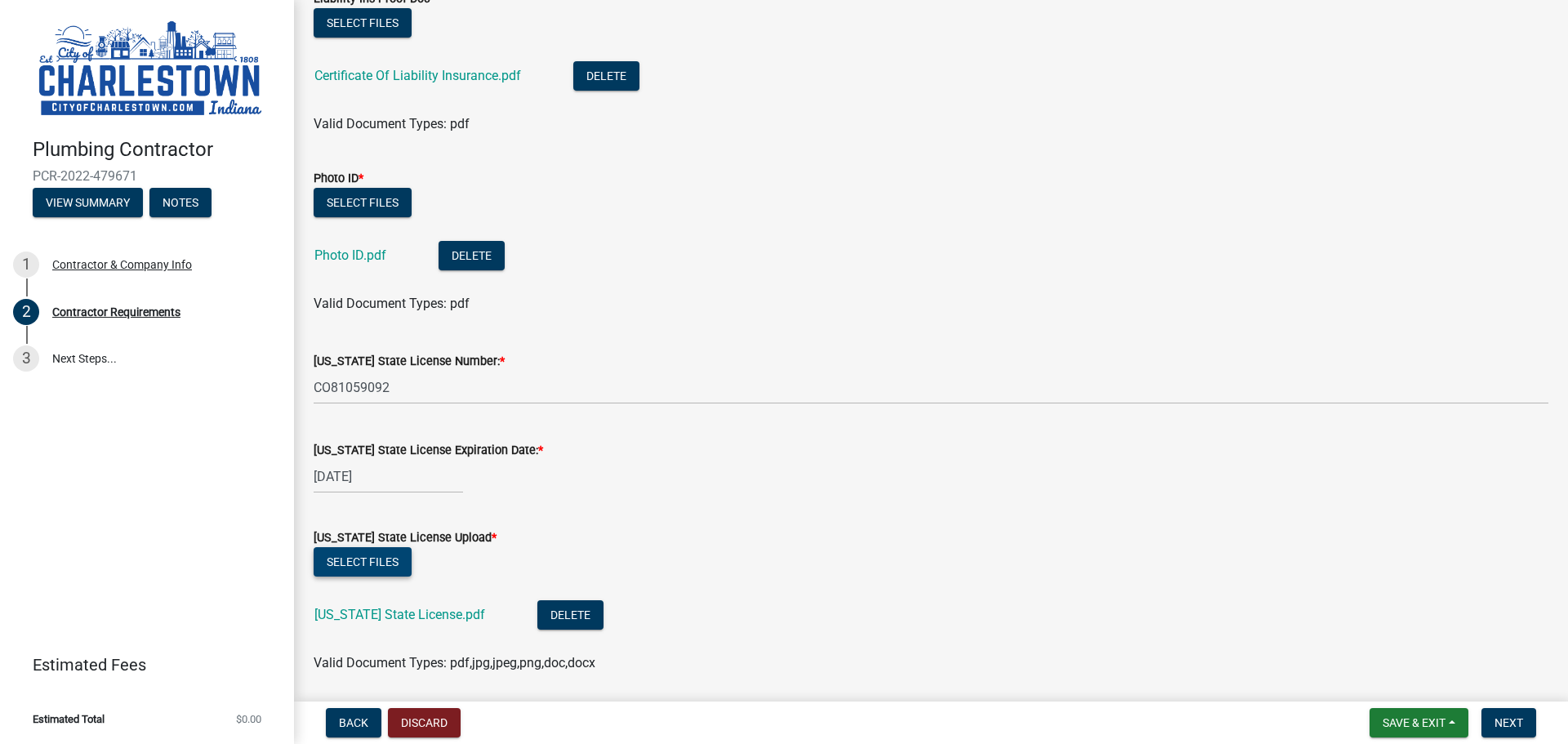
scroll to position [25, 0]
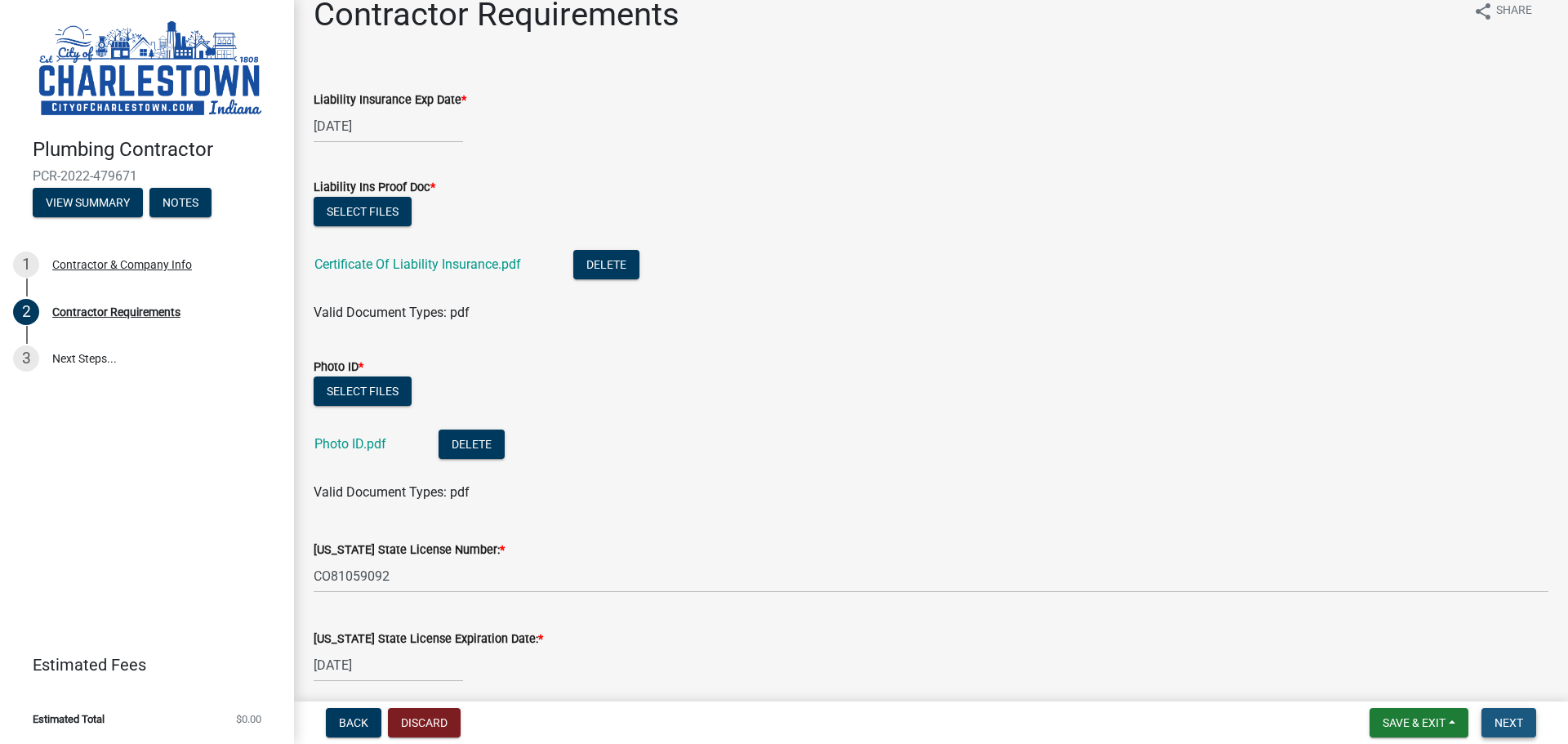
click at [1515, 714] on button "Next" at bounding box center [1509, 723] width 55 height 30
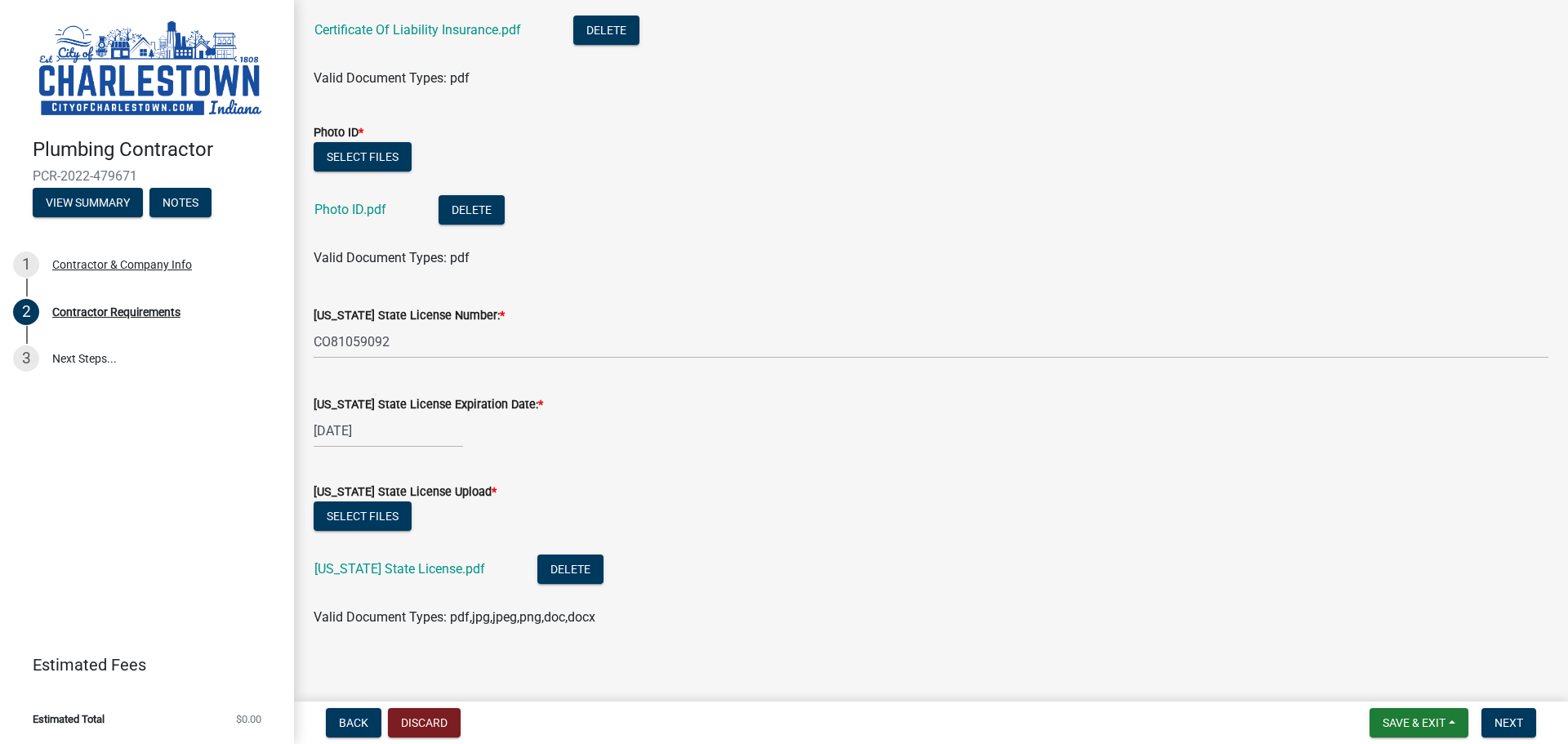
scroll to position [269, 0]
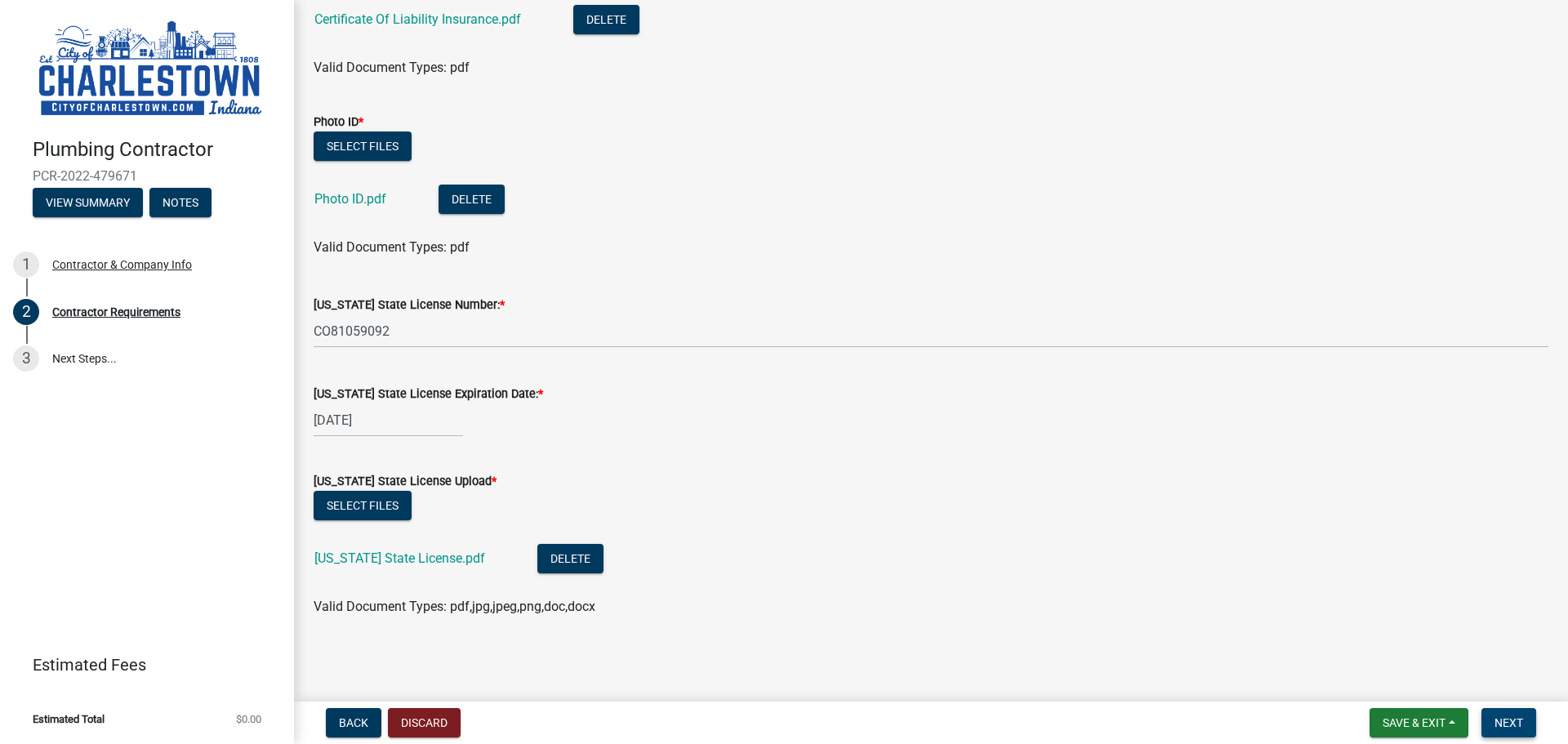
click at [1504, 724] on span "Next" at bounding box center [1509, 722] width 29 height 13
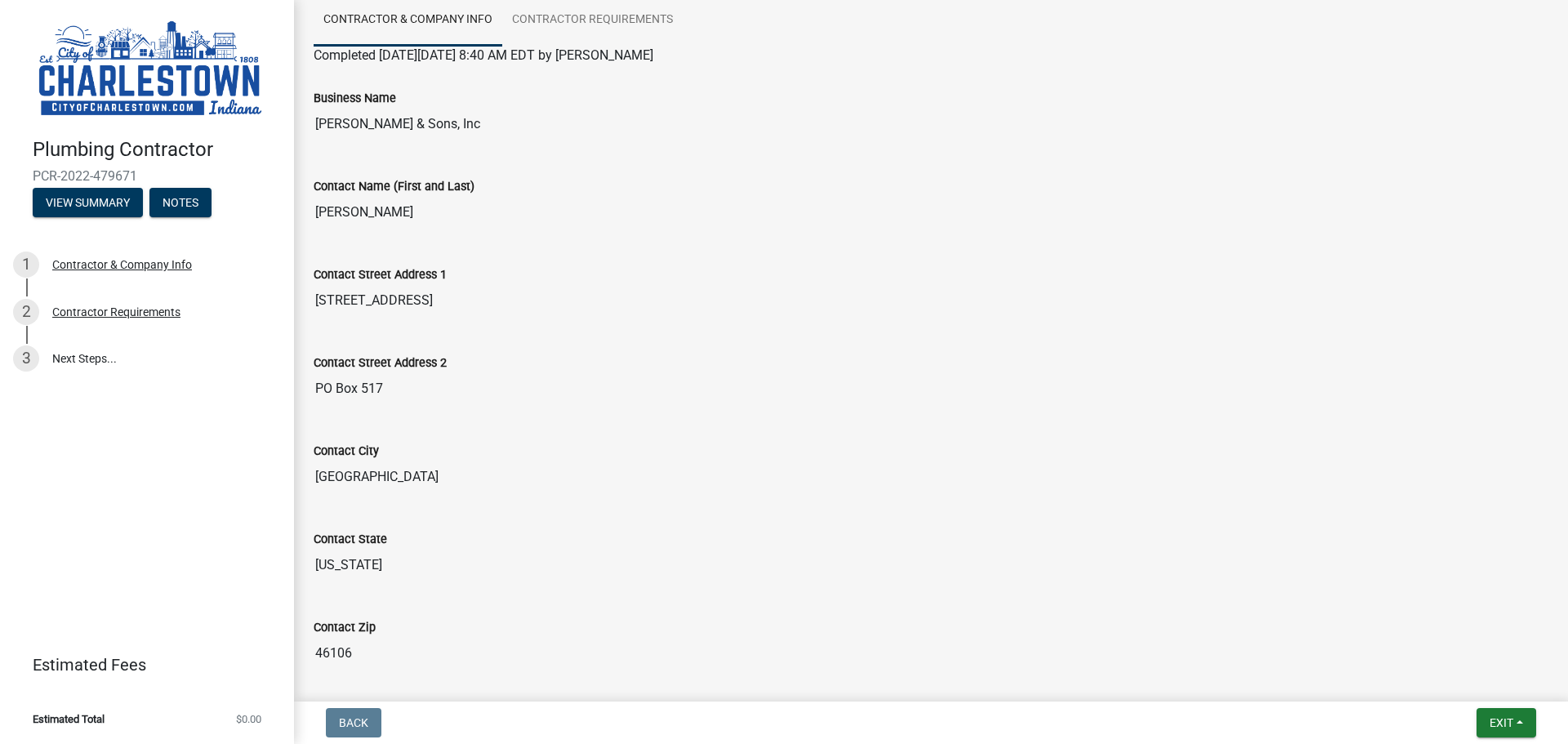
scroll to position [0, 0]
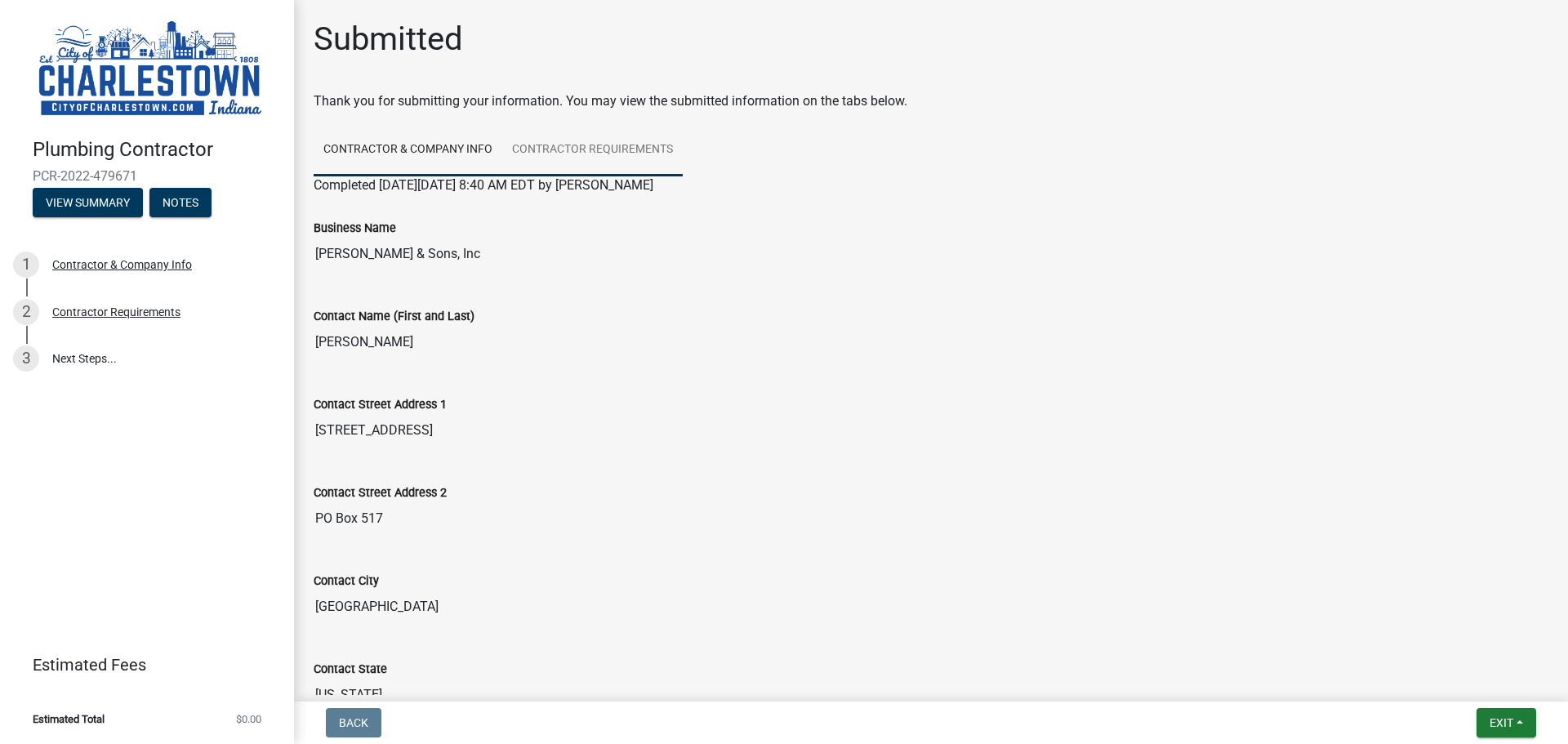
click at [599, 151] on link "Contractor Requirements" at bounding box center [593, 150] width 180 height 53
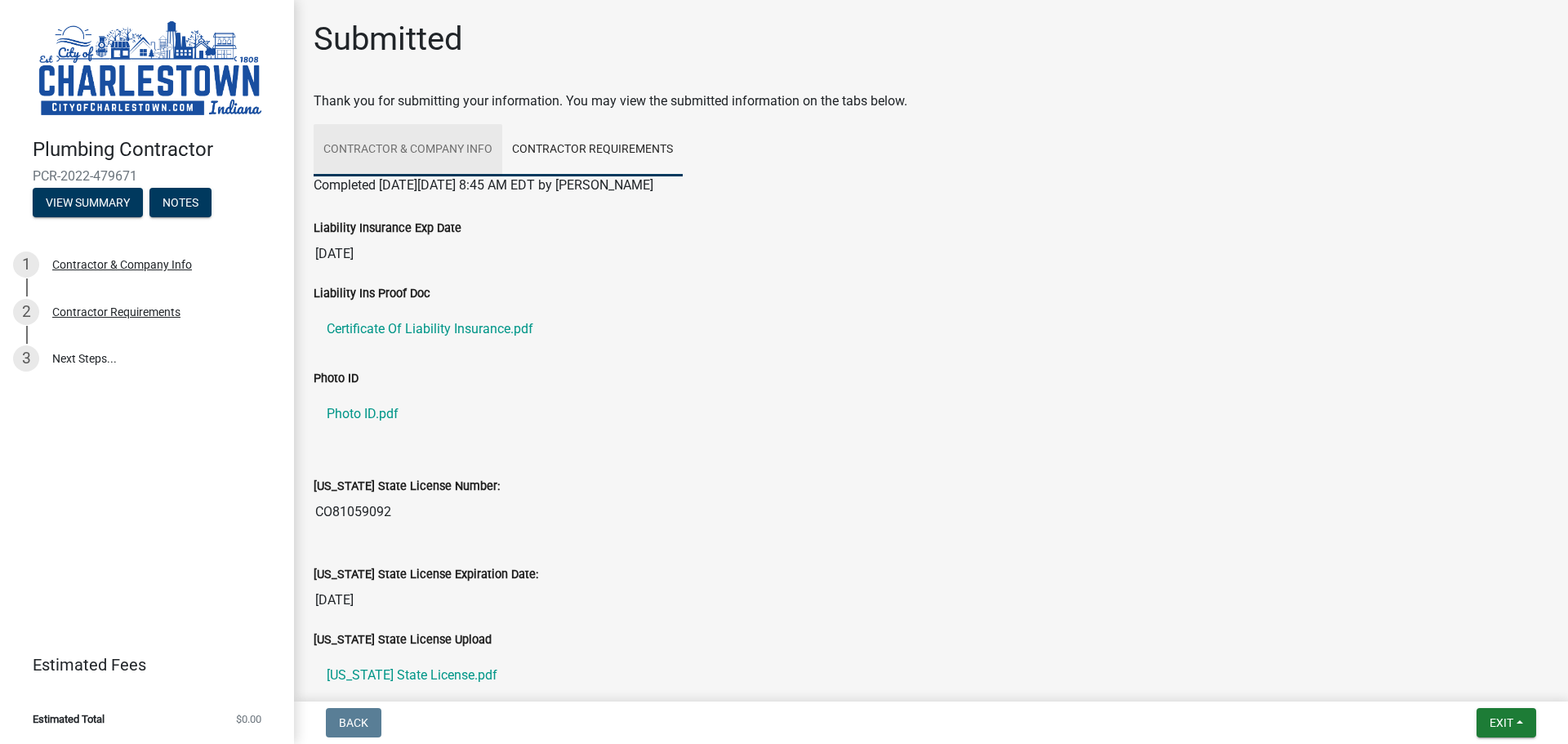
click at [406, 144] on link "Contractor & Company Info" at bounding box center [407, 150] width 188 height 53
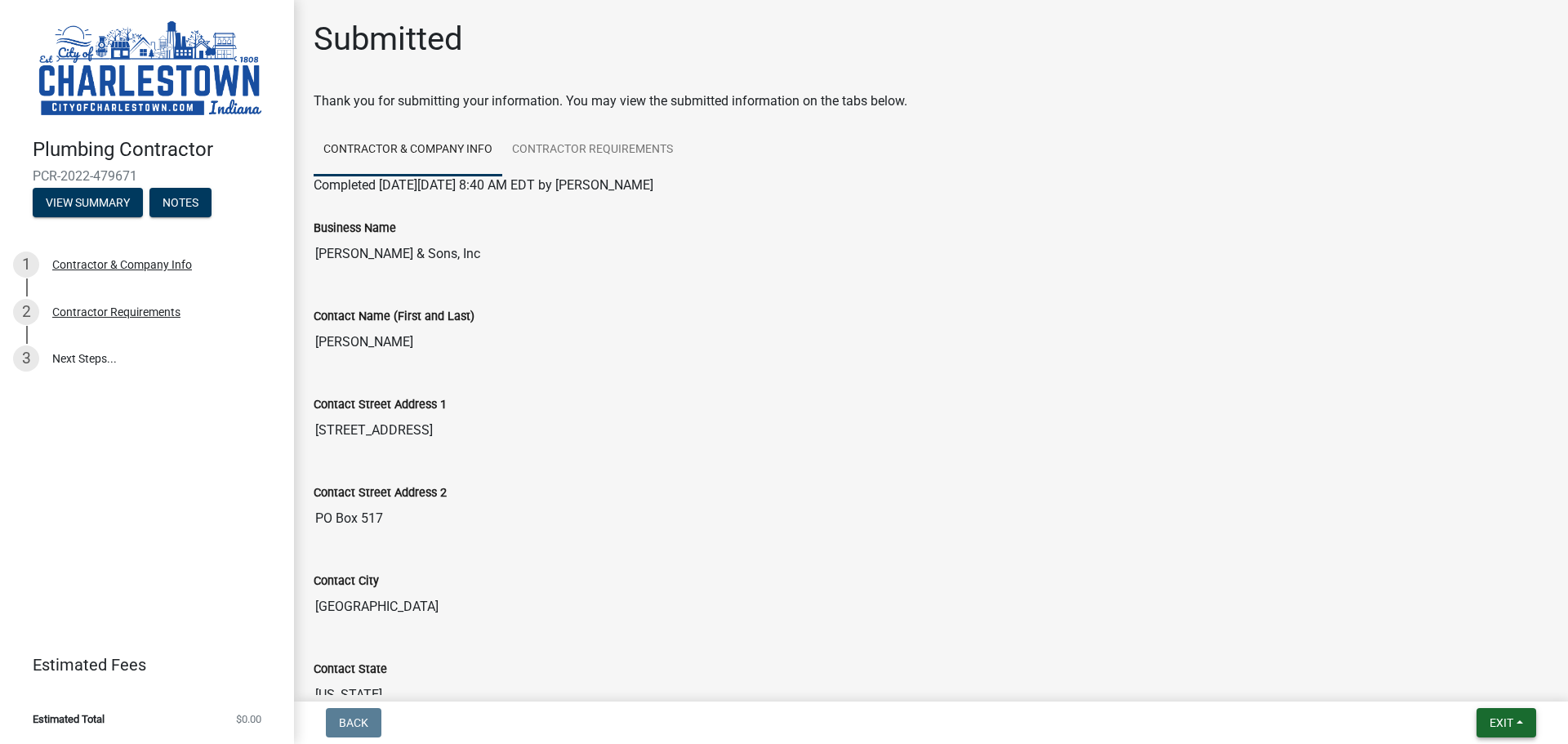
drag, startPoint x: 1516, startPoint y: 725, endPoint x: 1568, endPoint y: 667, distance: 77.9
click at [1516, 724] on button "Exit" at bounding box center [1507, 723] width 59 height 30
click at [1451, 687] on button "Save & Exit" at bounding box center [1471, 681] width 131 height 40
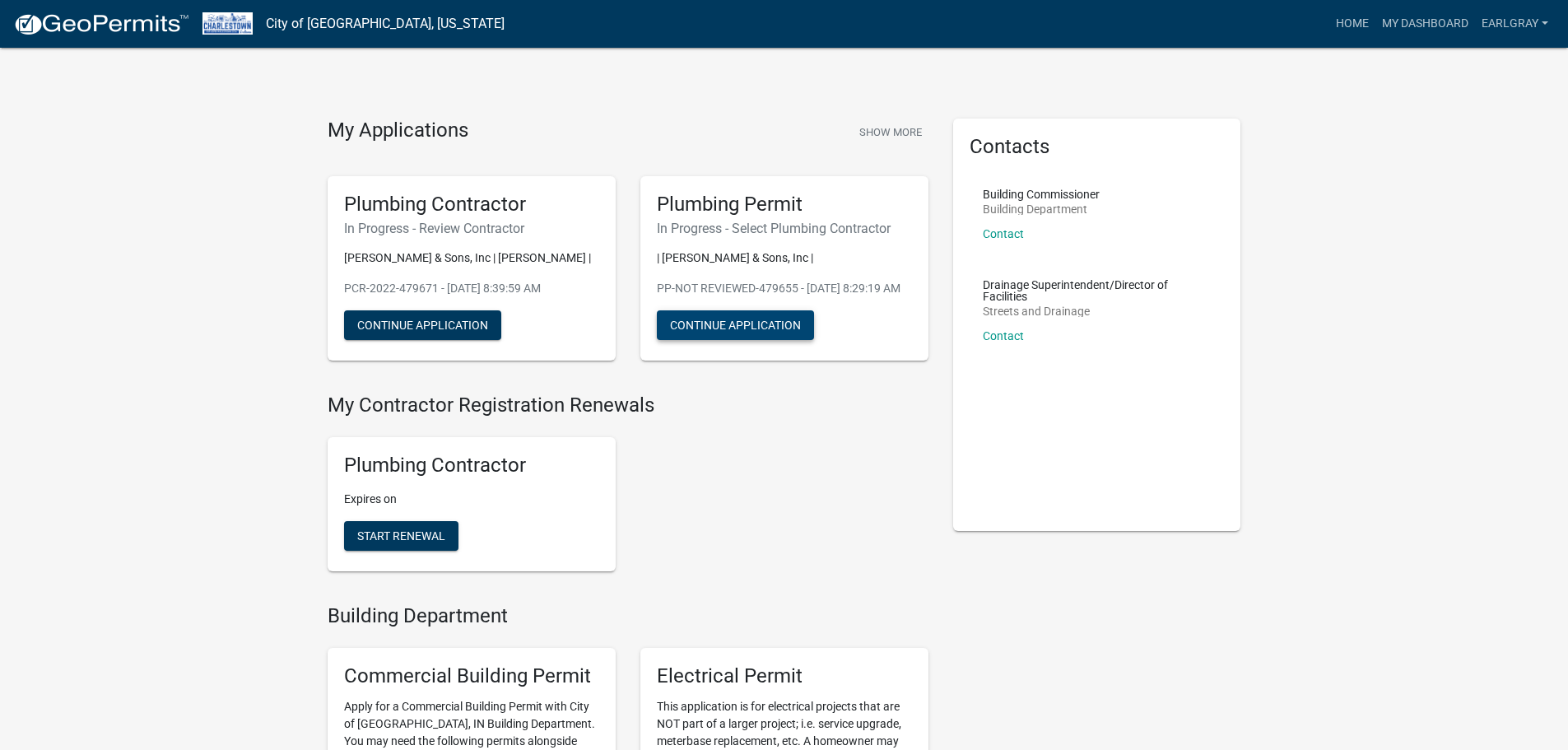
click at [771, 340] on button "Continue Application" at bounding box center [735, 326] width 157 height 30
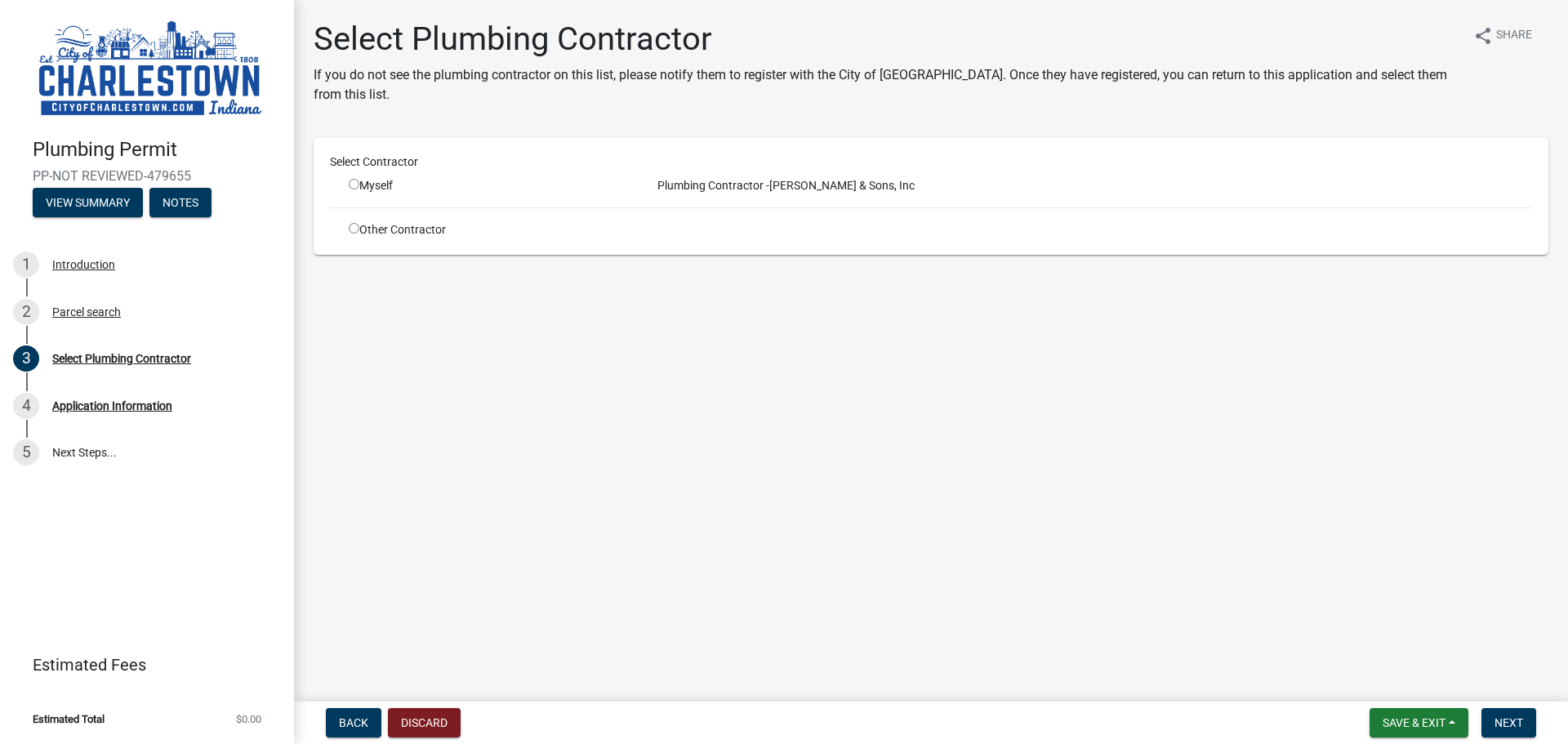
click at [353, 186] on input "radio" at bounding box center [354, 183] width 11 height 11
radio input "true"
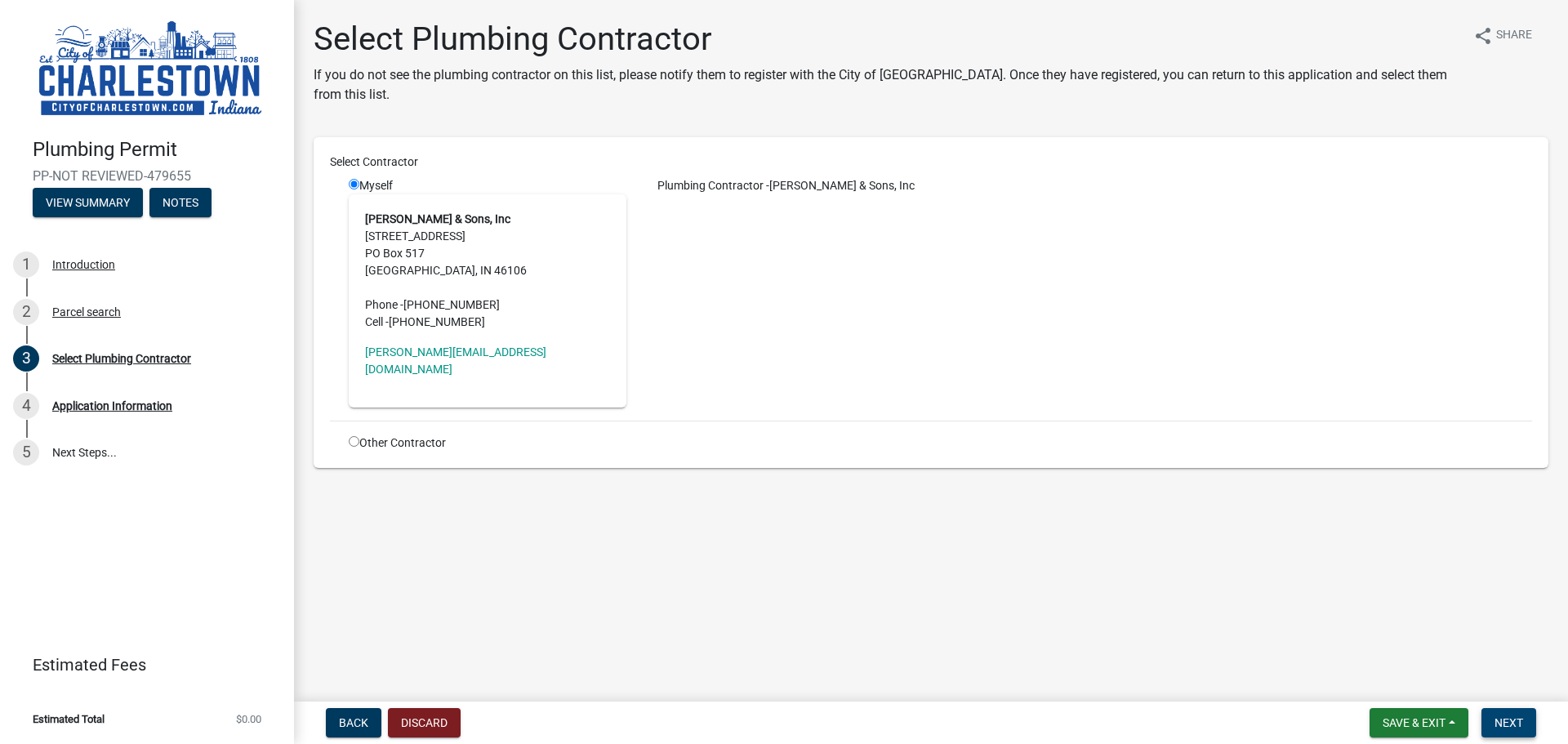
click at [1516, 720] on span "Next" at bounding box center [1509, 722] width 29 height 13
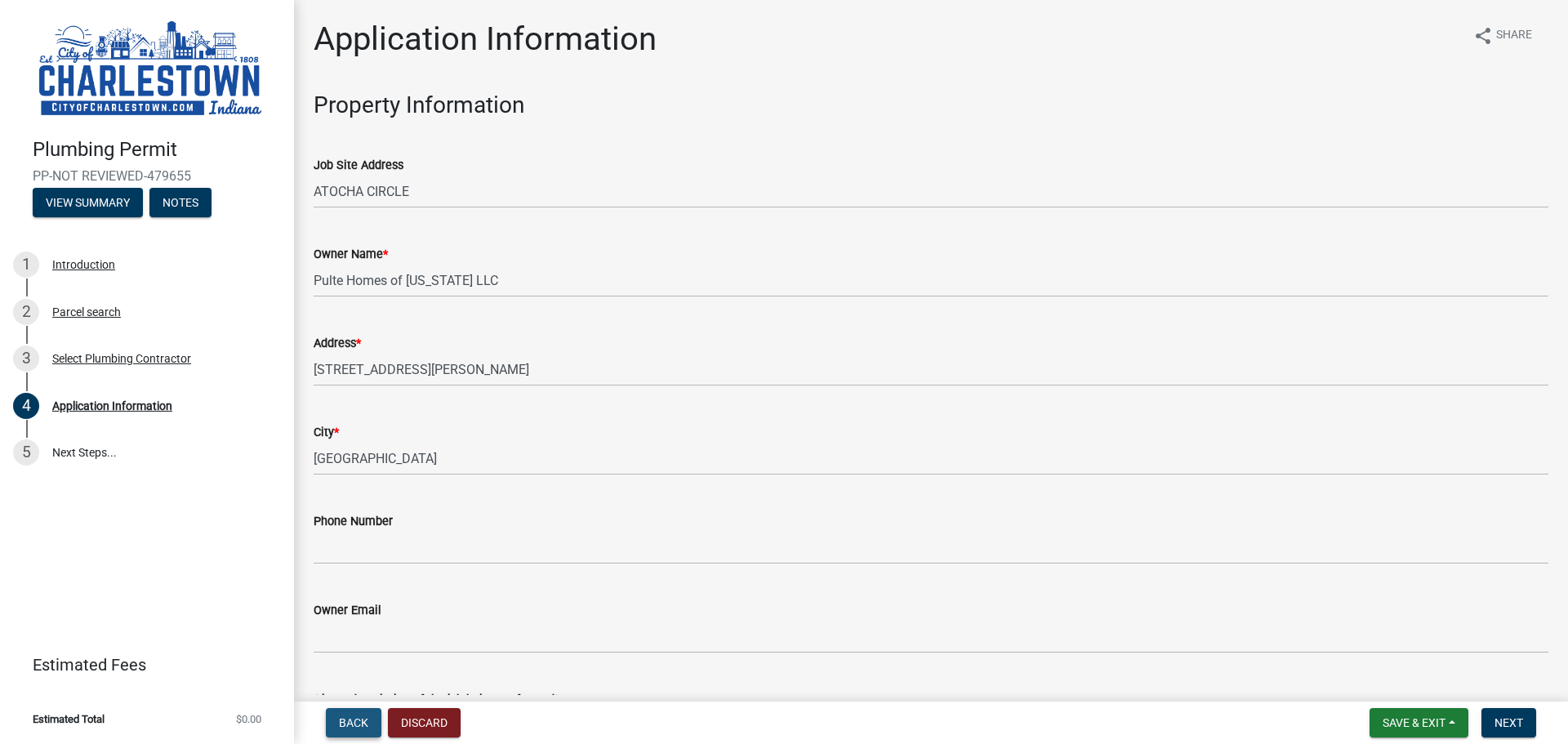
click at [361, 716] on span "Back" at bounding box center [354, 722] width 30 height 13
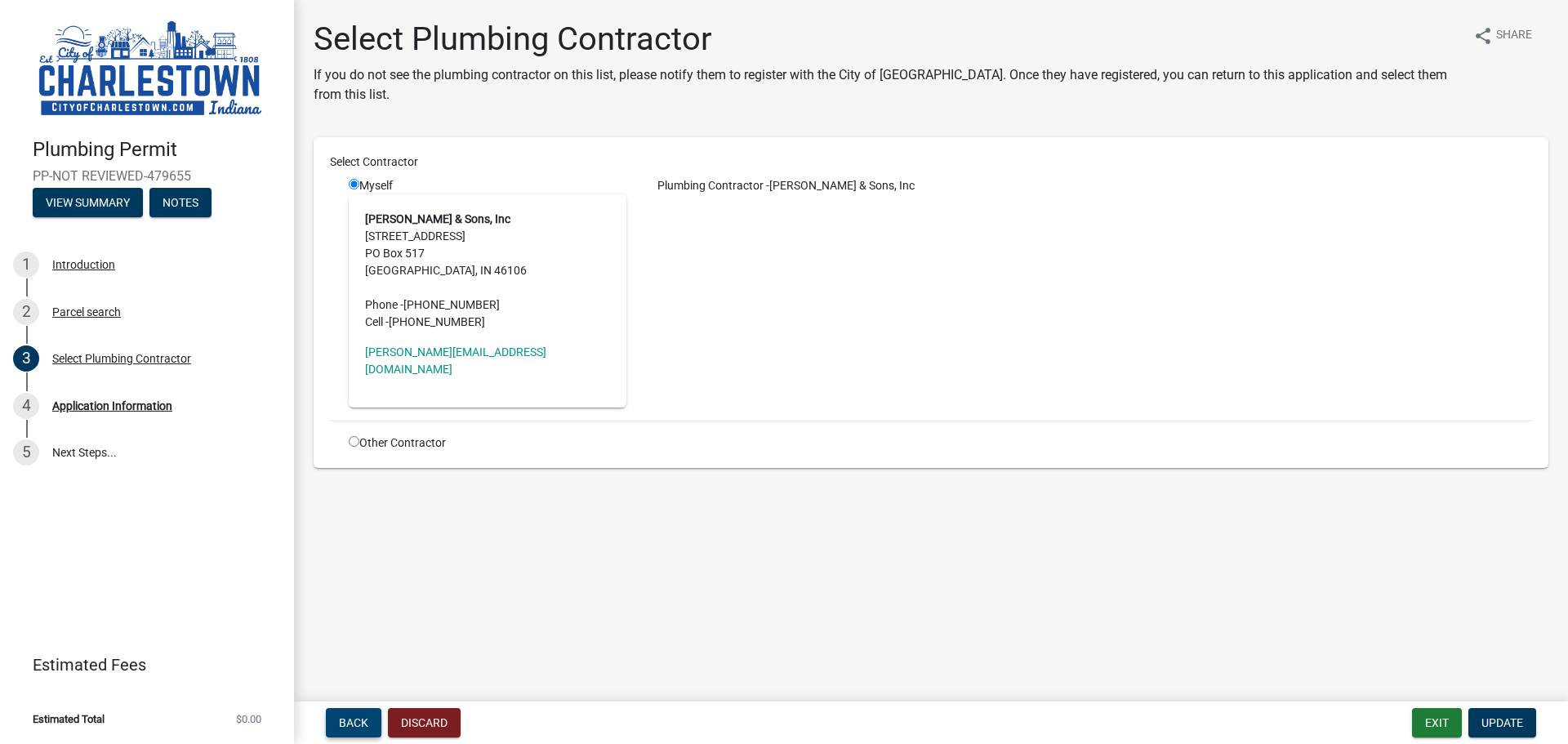
click at [361, 718] on span "Back" at bounding box center [354, 722] width 30 height 13
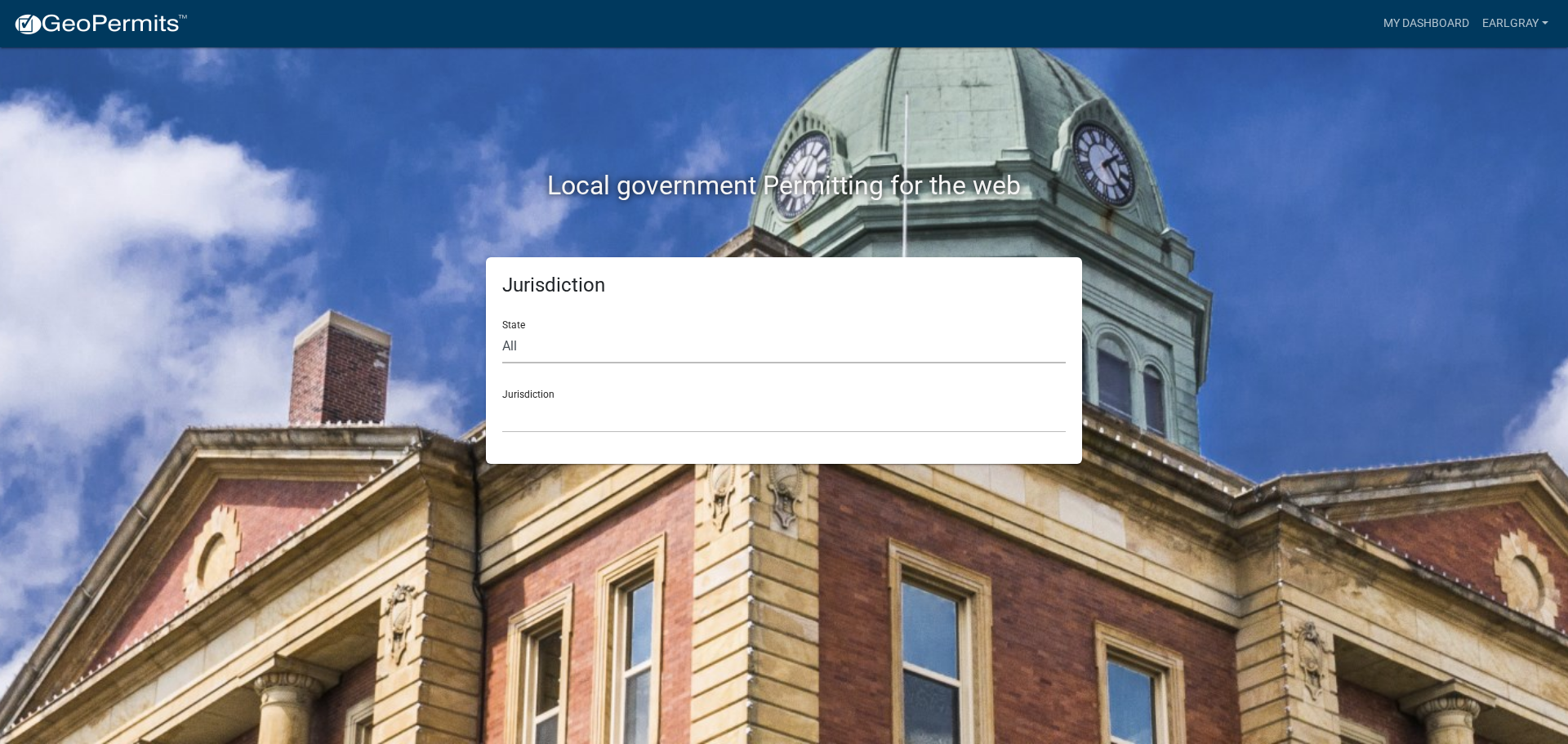
click at [709, 346] on select "All Colorado Georgia Indiana Iowa Kansas Minnesota Ohio South Carolina Wisconsin" at bounding box center [784, 347] width 564 height 34
select select "Indiana"
click at [503, 330] on select "All Colorado Georgia Indiana Iowa Kansas Minnesota Ohio South Carolina Wisconsin" at bounding box center [784, 347] width 564 height 34
click at [583, 440] on div "Jurisdiction State All Colorado Georgia Indiana Iowa Kansas Minnesota Ohio Sout…" at bounding box center [784, 361] width 597 height 207
click at [572, 418] on select "City of Charlestown, Indiana City of Jeffersonville, Indiana City of Logansport…" at bounding box center [784, 416] width 564 height 34
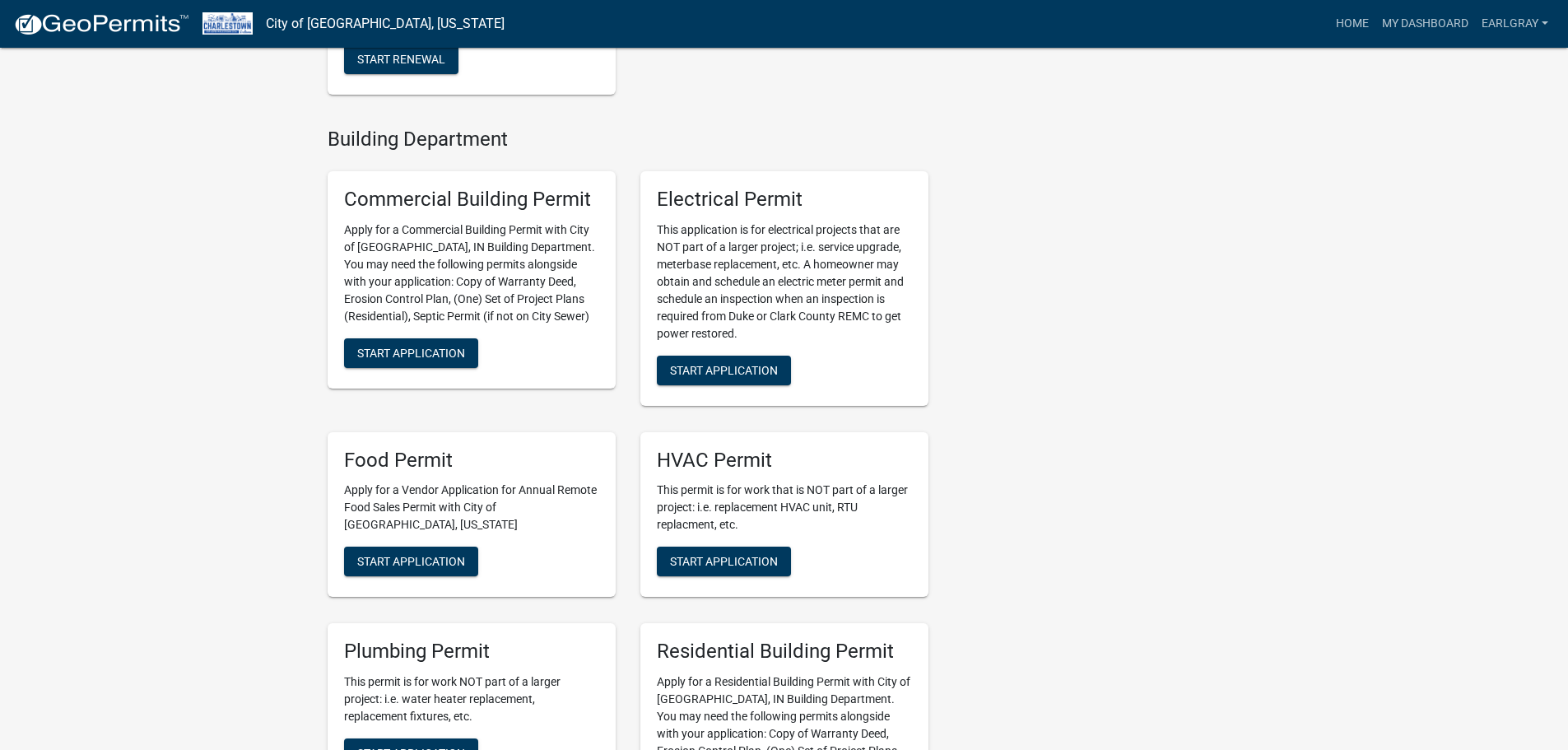
scroll to position [741, 0]
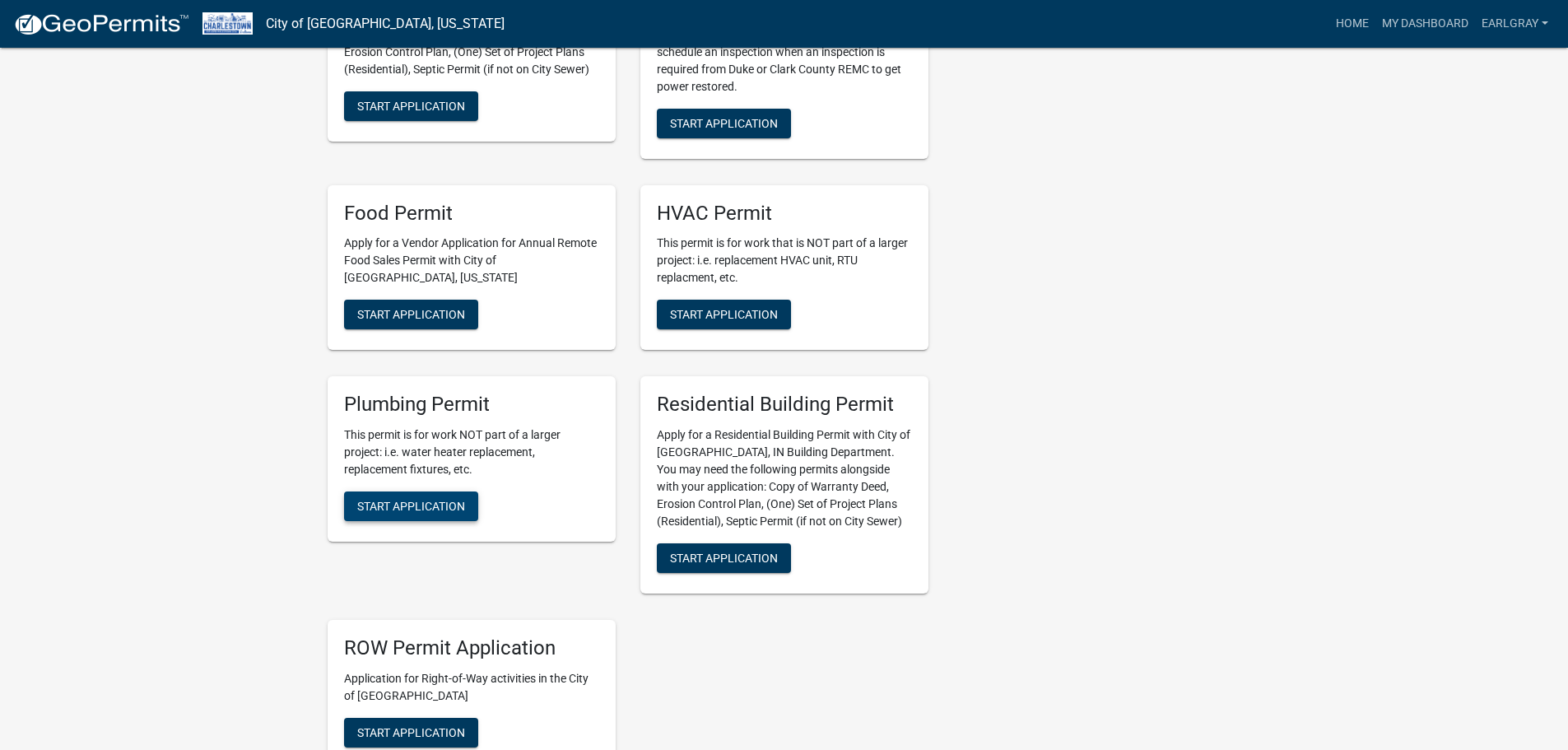
click at [414, 499] on span "Start Application" at bounding box center [411, 505] width 108 height 13
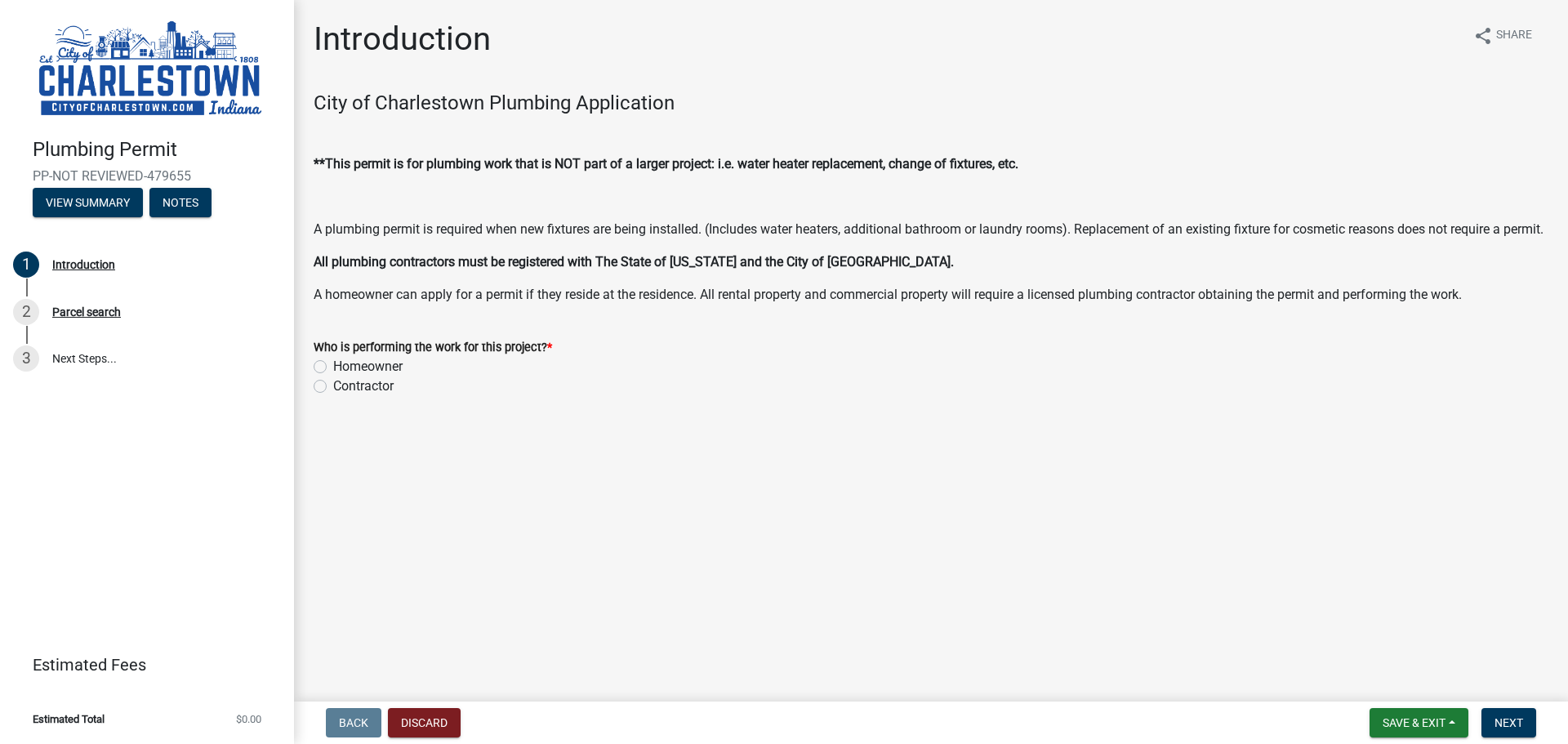
click at [333, 396] on label "Contractor" at bounding box center [363, 386] width 60 height 20
click at [333, 387] on input "Contractor" at bounding box center [338, 381] width 11 height 11
radio input "true"
click at [1512, 722] on span "Next" at bounding box center [1509, 722] width 29 height 13
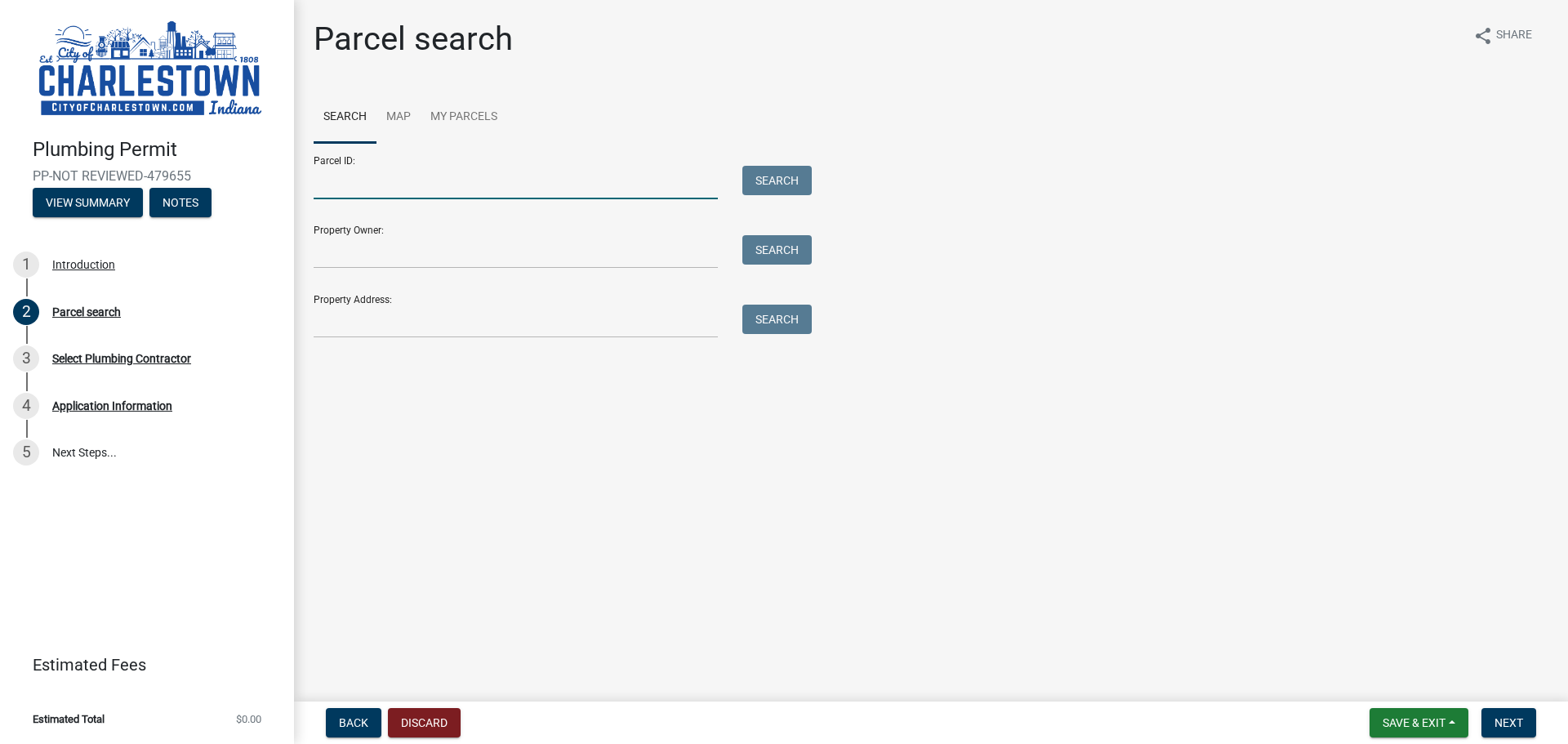
click at [370, 181] on input "Parcel ID:" at bounding box center [515, 182] width 404 height 34
click at [537, 244] on input "Property Owner:" at bounding box center [515, 252] width 404 height 34
type input "p"
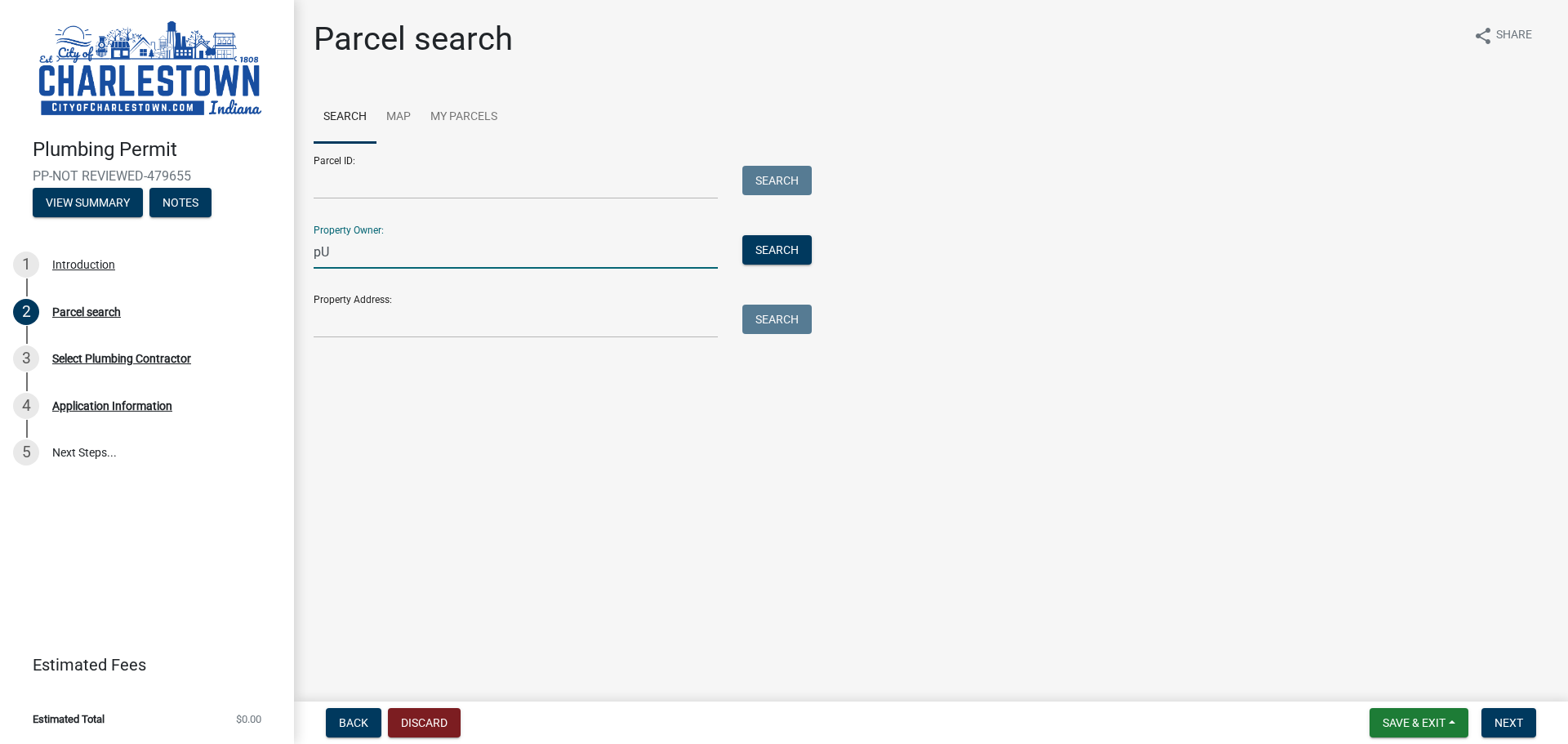
type input "p"
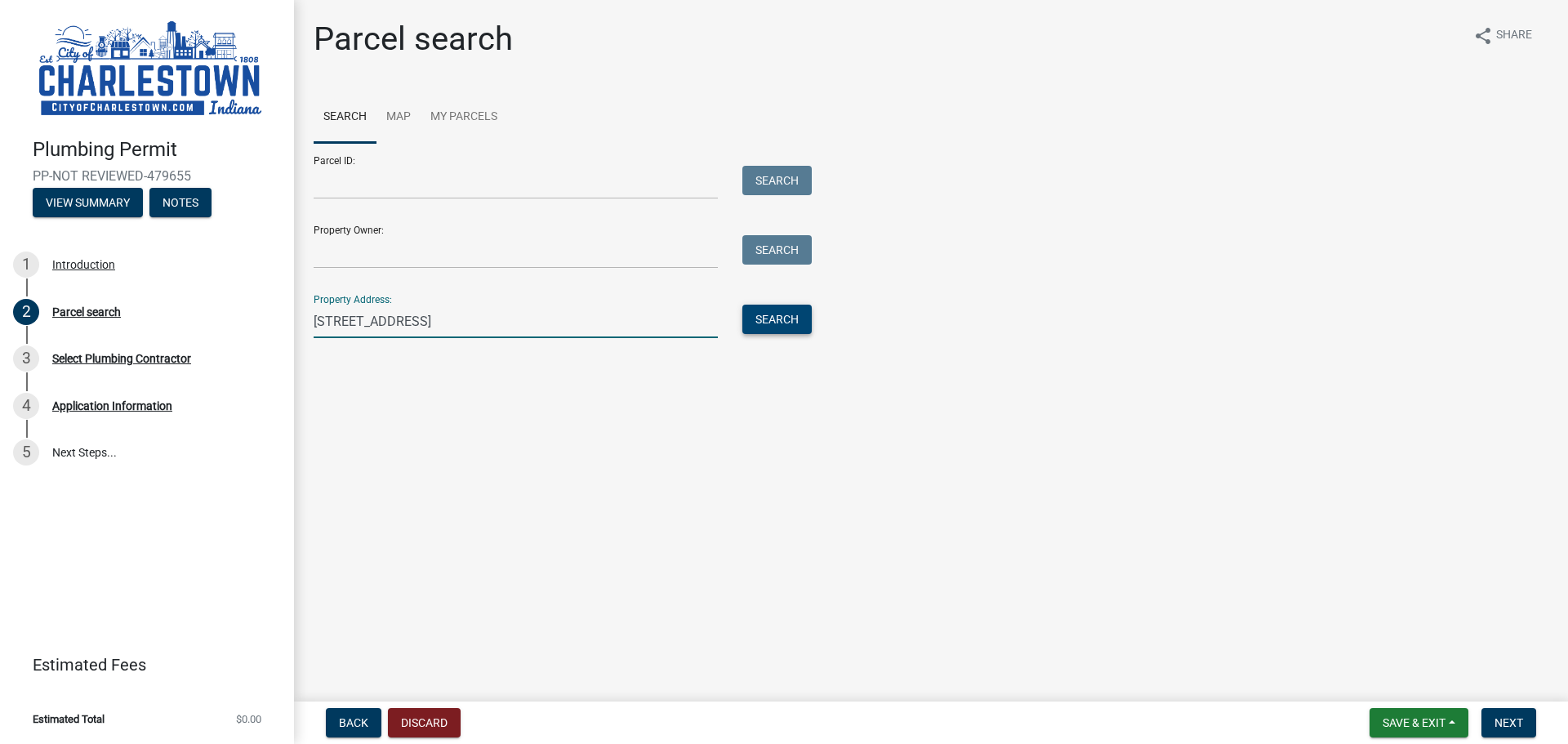
type input "3107 Atocha Circle"
click at [782, 321] on button "Search" at bounding box center [777, 319] width 69 height 30
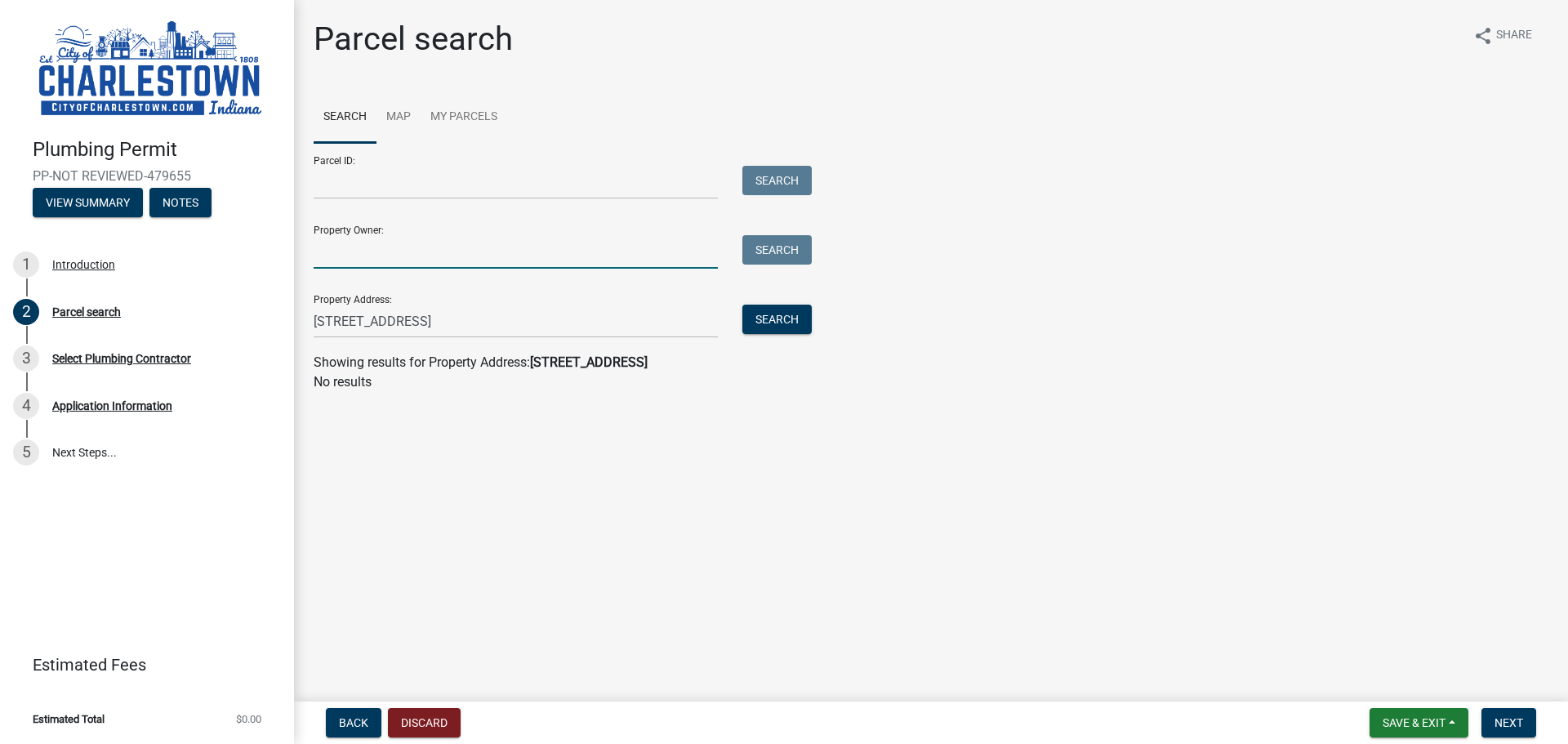
click at [479, 249] on input "Property Owner:" at bounding box center [515, 252] width 404 height 34
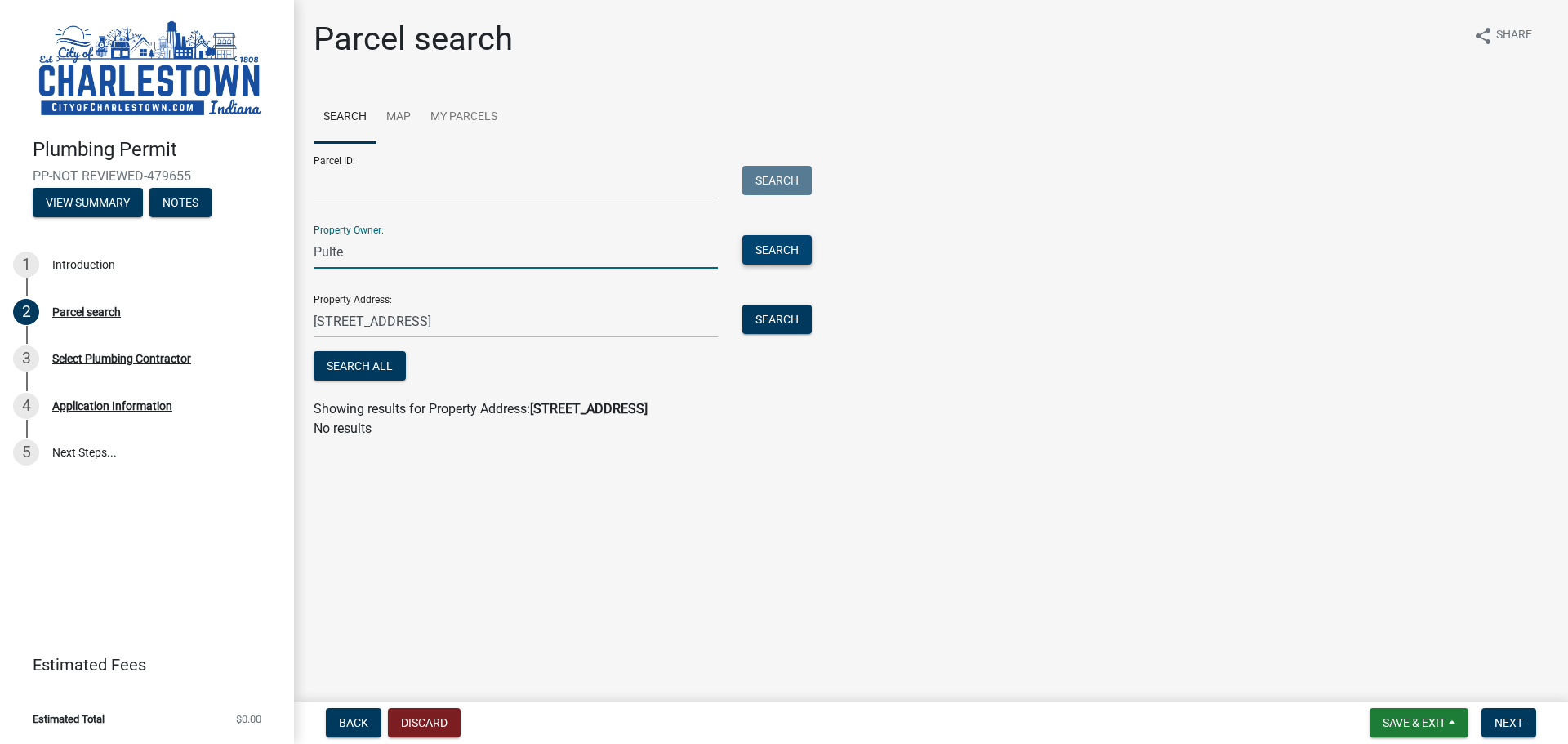
type input "Pulte"
click at [770, 242] on button "Search" at bounding box center [777, 250] width 69 height 30
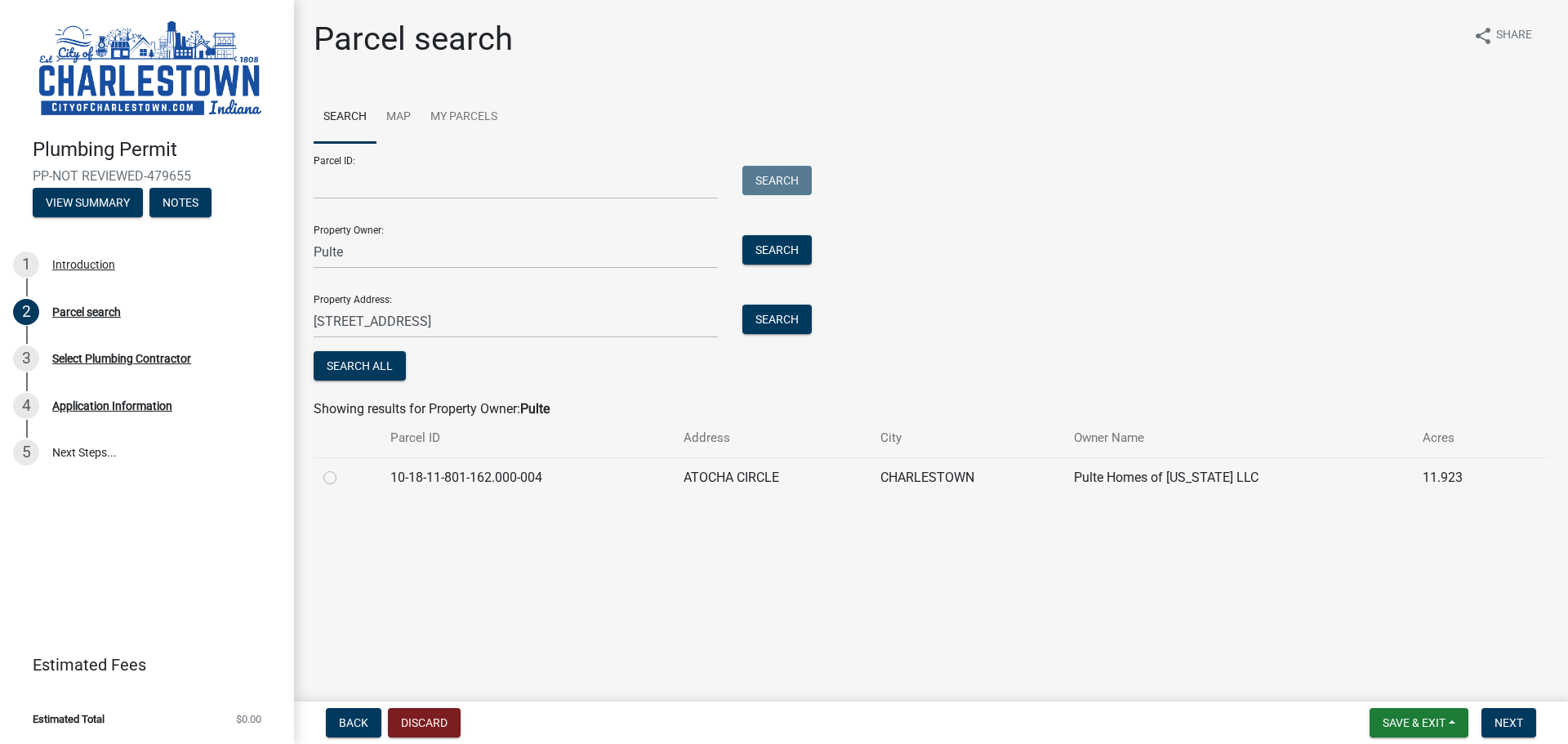
click at [343, 468] on label at bounding box center [343, 468] width 0 height 0
click at [343, 478] on input "radio" at bounding box center [348, 473] width 11 height 11
radio input "true"
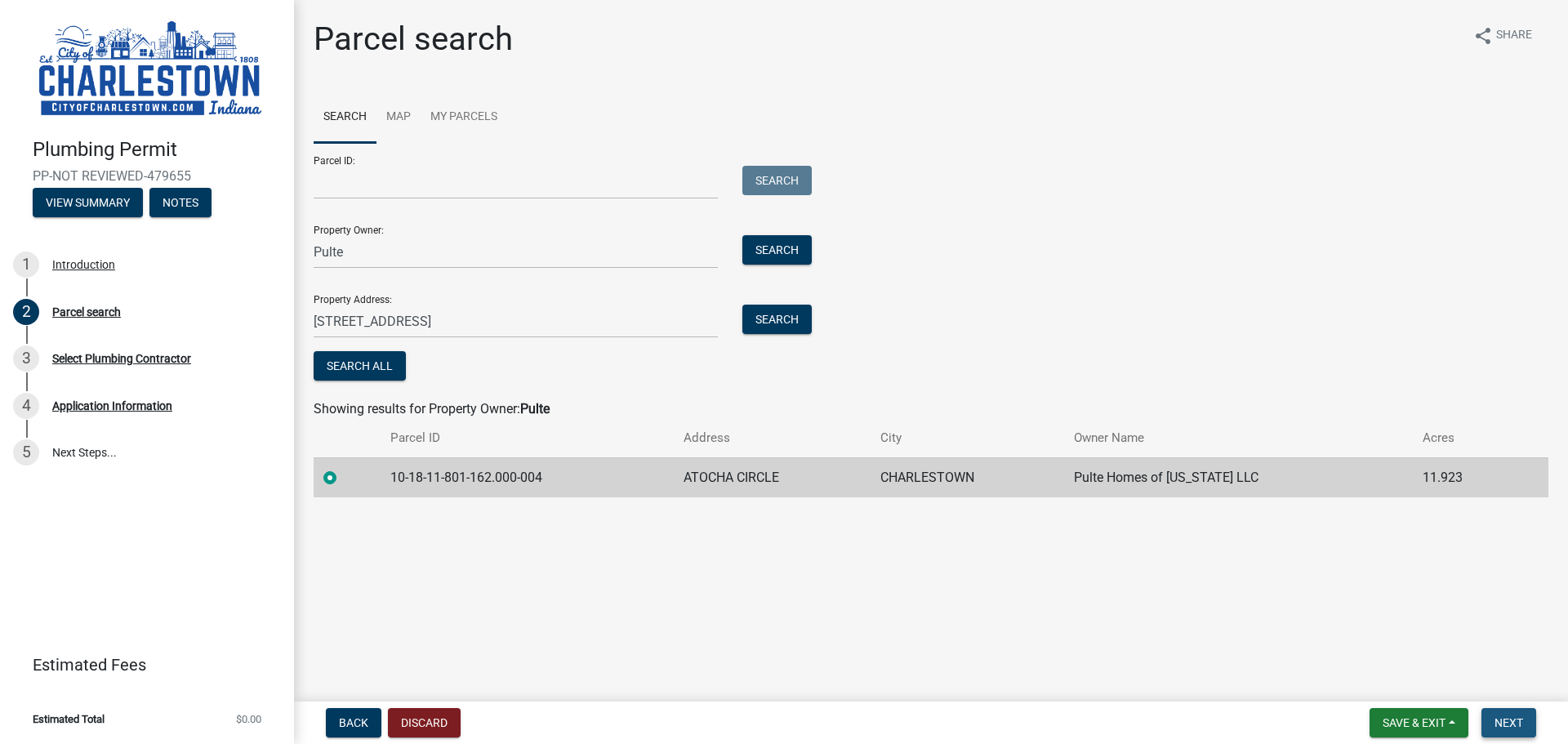
click at [1512, 720] on span "Next" at bounding box center [1509, 722] width 29 height 13
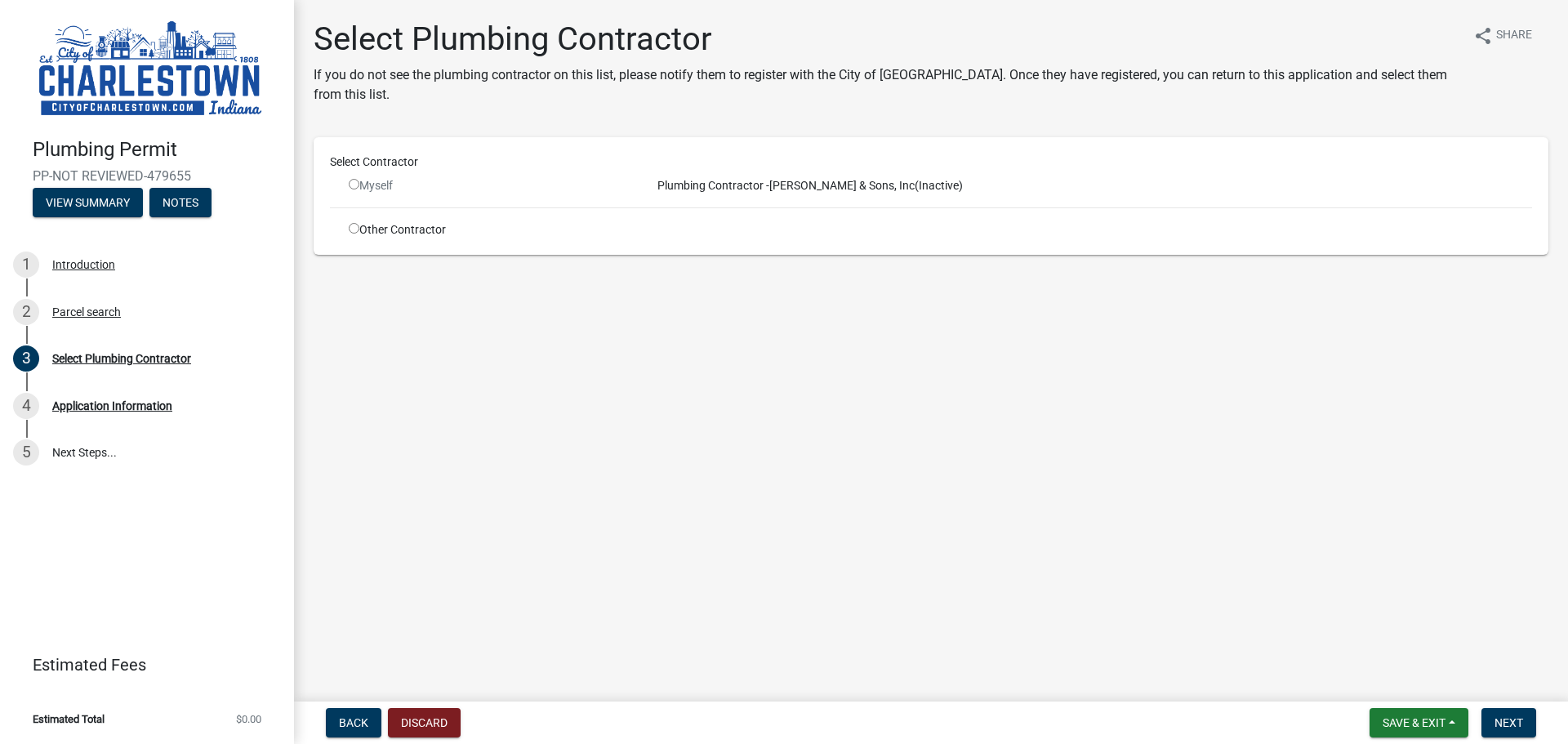
click at [356, 186] on input "radio" at bounding box center [354, 183] width 11 height 11
click at [358, 184] on input "radio" at bounding box center [354, 183] width 11 height 11
click at [351, 181] on input "radio" at bounding box center [354, 183] width 11 height 11
radio input "false"
click at [357, 227] on input "radio" at bounding box center [354, 228] width 11 height 11
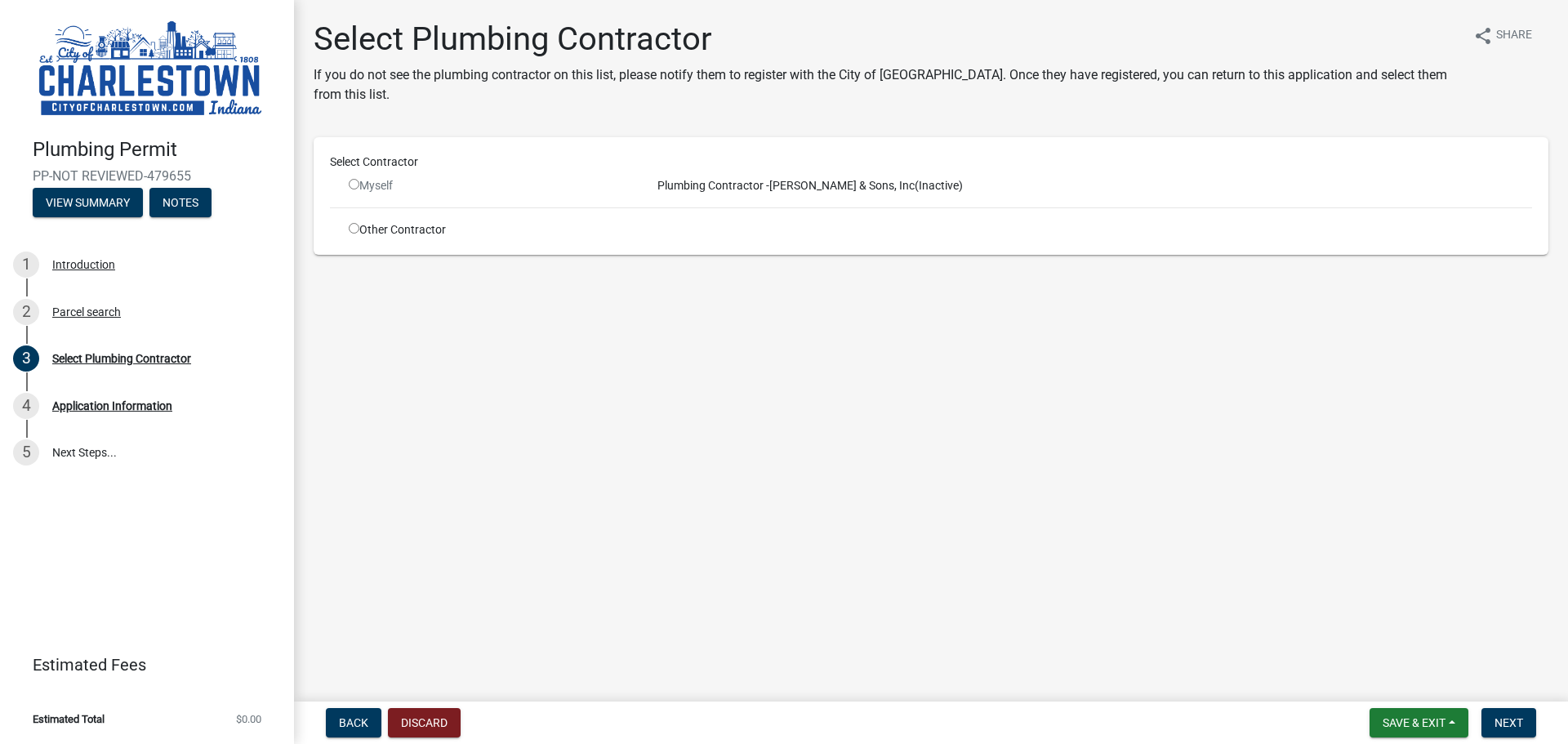
radio input "true"
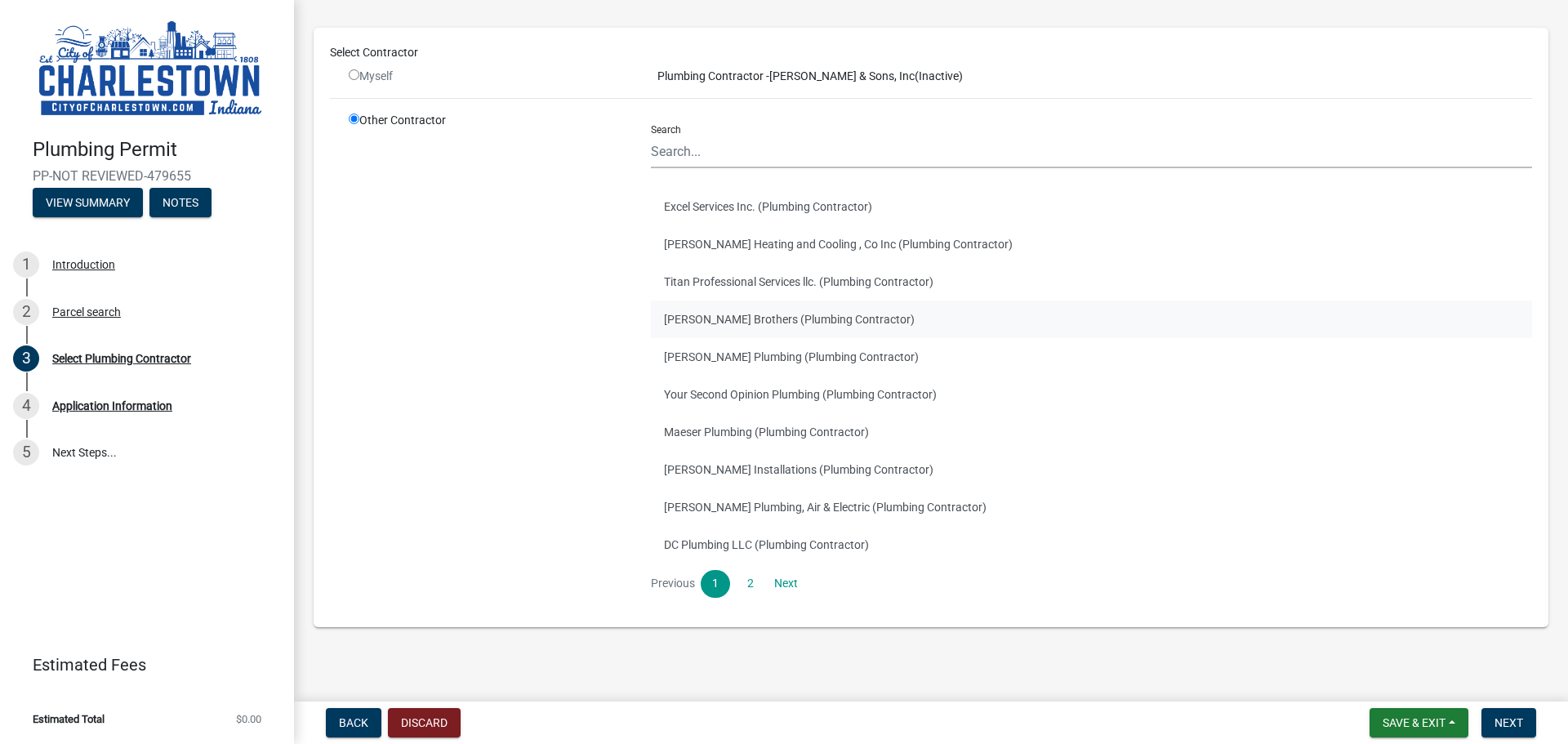
scroll to position [119, 0]
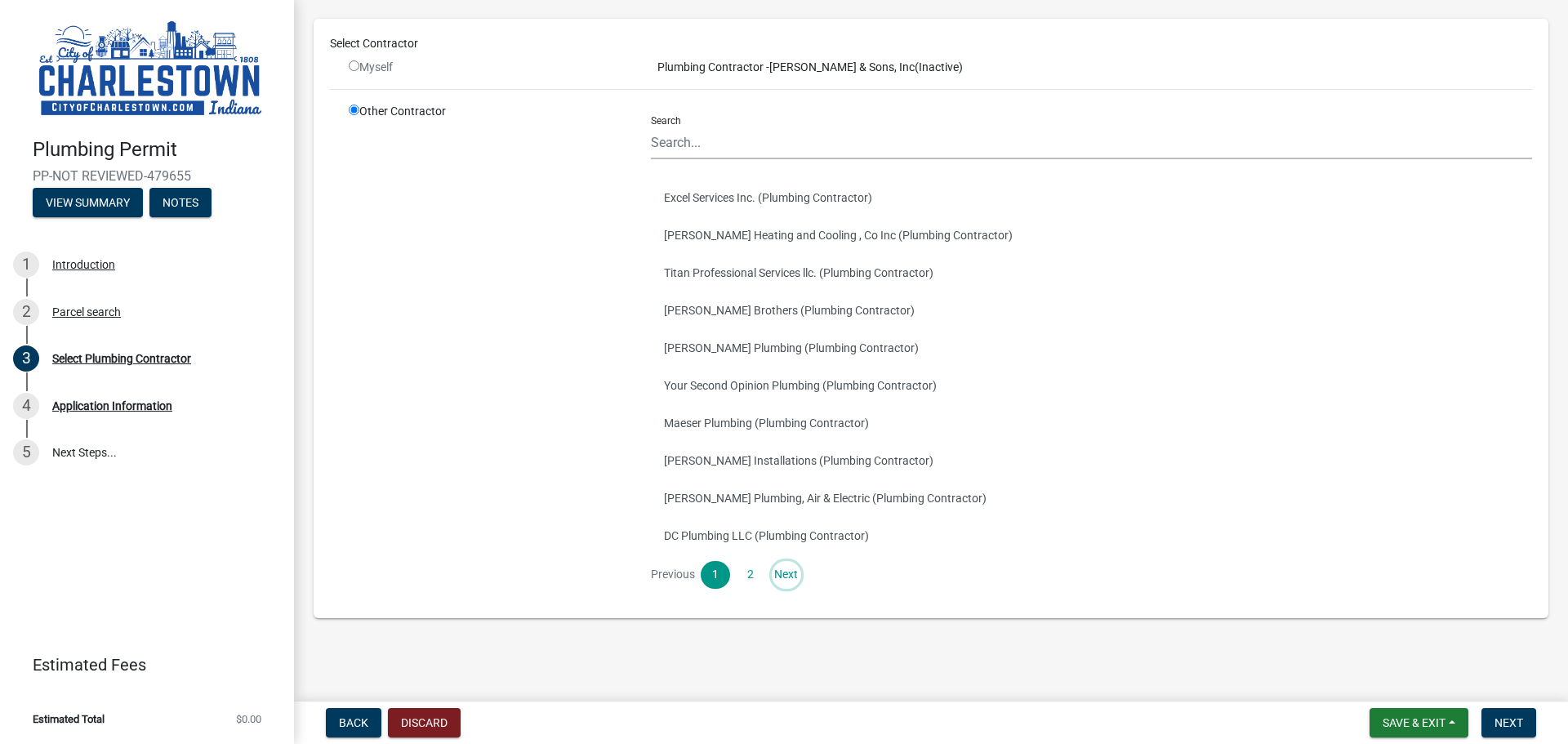
drag, startPoint x: 781, startPoint y: 572, endPoint x: 820, endPoint y: 583, distance: 40.5
click at [781, 572] on link "Next" at bounding box center [787, 575] width 30 height 28
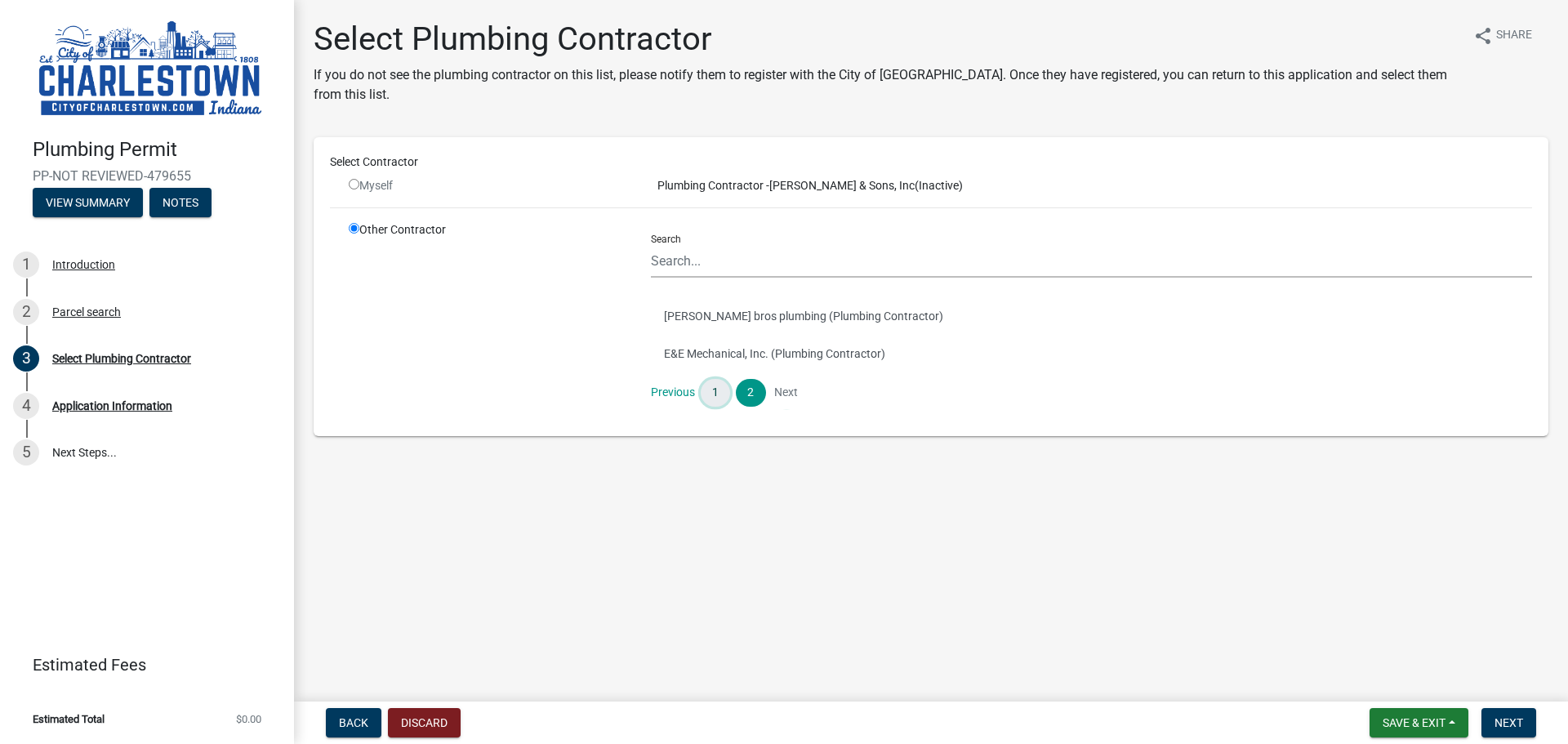
click at [721, 388] on link "1" at bounding box center [716, 392] width 30 height 28
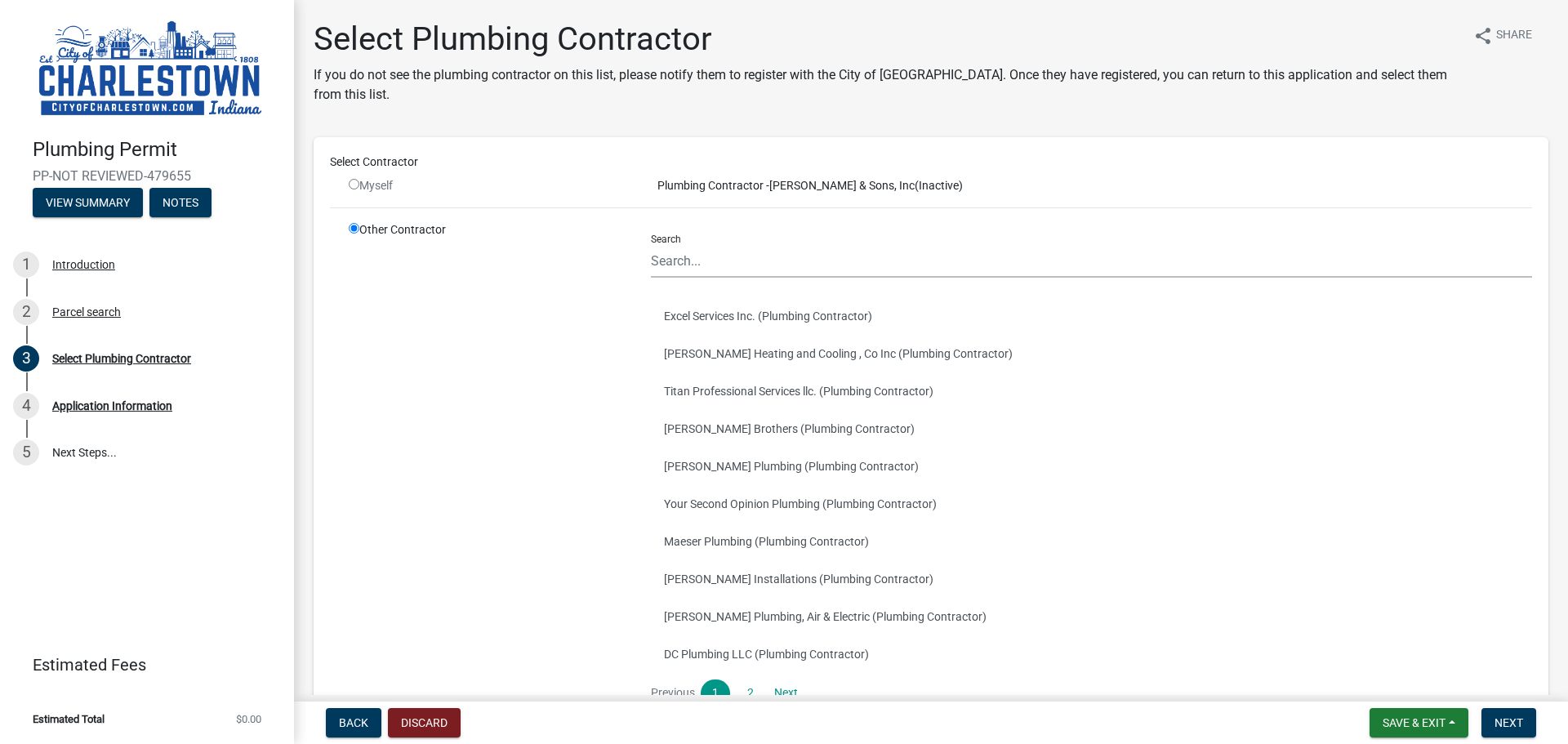
click at [353, 183] on input "radio" at bounding box center [354, 183] width 11 height 11
radio input "false"
radio input "true"
click at [356, 229] on input "radio" at bounding box center [354, 228] width 11 height 11
click at [356, 186] on input "radio" at bounding box center [354, 183] width 11 height 11
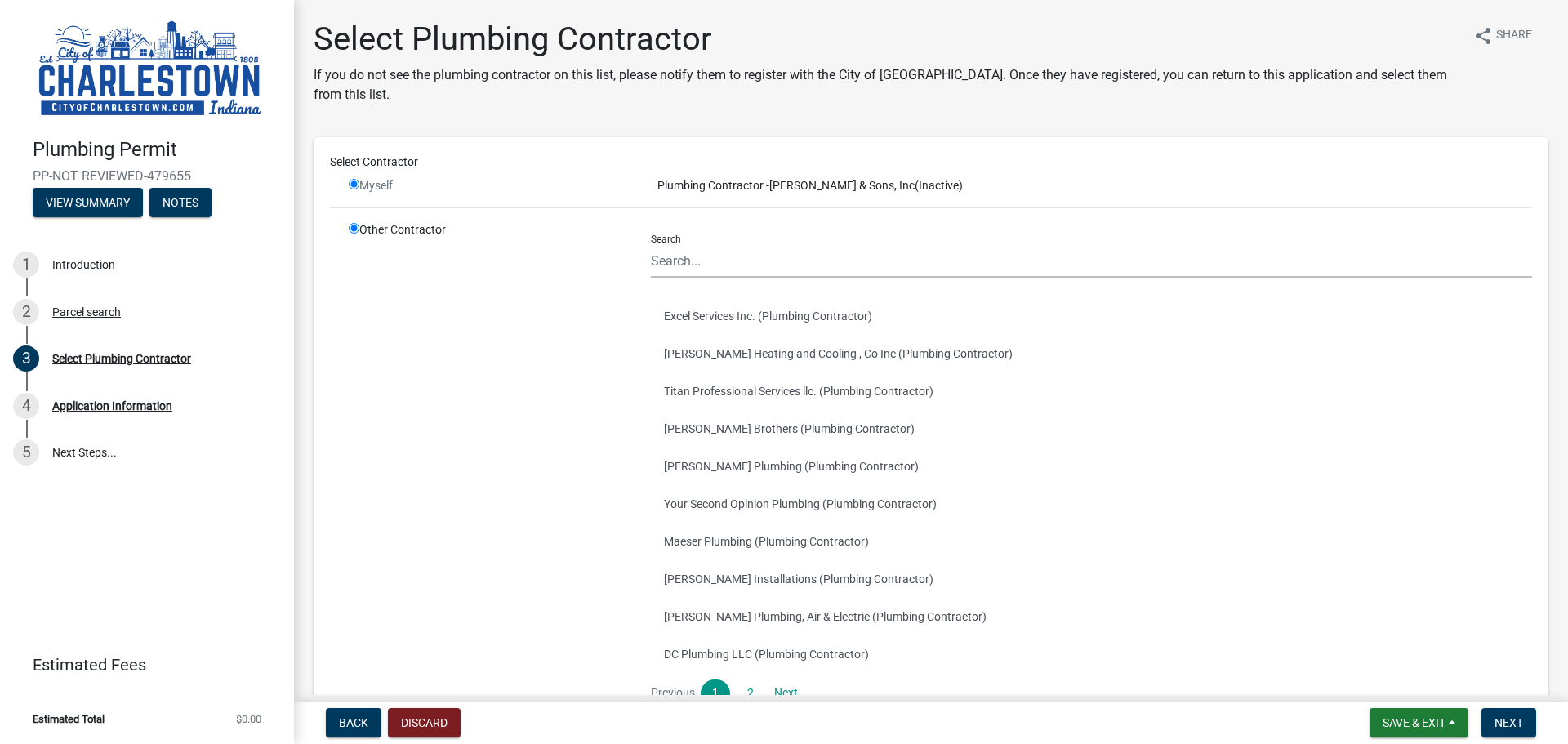
radio input "false"
radio input "true"
click at [356, 186] on input "radio" at bounding box center [354, 183] width 11 height 11
radio input "false"
radio input "true"
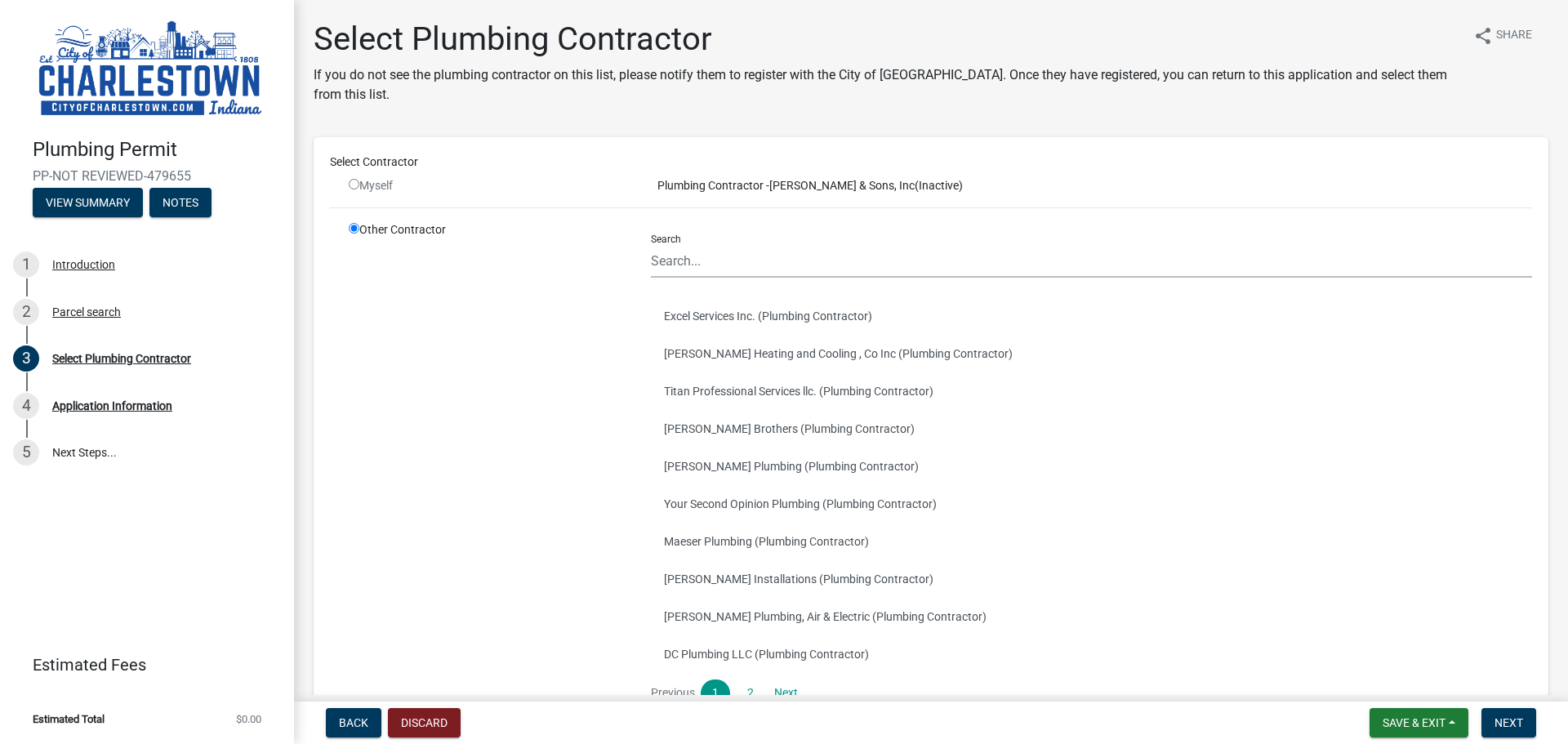
click at [356, 186] on input "radio" at bounding box center [354, 183] width 11 height 11
radio input "false"
radio input "true"
click at [356, 186] on input "radio" at bounding box center [354, 183] width 11 height 11
radio input "false"
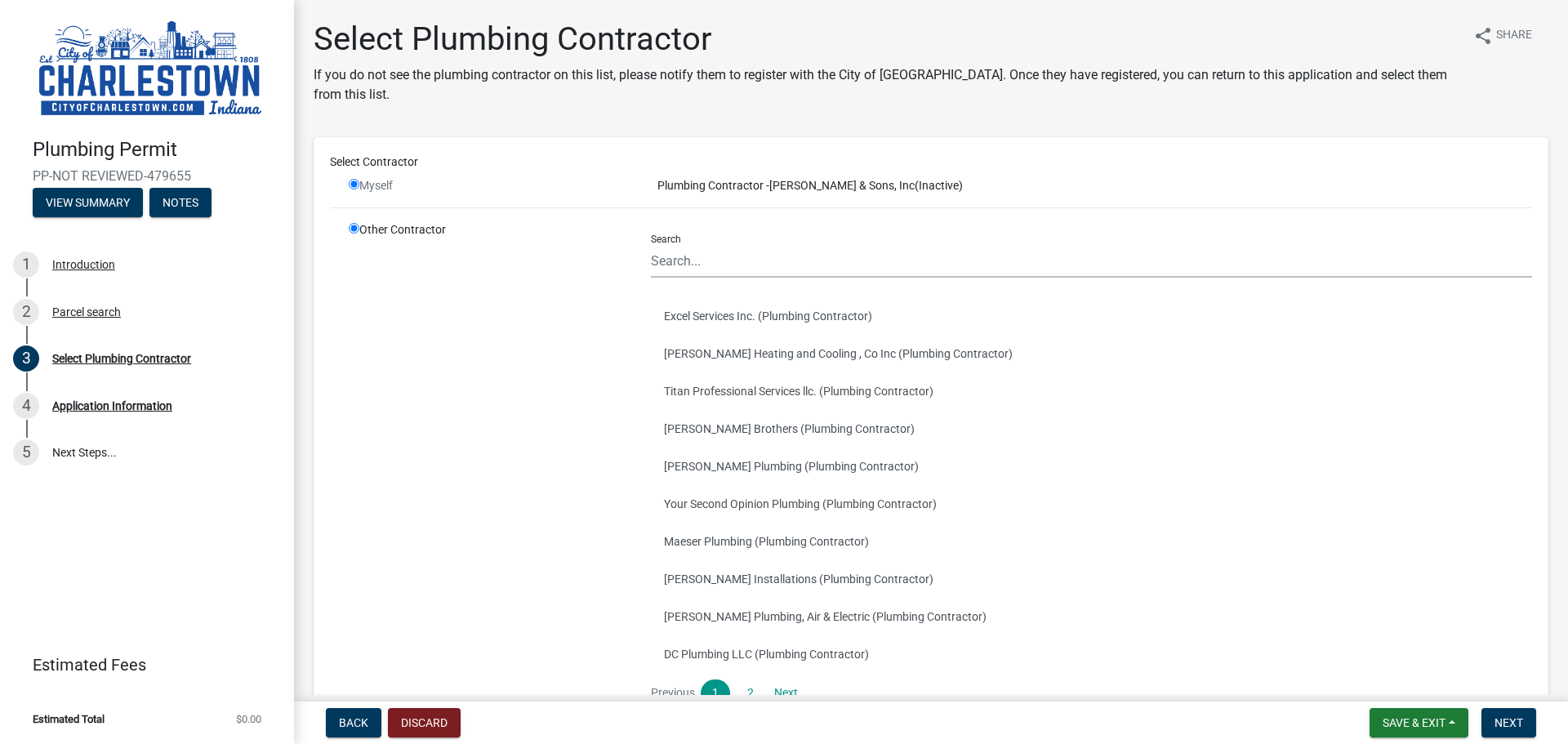
radio input "true"
click at [356, 186] on input "radio" at bounding box center [354, 183] width 11 height 11
radio input "false"
radio input "true"
click at [355, 186] on input "radio" at bounding box center [354, 183] width 11 height 11
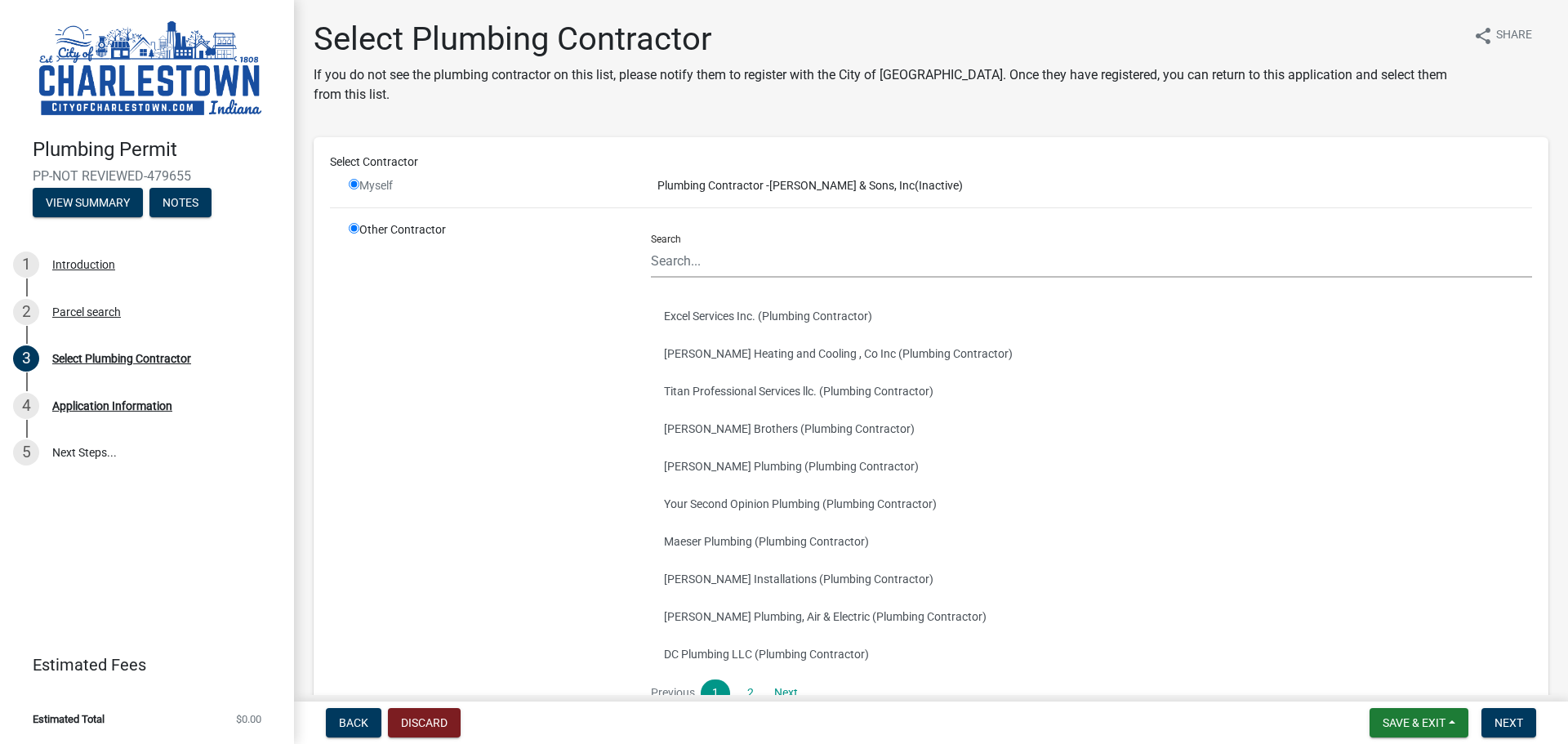
radio input "false"
radio input "true"
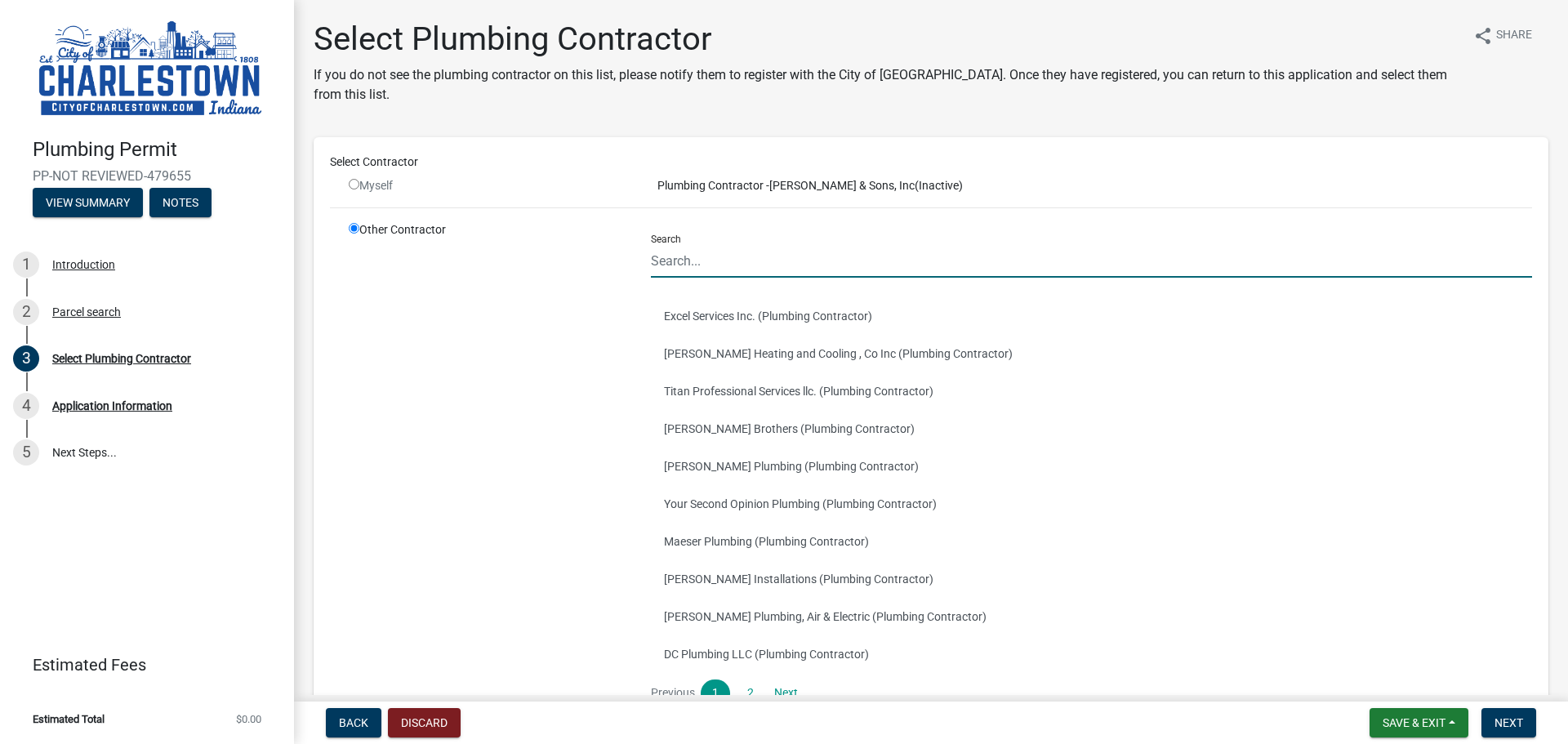
click at [721, 266] on input "Search" at bounding box center [1091, 261] width 881 height 34
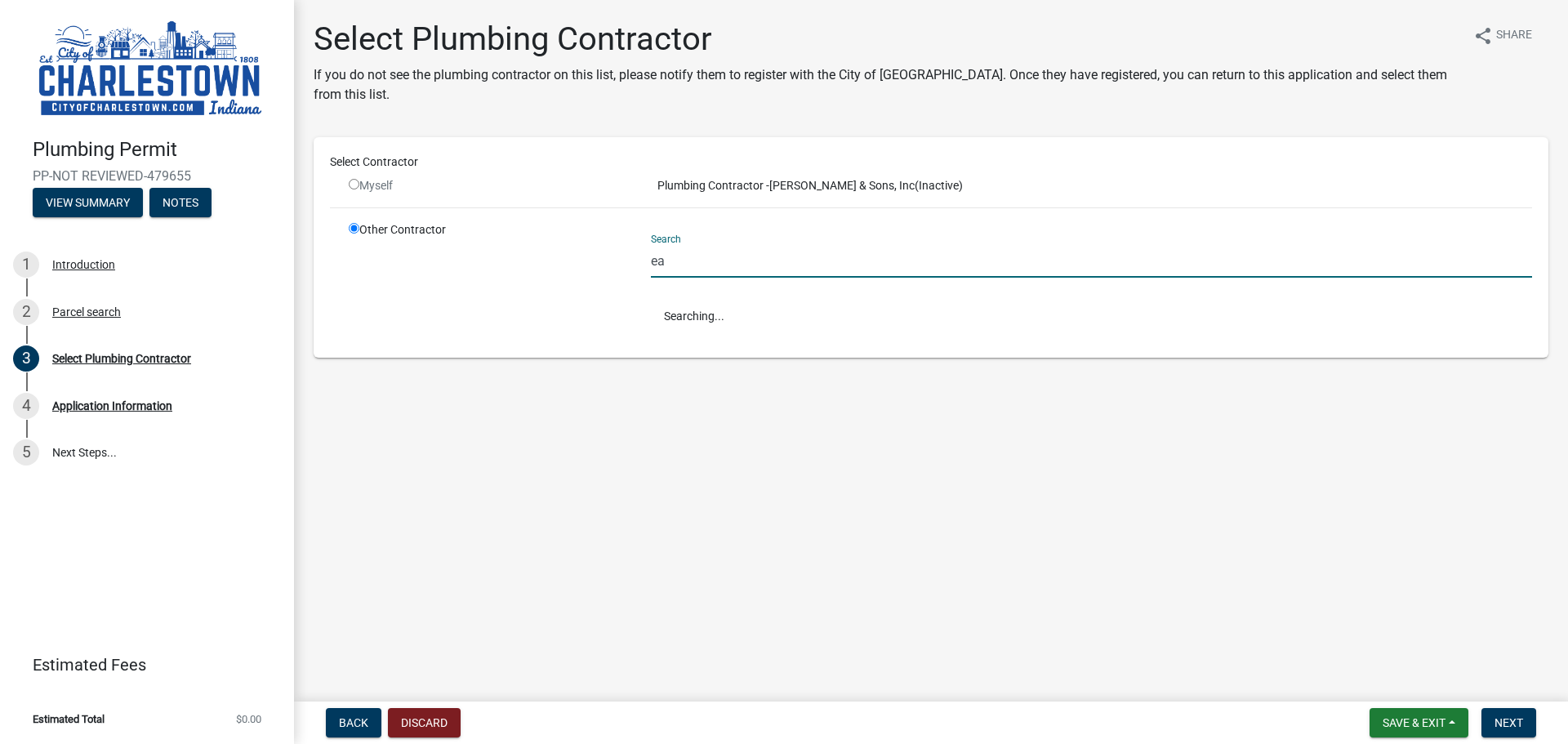
type input "e"
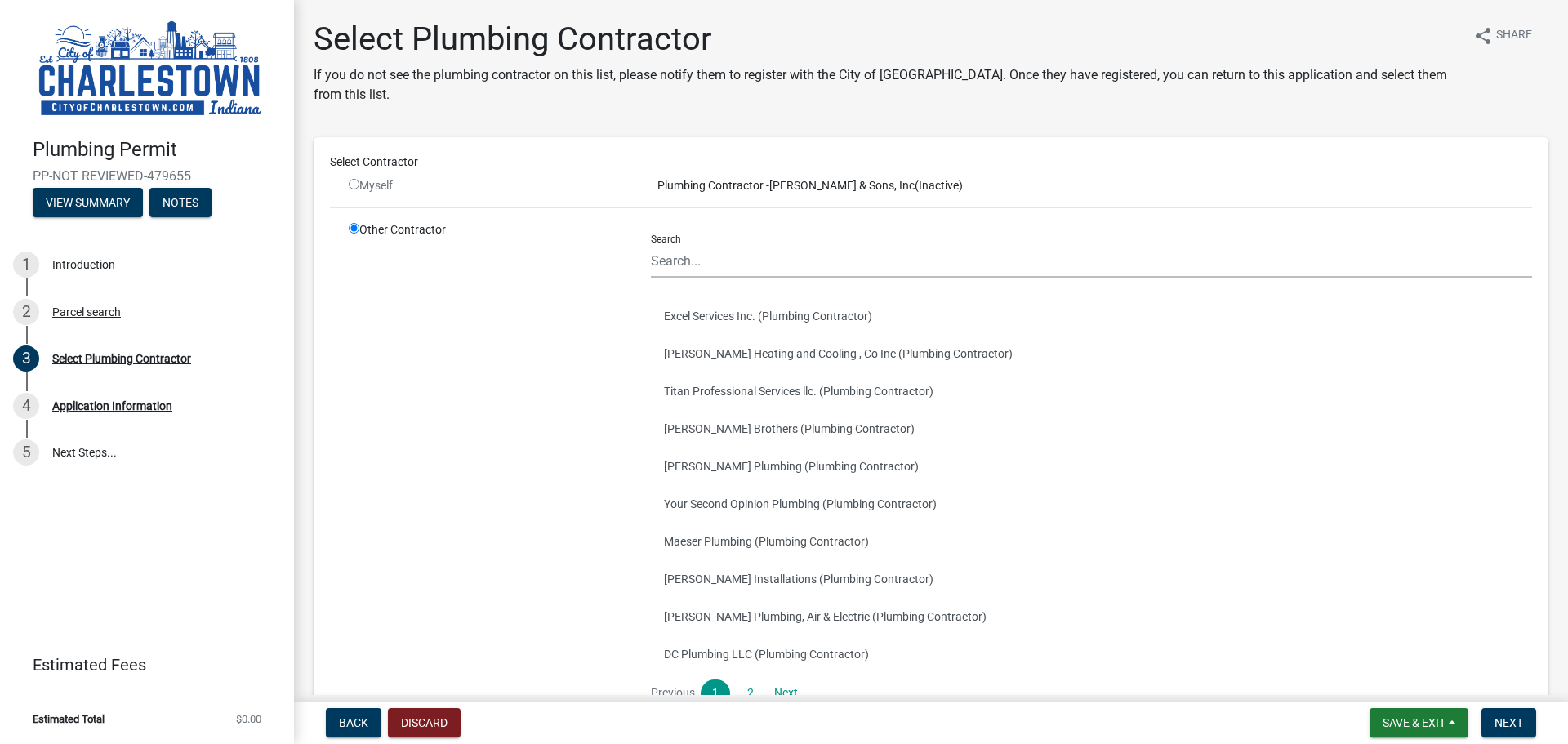
click at [356, 183] on input "radio" at bounding box center [354, 183] width 11 height 11
radio input "false"
radio input "true"
click at [356, 187] on input "radio" at bounding box center [354, 183] width 11 height 11
radio input "false"
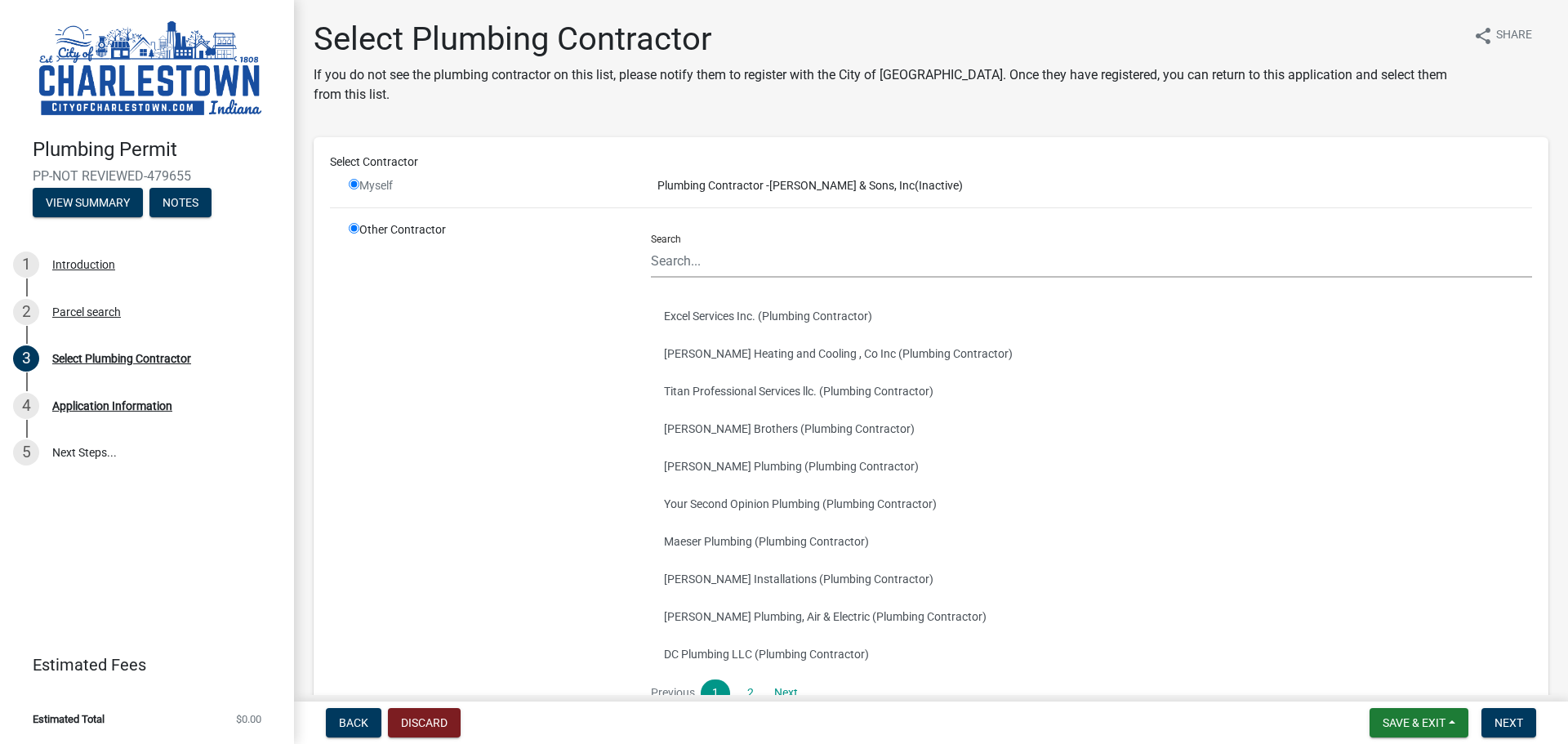
radio input "true"
click at [355, 185] on input "radio" at bounding box center [354, 183] width 11 height 11
radio input "false"
radio input "true"
click at [355, 185] on input "radio" at bounding box center [354, 183] width 11 height 11
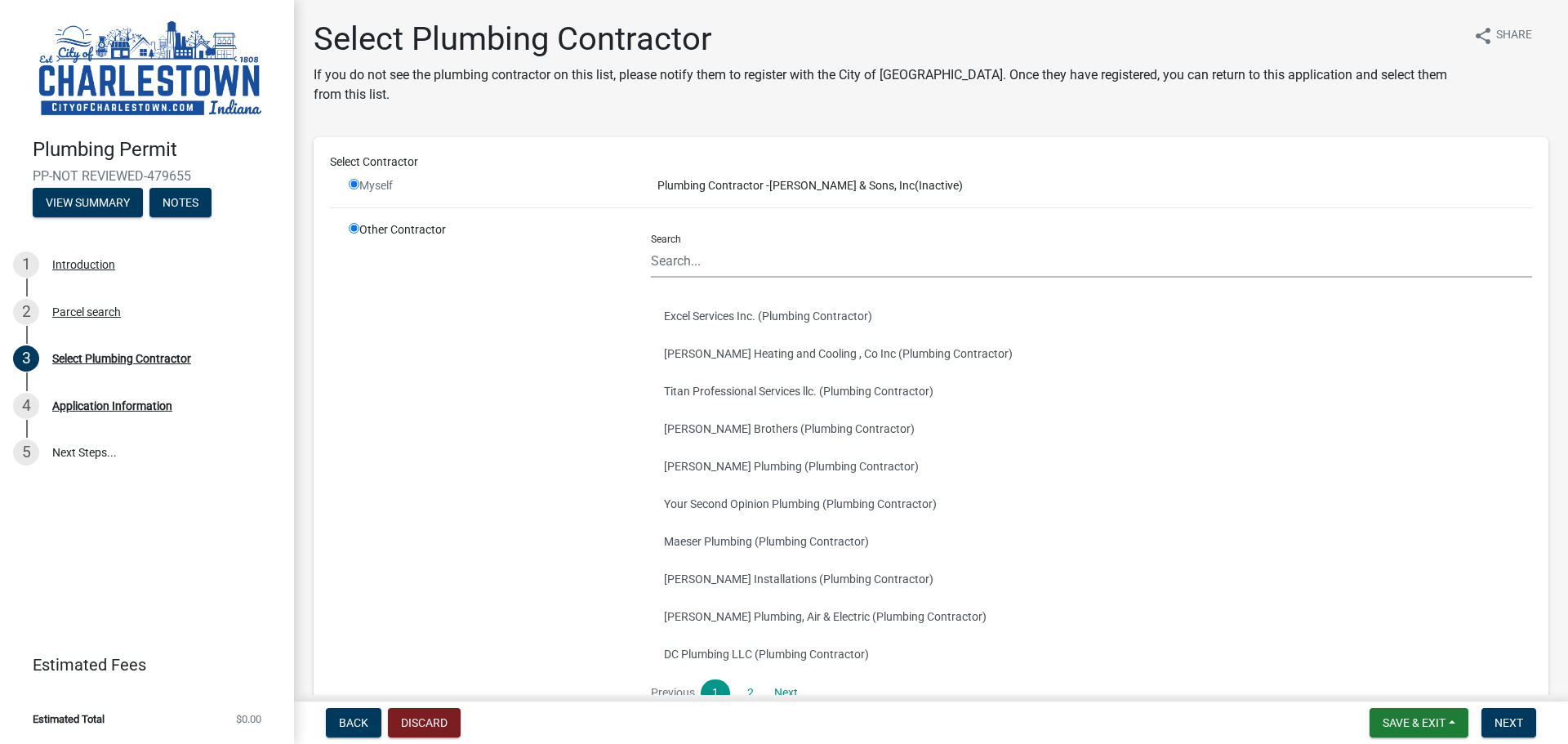
radio input "false"
radio input "true"
click at [355, 185] on input "radio" at bounding box center [354, 183] width 11 height 11
radio input "false"
radio input "true"
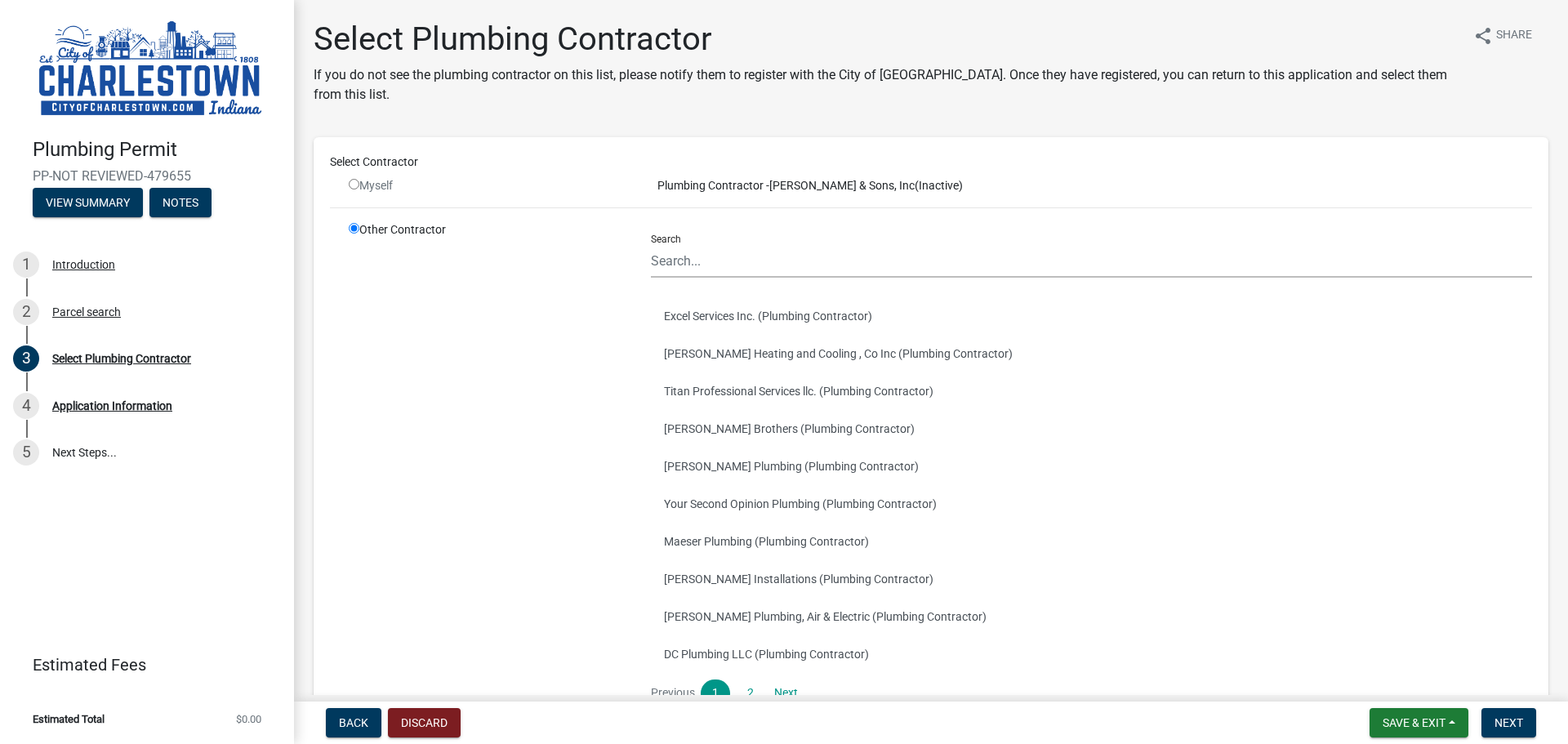
click at [355, 185] on input "radio" at bounding box center [354, 183] width 11 height 11
radio input "false"
radio input "true"
click at [355, 230] on input "radio" at bounding box center [354, 228] width 11 height 11
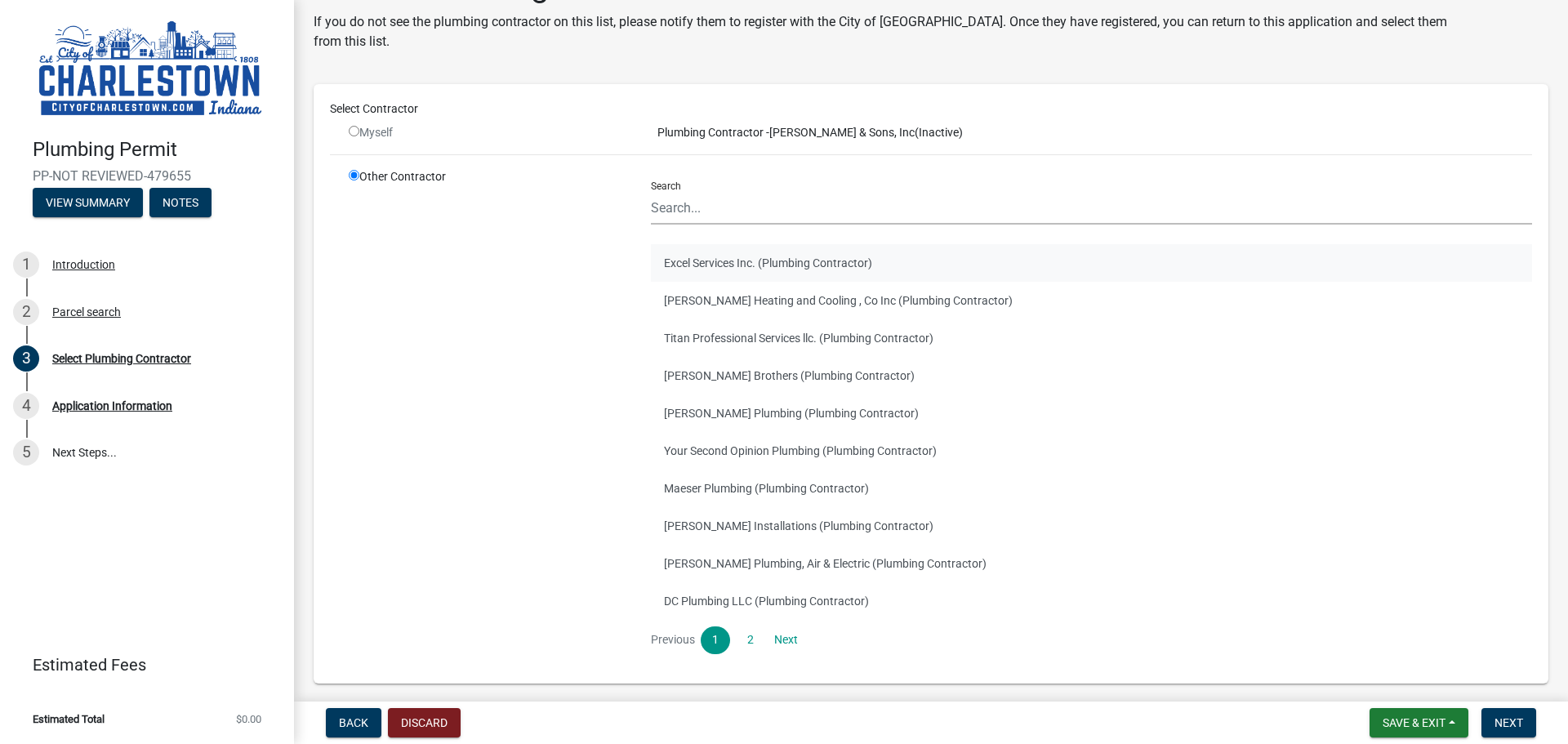
scroll to position [119, 0]
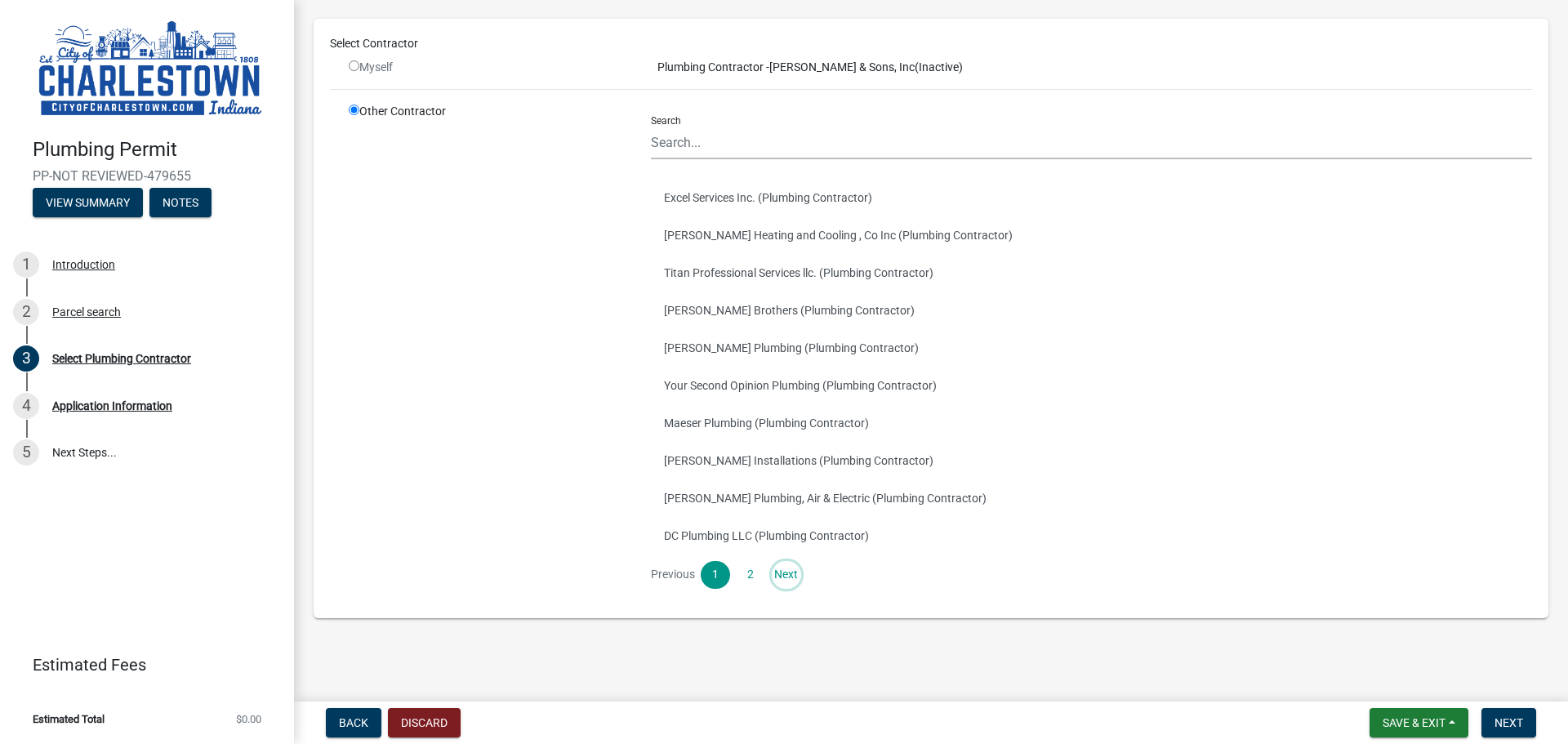
click at [789, 580] on link "Next" at bounding box center [787, 575] width 30 height 28
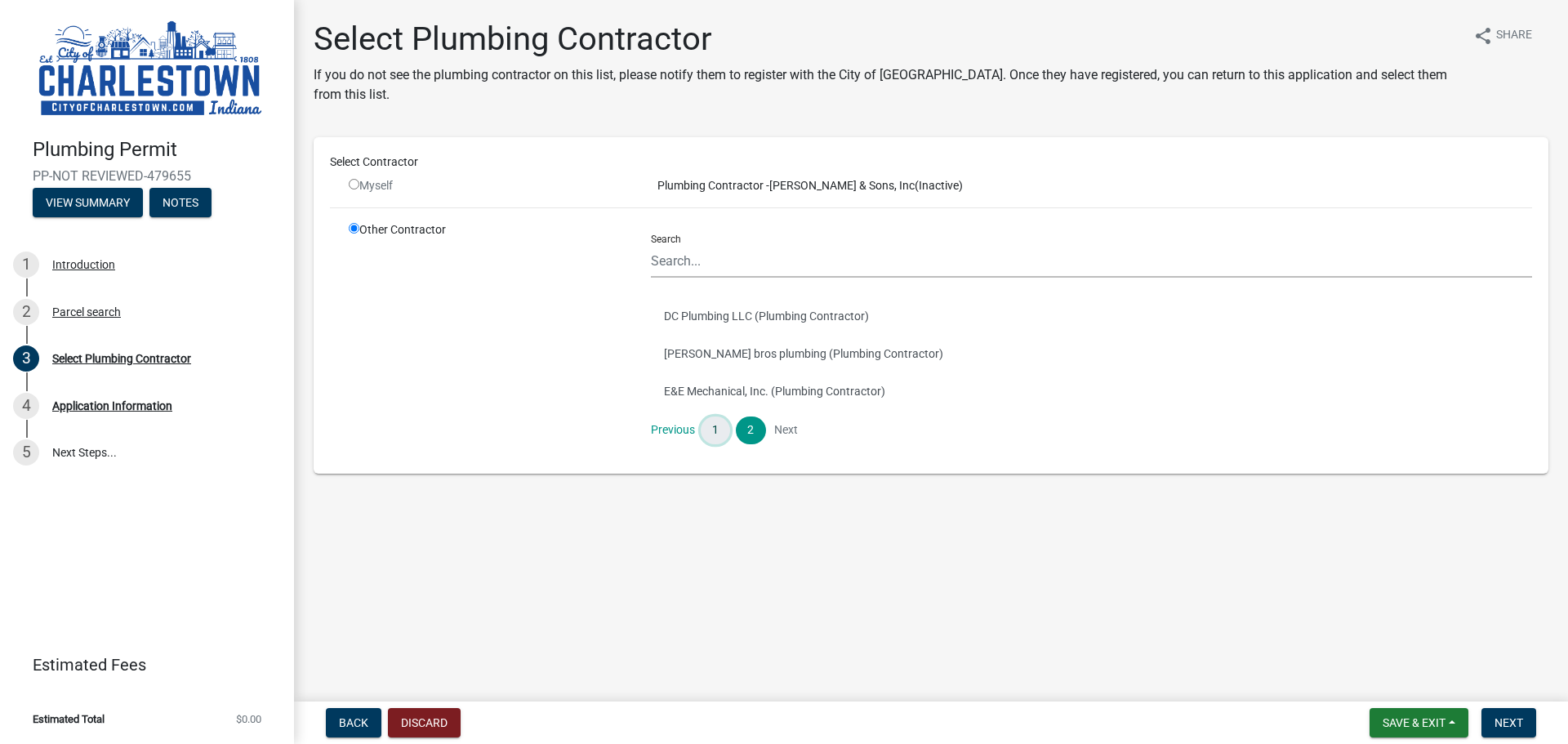
click at [714, 433] on link "1" at bounding box center [716, 430] width 30 height 28
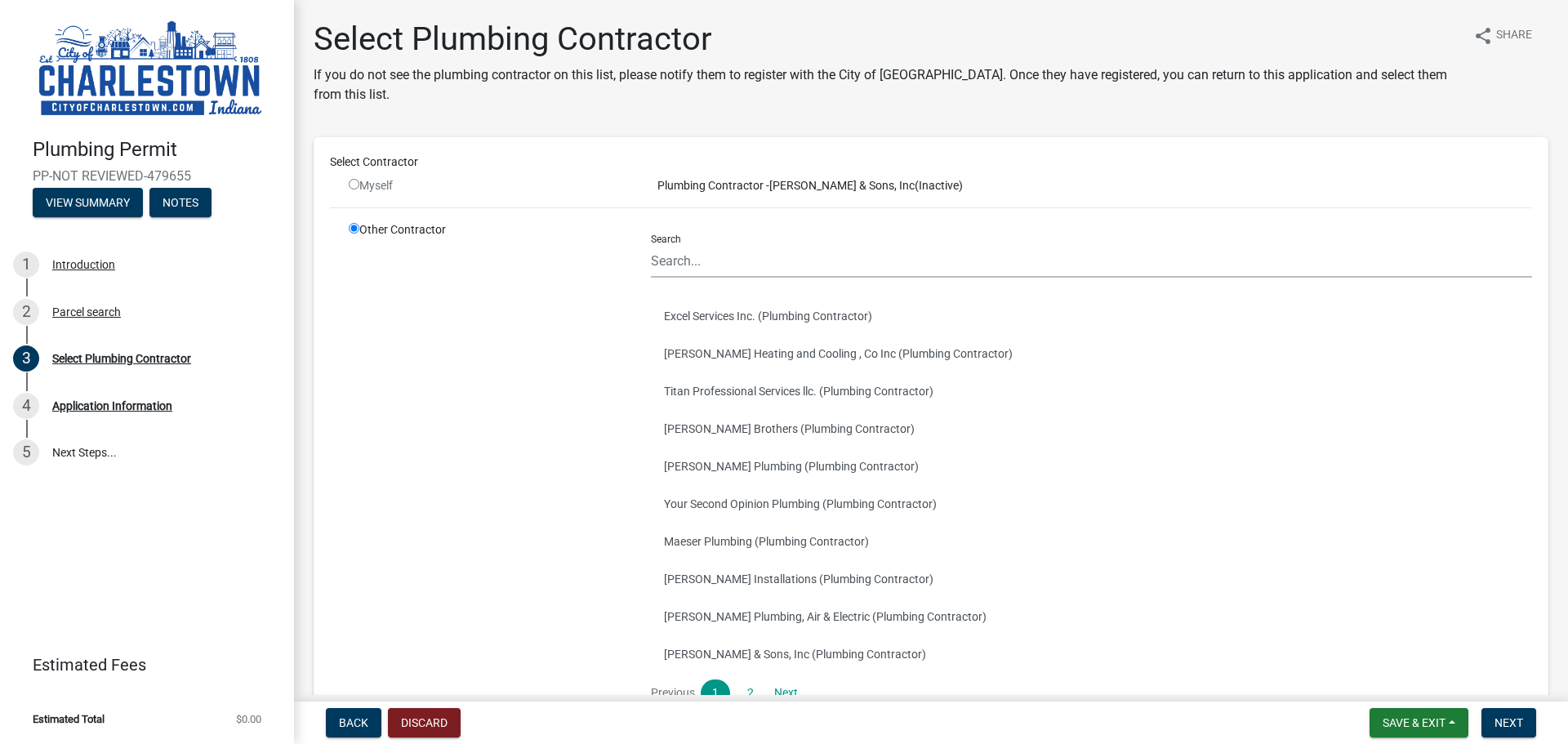
click at [356, 183] on input "radio" at bounding box center [354, 183] width 11 height 11
radio input "false"
radio input "true"
click at [354, 227] on input "radio" at bounding box center [354, 228] width 11 height 11
